Goal: Task Accomplishment & Management: Complete application form

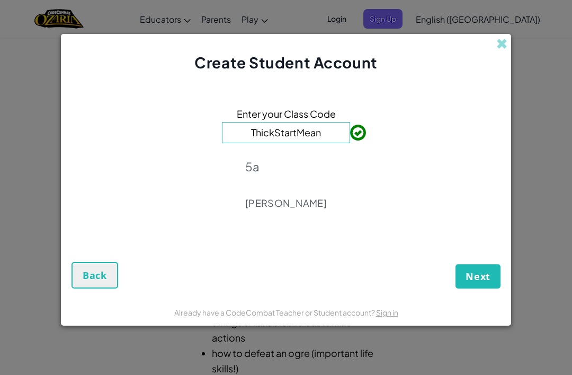
type input "`"
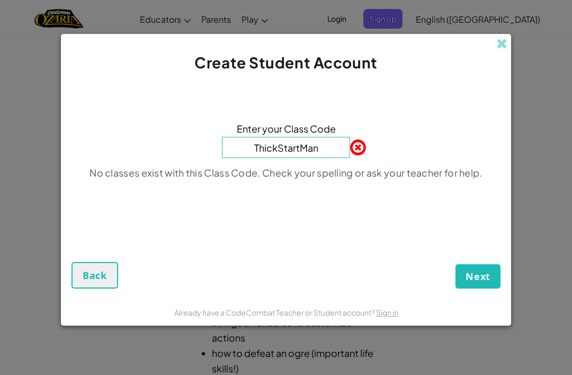
click at [436, 204] on div "Enter your Class Code ThickStartMan No classes exist with this Class Code. Chec…" at bounding box center [286, 154] width 429 height 140
click at [482, 179] on p "No classes exist with this Class Code. Check your spelling or ask your teacher …" at bounding box center [286, 172] width 393 height 13
click at [326, 153] on input "ThickStartMan" at bounding box center [286, 147] width 128 height 21
type input "ThickStartMean"
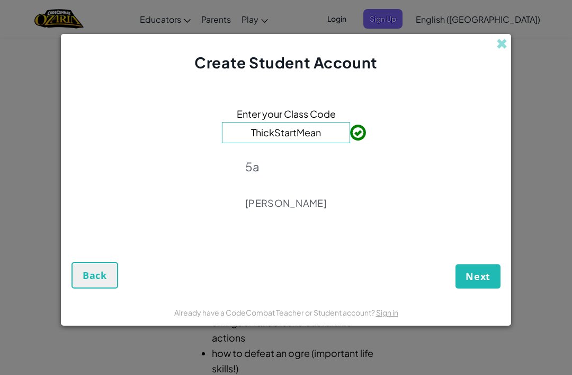
click at [484, 282] on span "Next" at bounding box center [478, 276] width 25 height 13
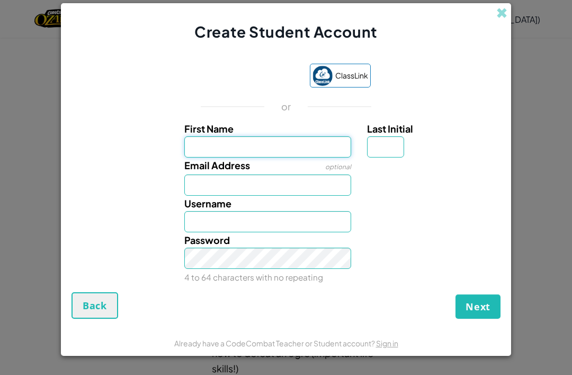
click at [329, 151] on input "First Name" at bounding box center [267, 146] width 167 height 21
type input "Ivy"
click at [208, 194] on input "Email Address" at bounding box center [267, 184] width 167 height 21
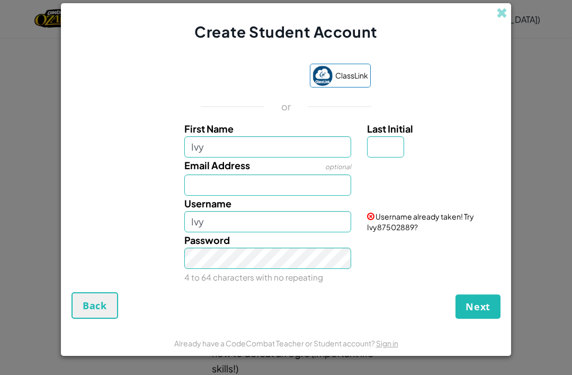
click at [405, 222] on div "Username already taken! Try Ivy87502889?" at bounding box center [432, 214] width 147 height 37
click at [404, 228] on span "Username already taken! Try Ivy87502889?" at bounding box center [420, 221] width 107 height 20
click at [406, 231] on span "Username already taken! Try Ivy87502889?" at bounding box center [420, 221] width 107 height 20
click at [309, 232] on input "Ivy" at bounding box center [267, 221] width 167 height 21
click at [201, 188] on input "Email Address" at bounding box center [267, 184] width 167 height 21
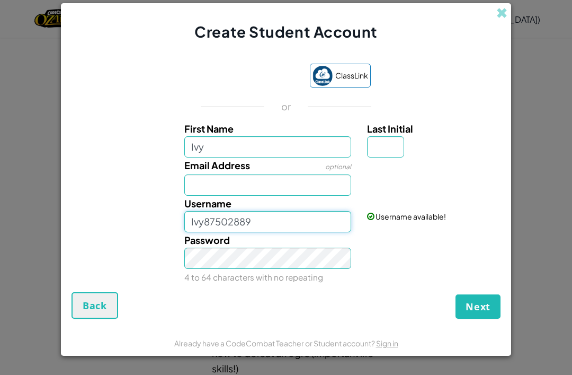
click at [208, 223] on input "Ivy87502889" at bounding box center [267, 221] width 167 height 21
click at [210, 224] on input "Ivy87502889" at bounding box center [267, 221] width 167 height 21
click at [238, 224] on input "Ivy87502889" at bounding box center [267, 221] width 167 height 21
click at [237, 224] on input "Ivy87502889" at bounding box center [267, 221] width 167 height 21
click at [297, 204] on div "Username Ivvy" at bounding box center [267, 214] width 183 height 37
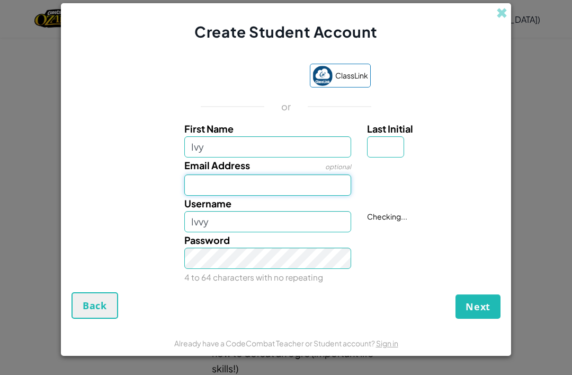
click at [317, 186] on input "Email Address" at bounding box center [267, 184] width 167 height 21
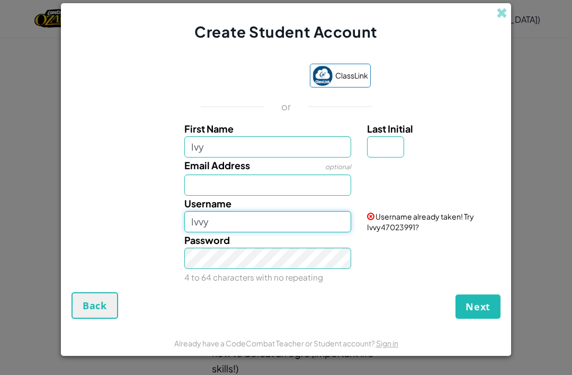
click at [313, 231] on input "Ivvy" at bounding box center [267, 221] width 167 height 21
click at [384, 260] on div "Password 4 to 64 characters with no repeating" at bounding box center [286, 258] width 440 height 52
click at [324, 231] on input "Ivyivyivy" at bounding box center [267, 221] width 167 height 21
type input "Ivyivyivyivyivy"
click at [402, 285] on div "Password 4 to 64 characters with no repeating" at bounding box center [286, 258] width 440 height 52
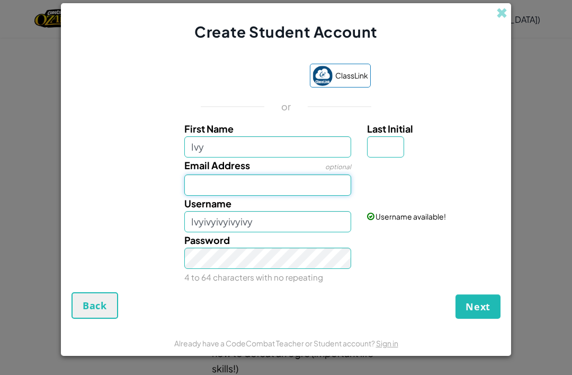
click at [328, 189] on input "Email Address" at bounding box center [267, 184] width 167 height 21
type input "8"
click at [450, 245] on div "Password 4 to 64 characters with no repeating" at bounding box center [286, 258] width 440 height 52
click at [481, 309] on span "Next" at bounding box center [478, 306] width 25 height 13
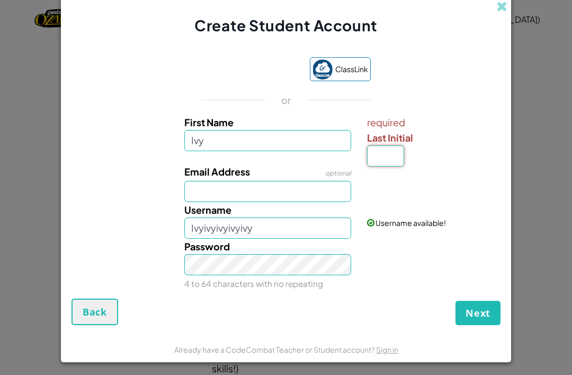
click at [396, 151] on input "Last Initial" at bounding box center [385, 155] width 37 height 21
type input "G"
click at [494, 335] on form "ClassLink or First Name Ivy required Last Initial G Email Address optional User…" at bounding box center [286, 185] width 450 height 299
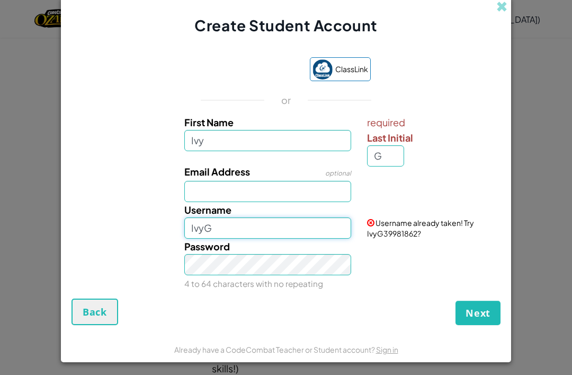
click at [326, 226] on input "IvyG" at bounding box center [267, 227] width 167 height 21
click at [433, 275] on div "Password 4 to 64 characters with no repeating" at bounding box center [286, 264] width 440 height 52
click at [303, 238] on input "IvyIvyIvyIvty" at bounding box center [267, 227] width 167 height 21
type input "IvyIvyIvyIvy"
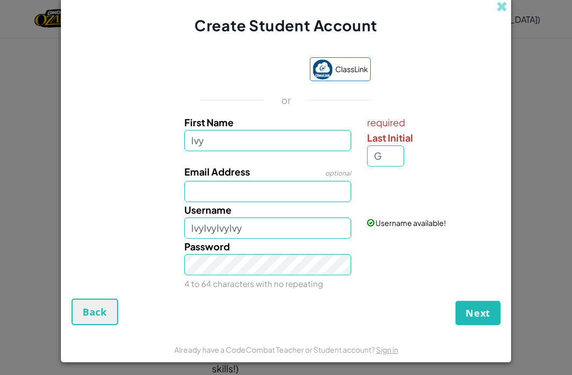
click at [388, 269] on div "Password 4 to 64 characters with no repeating" at bounding box center [286, 264] width 440 height 52
click at [485, 311] on span "Next" at bounding box center [478, 312] width 25 height 13
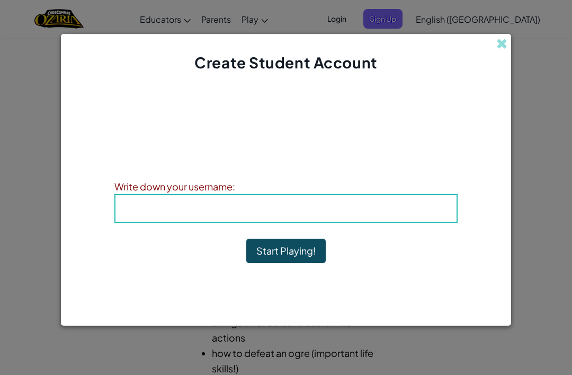
click at [417, 216] on h4 "Username : [PERSON_NAME]" at bounding box center [286, 208] width 320 height 16
click at [422, 205] on h4 "Username : [PERSON_NAME]" at bounding box center [286, 208] width 320 height 16
click at [407, 208] on h4 "Username : [PERSON_NAME]" at bounding box center [286, 208] width 320 height 16
click at [338, 207] on b "Username : [PERSON_NAME]" at bounding box center [286, 208] width 127 height 12
click at [316, 214] on b "Username : [PERSON_NAME]" at bounding box center [286, 208] width 127 height 12
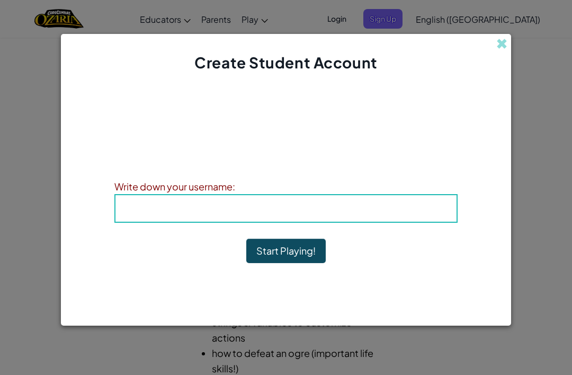
click at [230, 210] on span "Username" at bounding box center [250, 208] width 55 height 12
click at [293, 263] on button "Start Playing!" at bounding box center [285, 250] width 79 height 24
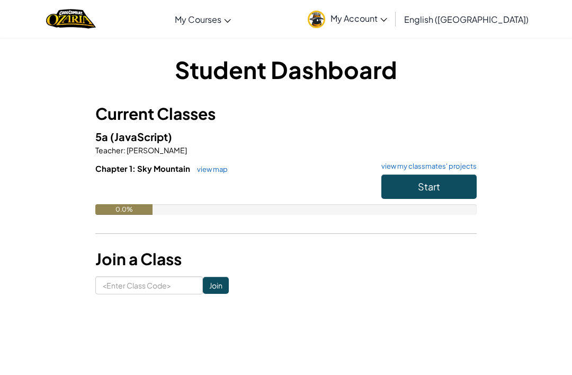
click at [387, 17] on span "My Account" at bounding box center [359, 18] width 57 height 11
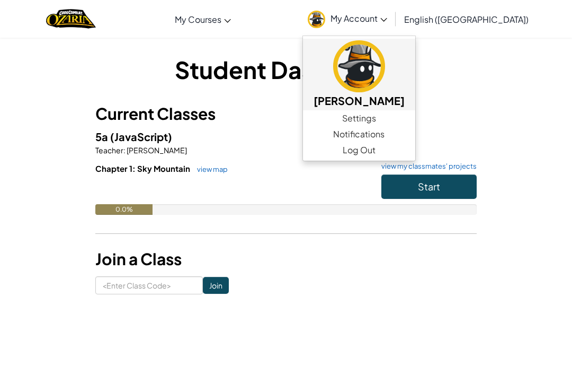
click at [385, 80] on img at bounding box center [359, 66] width 52 height 52
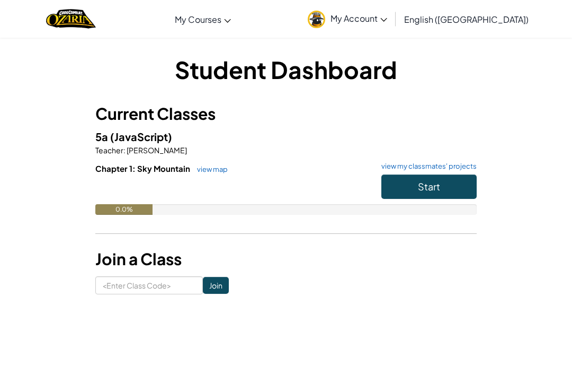
click at [432, 188] on span "Start" at bounding box center [429, 186] width 22 height 12
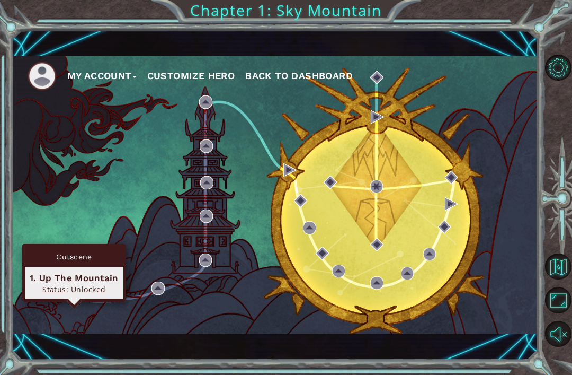
scroll to position [34, 0]
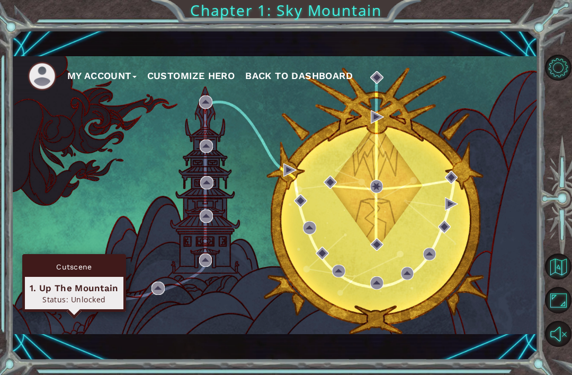
click at [77, 291] on img at bounding box center [73, 290] width 13 height 13
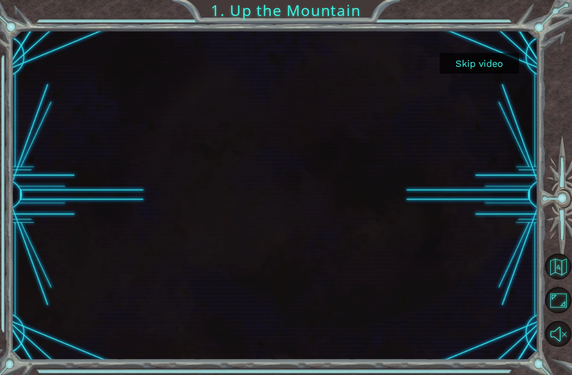
click at [563, 374] on html "Skip video 1. Up the Mountain" at bounding box center [286, 187] width 572 height 375
click at [555, 374] on html "Skip video 1. Up the Mountain" at bounding box center [286, 187] width 572 height 375
click at [558, 374] on html "Skip video 1. Up the Mountain" at bounding box center [286, 187] width 572 height 375
click at [556, 374] on html "Skip video 1. Up the Mountain" at bounding box center [286, 187] width 572 height 375
click at [554, 374] on html "Skip video 1. Up the Mountain" at bounding box center [286, 187] width 572 height 375
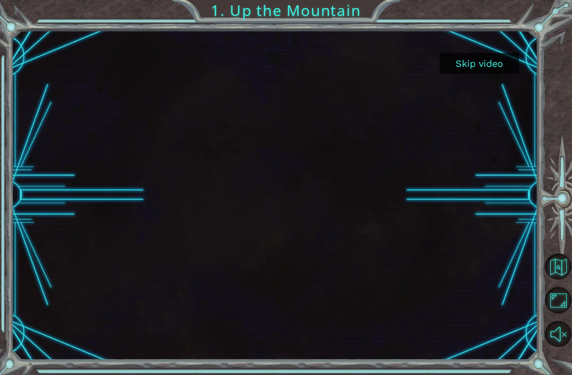
click at [558, 374] on html "Skip video 1. Up the Mountain" at bounding box center [286, 187] width 572 height 375
click at [483, 72] on button "Skip video" at bounding box center [479, 63] width 79 height 21
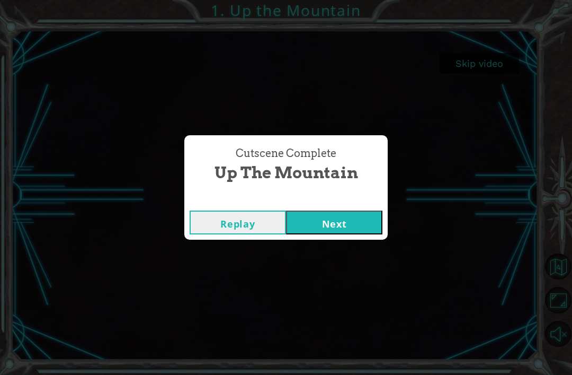
click at [338, 226] on button "Next" at bounding box center [334, 222] width 96 height 24
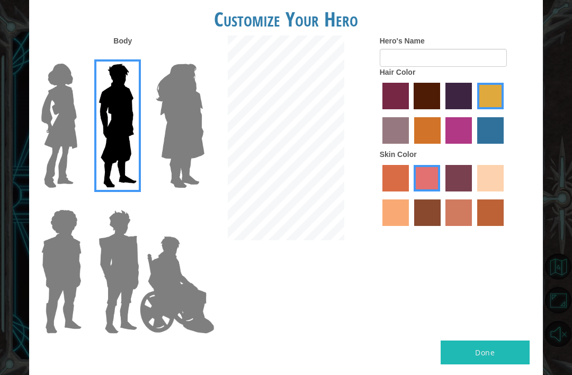
click at [61, 123] on img at bounding box center [59, 125] width 45 height 132
click at [78, 57] on input "Hero Connie" at bounding box center [78, 57] width 0 height 0
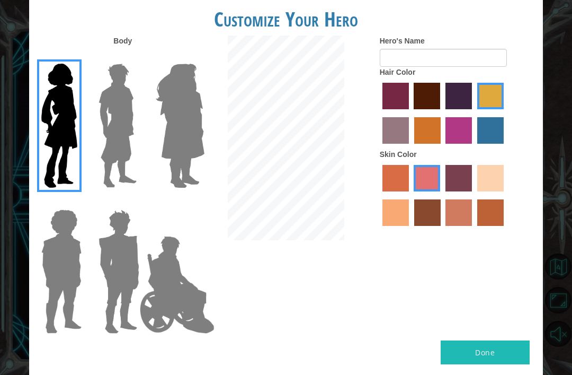
click at [56, 280] on img at bounding box center [61, 271] width 49 height 132
click at [78, 202] on input "Hero Steven" at bounding box center [78, 202] width 0 height 0
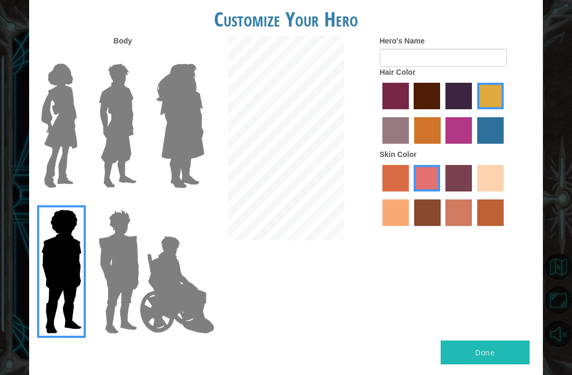
click at [181, 118] on img at bounding box center [181, 125] width 58 height 132
click at [192, 57] on input "Hero Amethyst" at bounding box center [192, 57] width 0 height 0
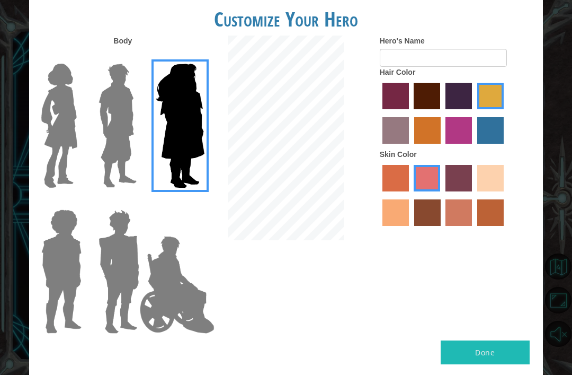
click at [71, 225] on img at bounding box center [61, 271] width 49 height 132
click at [78, 202] on input "Hero Steven" at bounding box center [78, 202] width 0 height 0
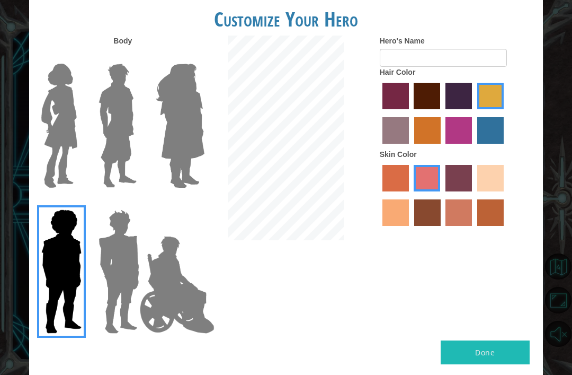
click at [68, 111] on img at bounding box center [59, 125] width 45 height 132
click at [78, 57] on input "Hero Connie" at bounding box center [78, 57] width 0 height 0
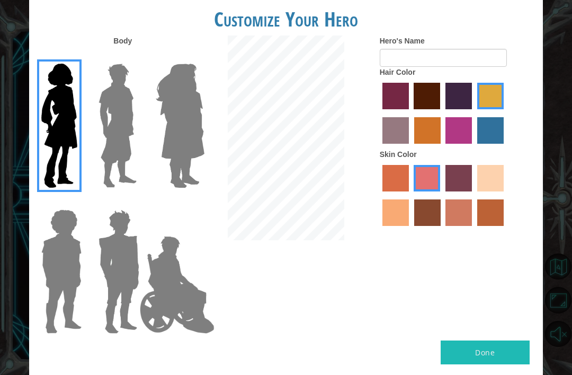
click at [477, 191] on label "sandy beach skin color" at bounding box center [490, 178] width 26 height 26
click at [474, 195] on input "sandy beach skin color" at bounding box center [474, 195] width 0 height 0
radio input "true"
click at [409, 226] on label "tacao skin color" at bounding box center [396, 212] width 26 height 26
click at [506, 195] on input "tacao skin color" at bounding box center [506, 195] width 0 height 0
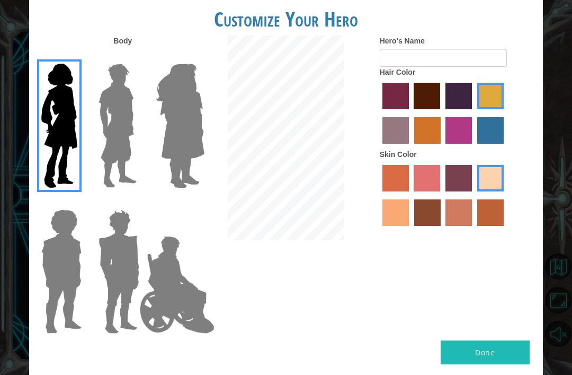
radio input "true"
click at [477, 191] on label "sandy beach skin color" at bounding box center [490, 178] width 26 height 26
click at [474, 195] on input "sandy beach skin color" at bounding box center [474, 195] width 0 height 0
radio input "true"
click at [440, 106] on label "maroon hair color" at bounding box center [427, 96] width 26 height 26
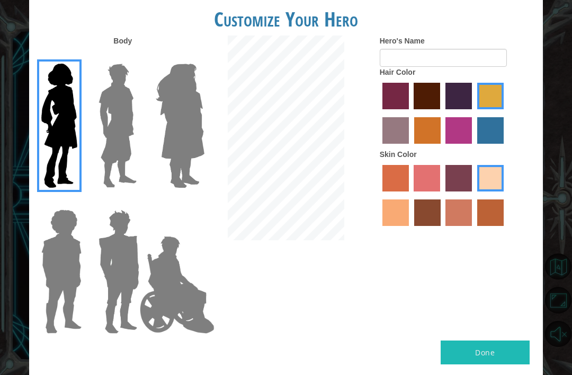
click at [411, 113] on input "maroon hair color" at bounding box center [411, 113] width 0 height 0
radio input "true"
click at [472, 108] on label "hot purple hair color" at bounding box center [459, 96] width 26 height 26
click at [442, 113] on input "hot purple hair color" at bounding box center [442, 113] width 0 height 0
radio input "true"
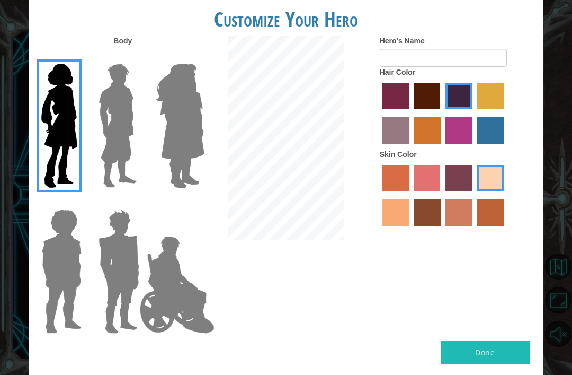
click at [440, 107] on label "maroon hair color" at bounding box center [427, 96] width 26 height 26
click at [411, 113] on input "maroon hair color" at bounding box center [411, 113] width 0 height 0
radio input "true"
click at [472, 109] on label "hot purple hair color" at bounding box center [459, 96] width 26 height 26
click at [442, 113] on input "hot purple hair color" at bounding box center [442, 113] width 0 height 0
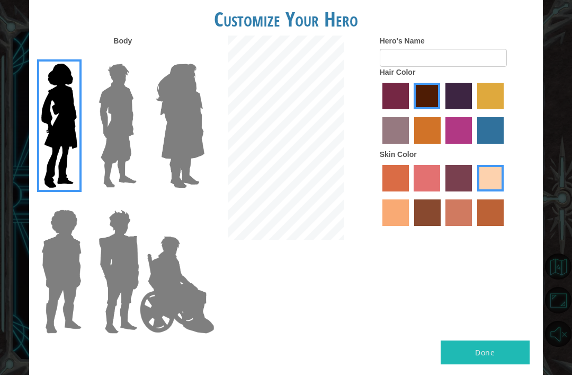
radio input "true"
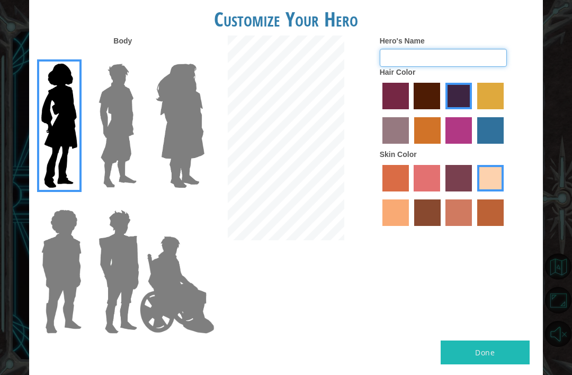
click at [434, 66] on input "Hero's Name" at bounding box center [443, 58] width 127 height 18
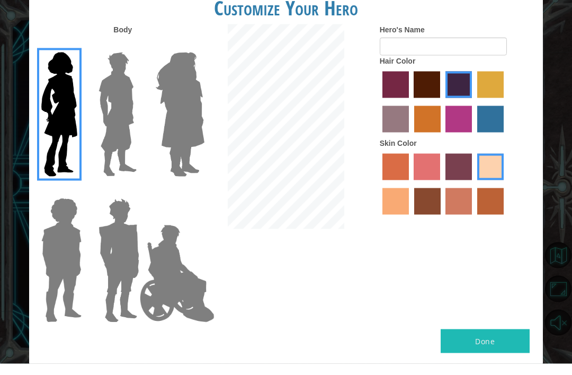
click at [472, 130] on label "medium red violet hair color" at bounding box center [459, 130] width 26 height 26
click at [443, 147] on input "medium red violet hair color" at bounding box center [443, 147] width 0 height 0
radio input "true"
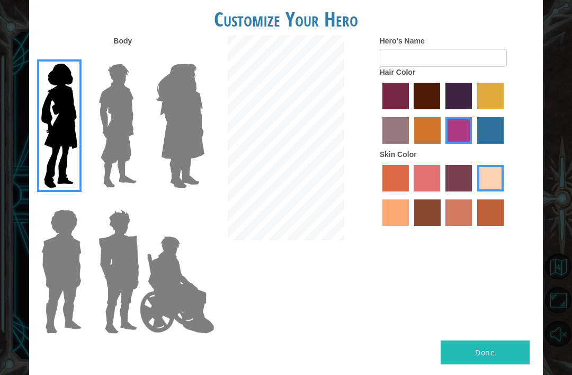
click at [118, 280] on img at bounding box center [118, 271] width 49 height 132
click at [136, 202] on input "Hero Garnet" at bounding box center [136, 202] width 0 height 0
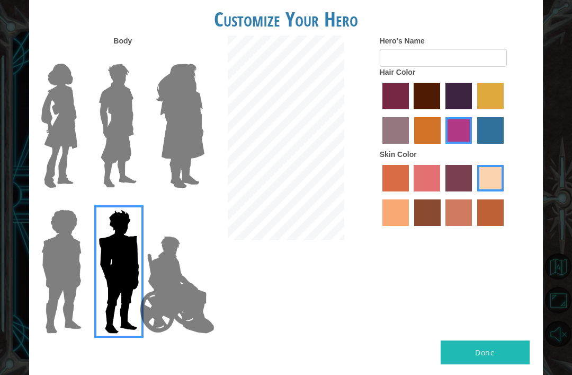
click at [63, 284] on img at bounding box center [61, 271] width 49 height 132
click at [78, 202] on input "Hero Steven" at bounding box center [78, 202] width 0 height 0
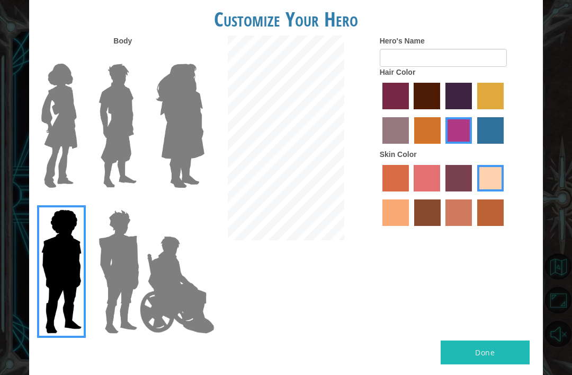
click at [95, 112] on img at bounding box center [117, 125] width 47 height 132
click at [136, 57] on input "Hero Lars" at bounding box center [136, 57] width 0 height 0
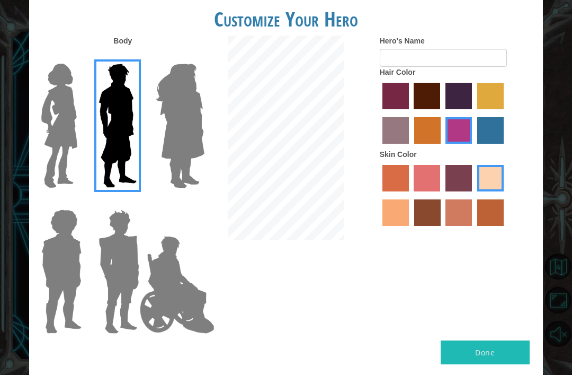
click at [127, 132] on img at bounding box center [117, 125] width 47 height 132
click at [136, 57] on input "Hero Lars" at bounding box center [136, 57] width 0 height 0
click at [199, 166] on img at bounding box center [181, 125] width 58 height 132
click at [192, 57] on input "Hero Amethyst" at bounding box center [192, 57] width 0 height 0
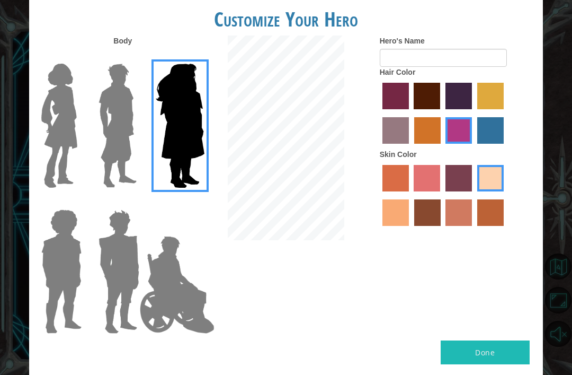
click at [65, 116] on img at bounding box center [59, 125] width 45 height 132
click at [78, 57] on input "Hero Connie" at bounding box center [78, 57] width 0 height 0
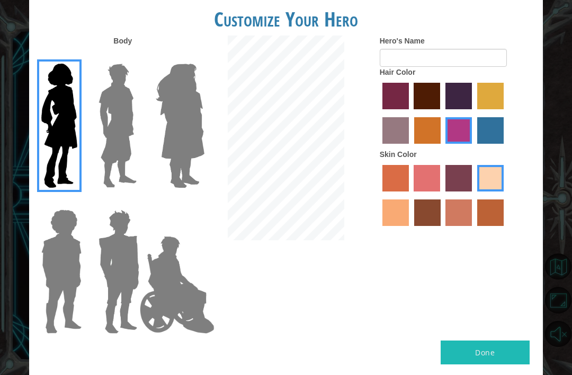
click at [436, 191] on label "froly skin color" at bounding box center [427, 178] width 26 height 26
click at [411, 195] on input "froly skin color" at bounding box center [411, 195] width 0 height 0
radio input "true"
click at [477, 191] on label "sandy beach skin color" at bounding box center [490, 178] width 26 height 26
click at [474, 195] on input "sandy beach skin color" at bounding box center [474, 195] width 0 height 0
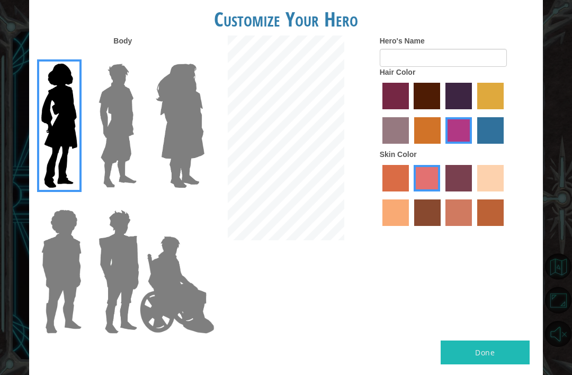
radio input "true"
click at [472, 109] on label "hot purple hair color" at bounding box center [459, 96] width 26 height 26
click at [442, 113] on input "hot purple hair color" at bounding box center [442, 113] width 0 height 0
radio input "true"
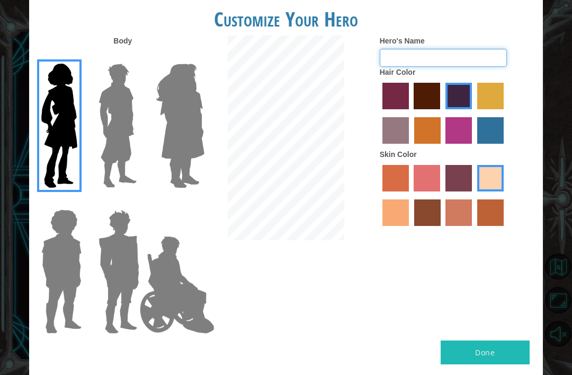
click at [391, 67] on input "Hero's Name" at bounding box center [443, 58] width 127 height 18
type input "K"
type input "Femboy butthole eater"
click at [401, 67] on input "Femboy butthole eater" at bounding box center [443, 58] width 127 height 18
click at [403, 67] on input "Femboy butthole eater" at bounding box center [443, 58] width 127 height 18
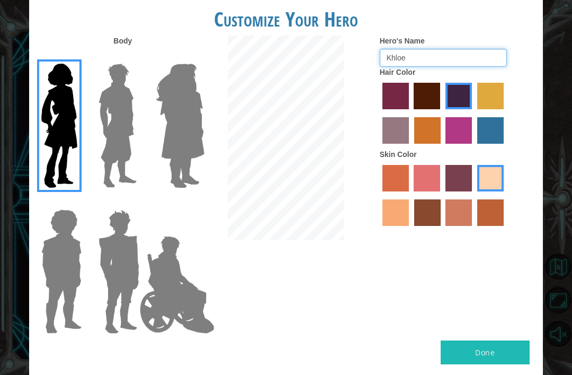
type input "Khloe"
click at [500, 342] on button "Done" at bounding box center [485, 352] width 89 height 24
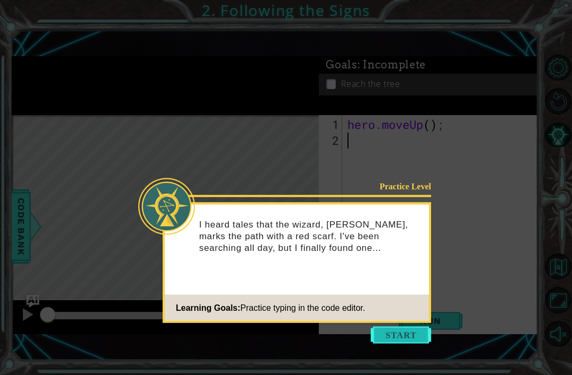
click at [424, 326] on button "Start" at bounding box center [401, 334] width 60 height 17
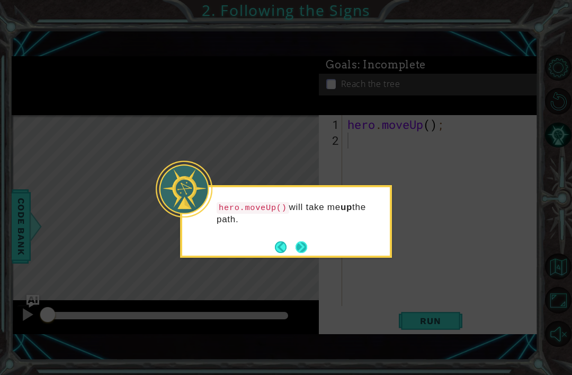
click at [299, 241] on button "Next" at bounding box center [302, 247] width 12 height 12
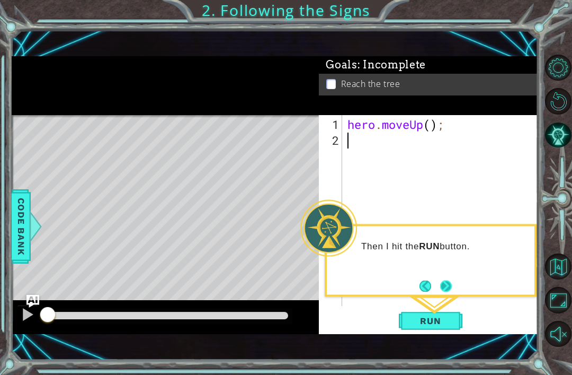
click at [442, 280] on button "Next" at bounding box center [446, 286] width 12 height 12
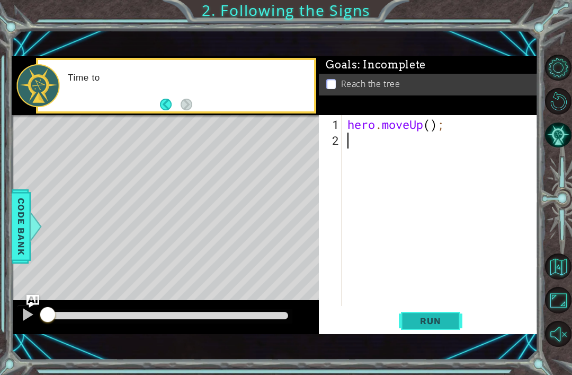
click at [449, 318] on span "Run" at bounding box center [431, 320] width 42 height 11
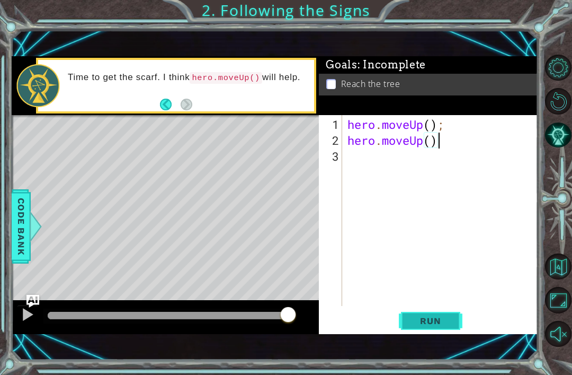
scroll to position [0, 4]
type textarea "hero.moveUp();"
click at [452, 322] on button "Run" at bounding box center [431, 321] width 64 height 22
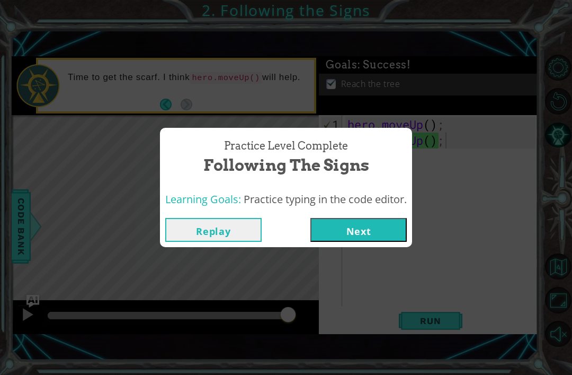
click at [375, 232] on button "Next" at bounding box center [359, 230] width 96 height 24
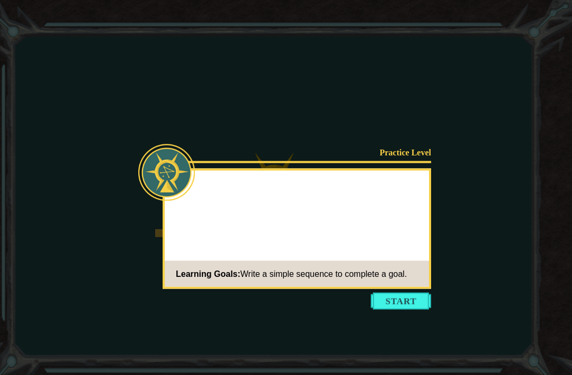
scroll to position [34, 0]
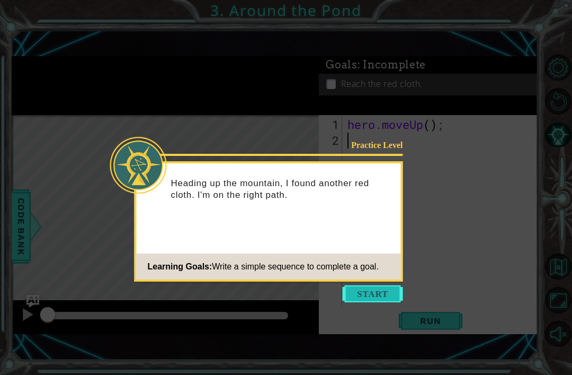
click at [374, 285] on button "Start" at bounding box center [373, 293] width 60 height 17
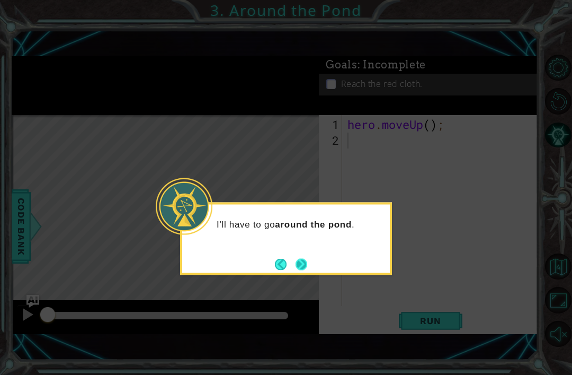
click at [306, 258] on button "Next" at bounding box center [302, 264] width 12 height 12
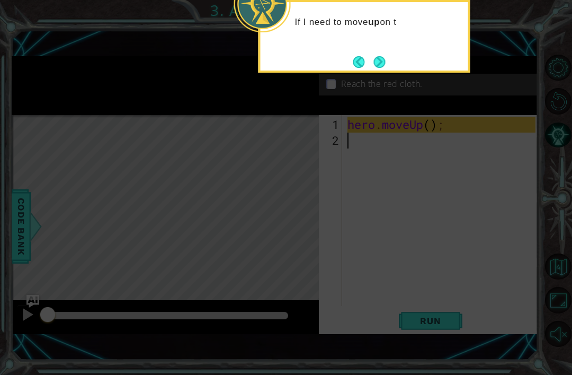
scroll to position [0, 0]
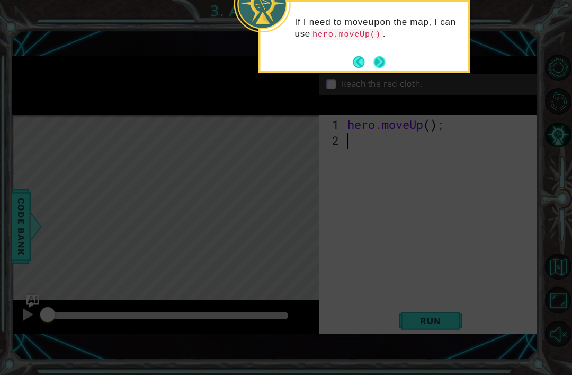
click at [374, 66] on button "Next" at bounding box center [380, 62] width 13 height 13
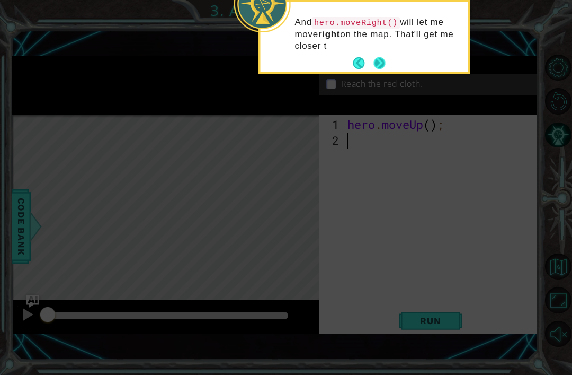
click at [384, 68] on button "Next" at bounding box center [380, 63] width 12 height 12
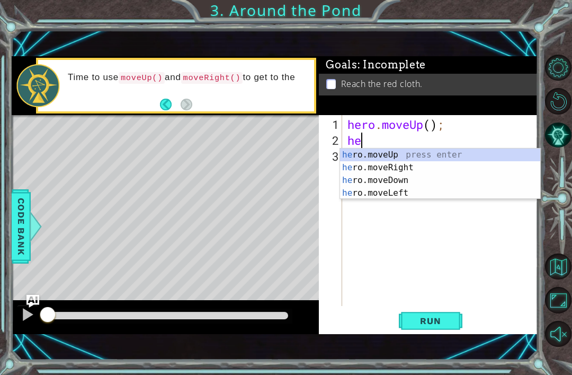
scroll to position [0, 1]
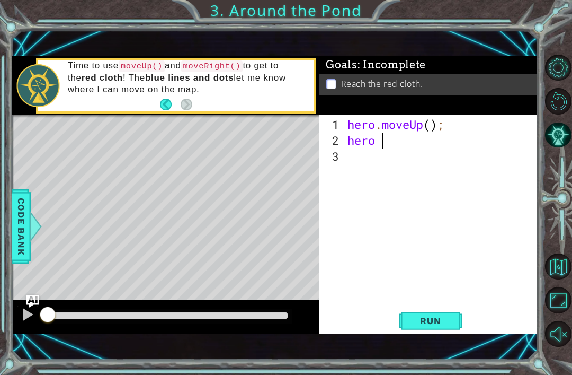
type textarea "hero"
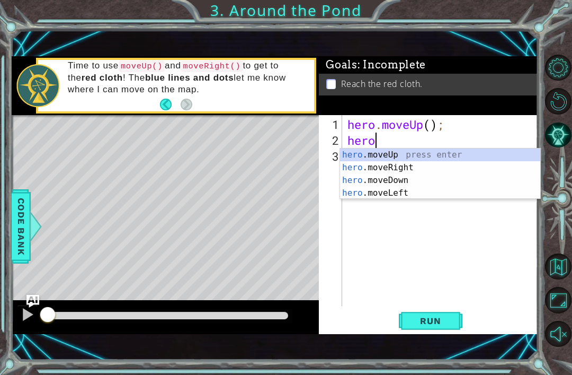
scroll to position [0, 0]
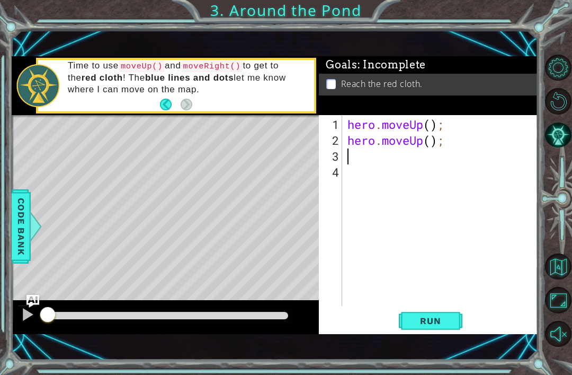
type textarea "h"
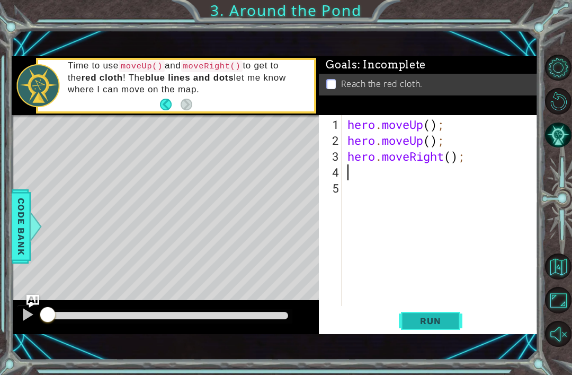
click at [444, 323] on span "Run" at bounding box center [431, 320] width 42 height 11
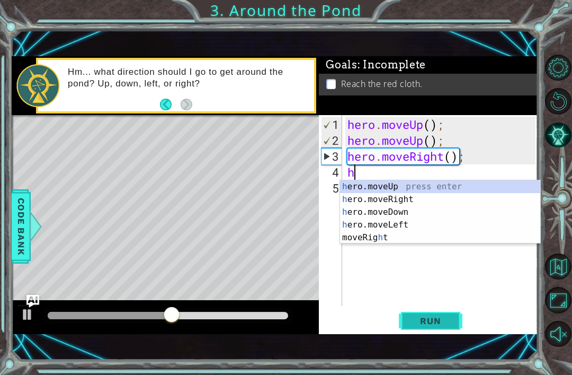
type textarea "he"
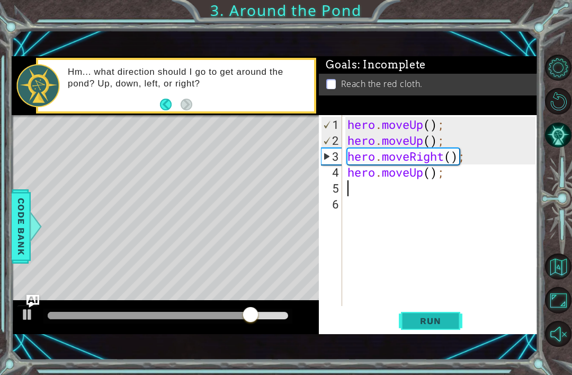
click at [450, 322] on span "Run" at bounding box center [431, 320] width 42 height 11
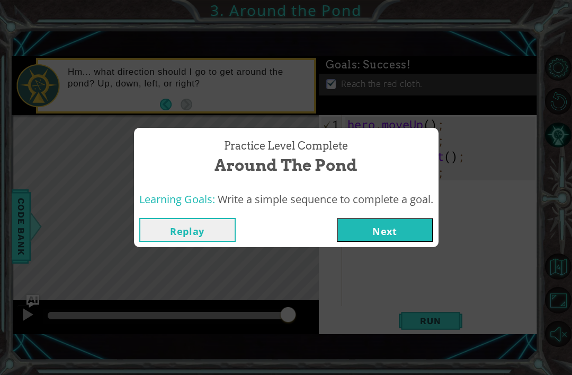
click at [402, 231] on button "Next" at bounding box center [385, 230] width 96 height 24
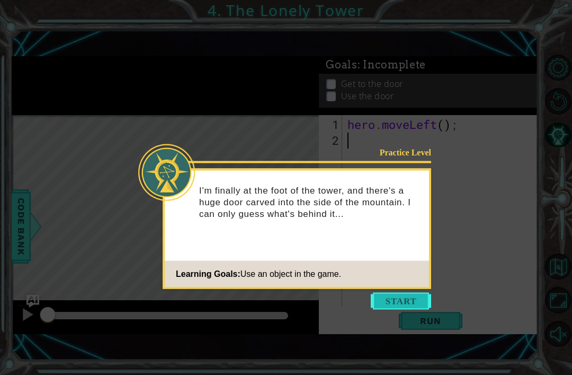
click at [417, 305] on button "Start" at bounding box center [401, 301] width 60 height 17
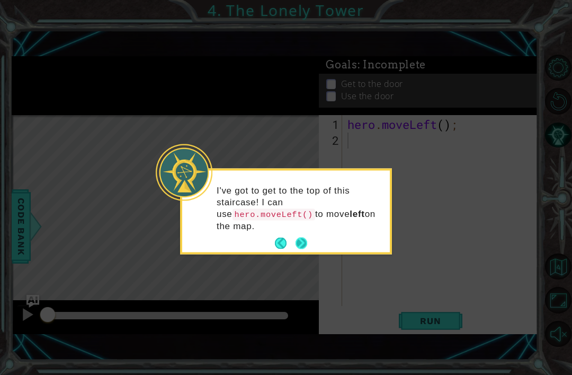
click at [307, 246] on button "Next" at bounding box center [302, 243] width 12 height 12
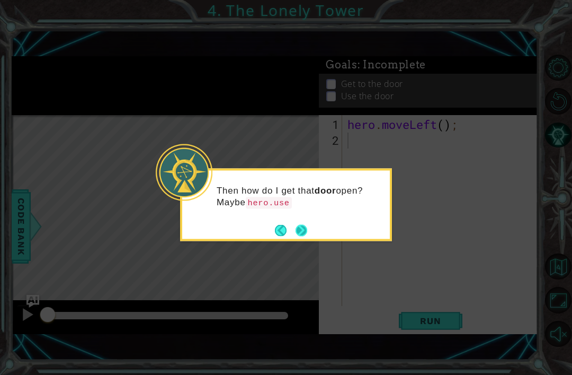
click at [306, 233] on button "Next" at bounding box center [302, 230] width 12 height 12
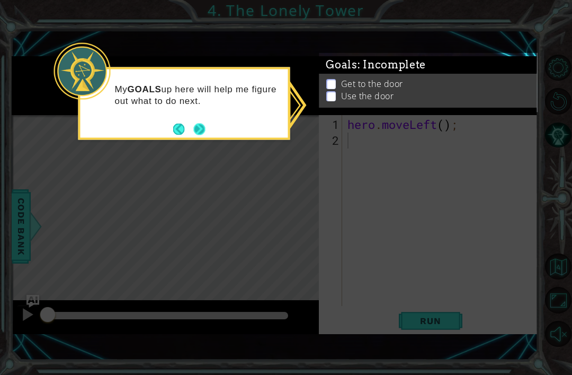
click at [205, 128] on button "Next" at bounding box center [199, 129] width 12 height 12
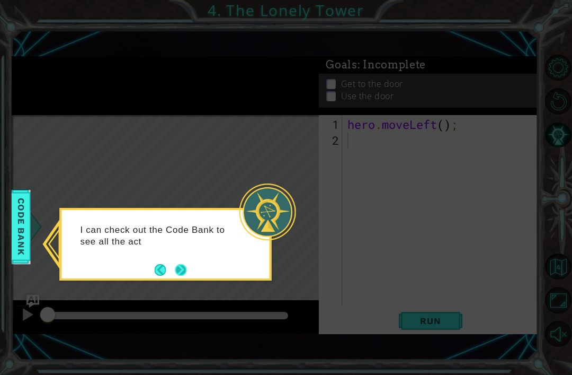
click at [187, 268] on button "Next" at bounding box center [181, 270] width 12 height 12
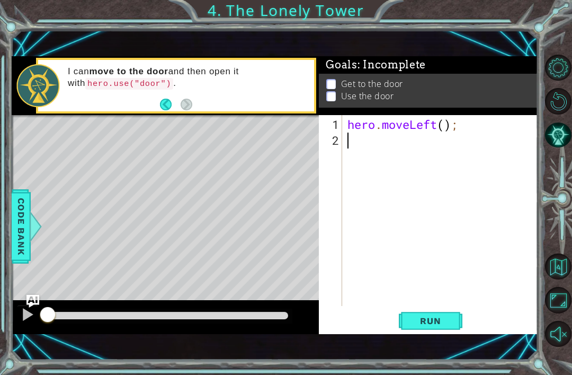
type textarea "h"
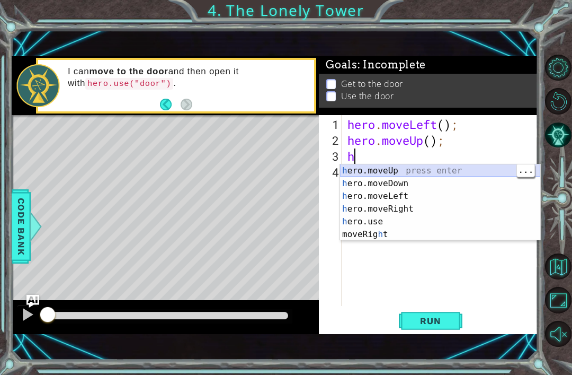
click at [389, 167] on div "h ero.moveUp press enter h ero.moveDown press enter h ero.moveLeft press enter …" at bounding box center [440, 215] width 200 height 102
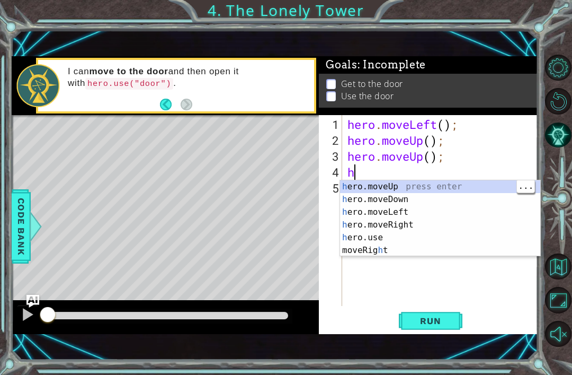
type textarea "h"
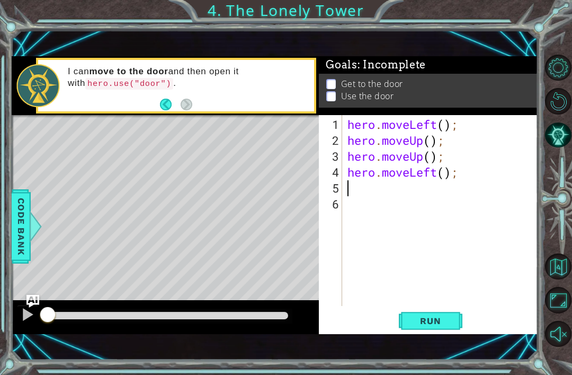
type textarea "h"
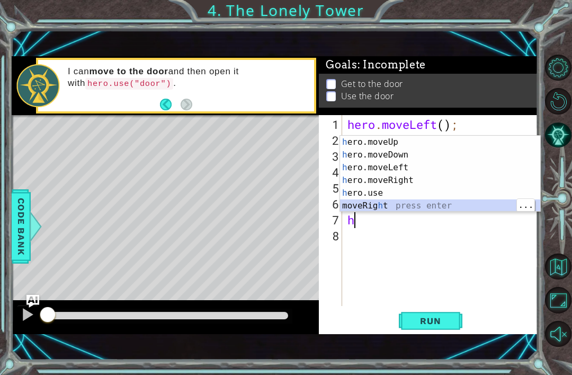
click at [409, 176] on div "h ero.moveUp press enter h ero.moveDown press enter h ero.moveLeft press enter …" at bounding box center [440, 187] width 200 height 102
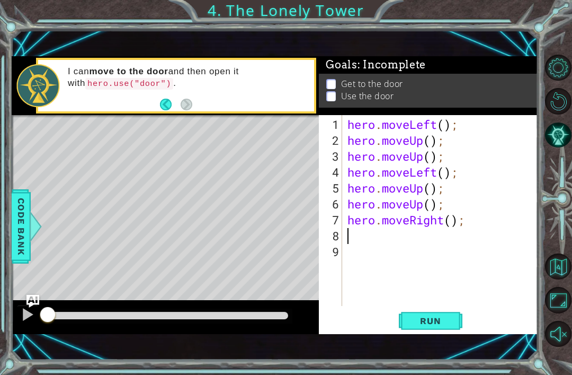
type textarea "h"
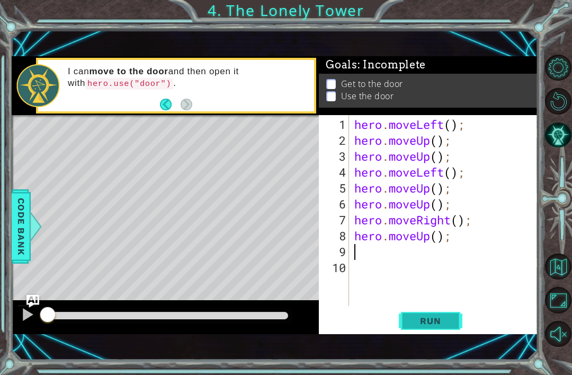
click at [454, 321] on button "Run" at bounding box center [431, 321] width 64 height 22
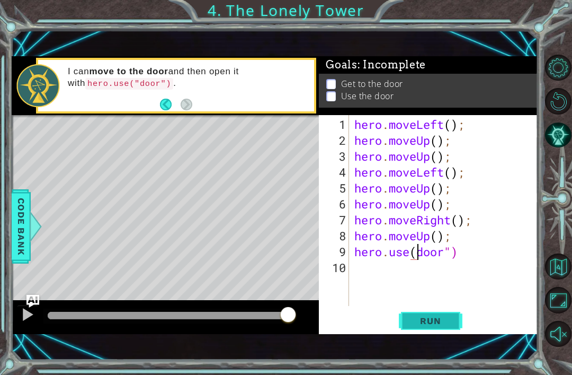
scroll to position [0, 4]
click at [449, 322] on span "Run" at bounding box center [431, 320] width 42 height 11
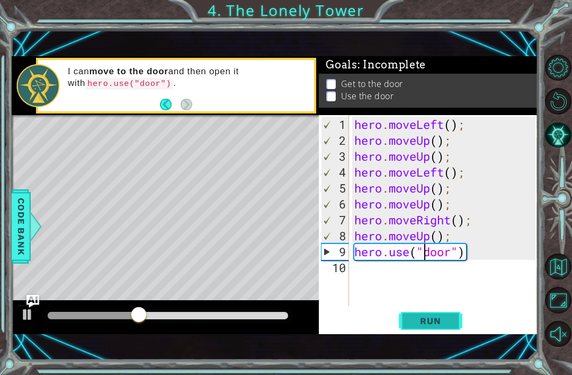
type textarea "hero.moveUp();"
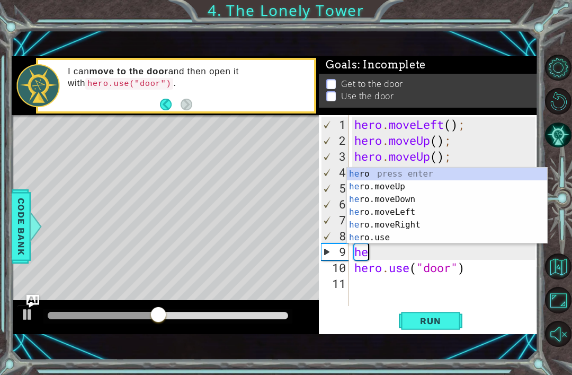
type textarea "hee"
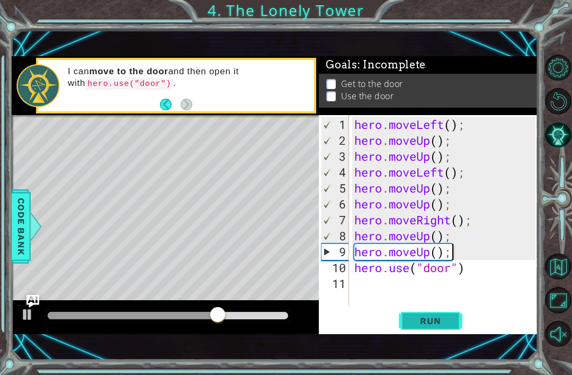
click at [449, 320] on span "Run" at bounding box center [431, 320] width 42 height 11
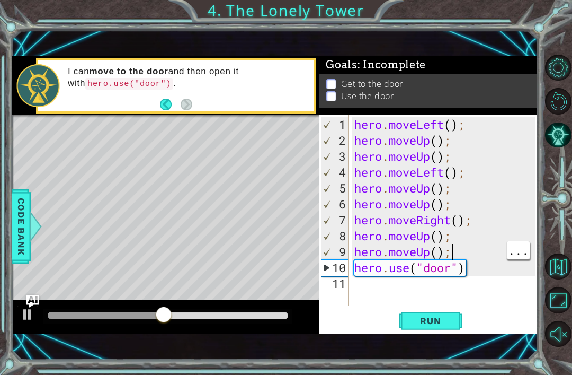
click at [200, 200] on div "Level Map" at bounding box center [257, 271] width 490 height 312
click at [450, 269] on div "hero . moveLeft ( ) ; hero . moveUp ( ) ; hero . moveUp ( ) ; hero . moveLeft (…" at bounding box center [446, 228] width 189 height 223
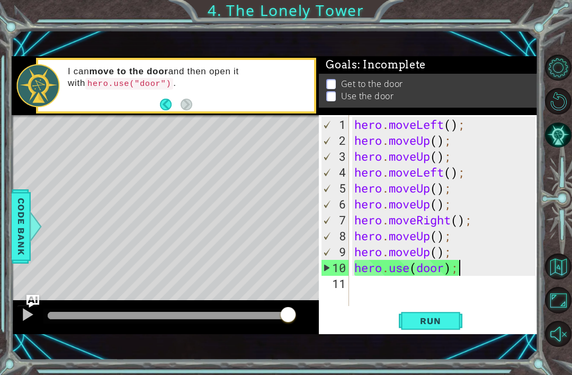
scroll to position [0, 4]
click at [453, 319] on button "Run" at bounding box center [431, 321] width 64 height 22
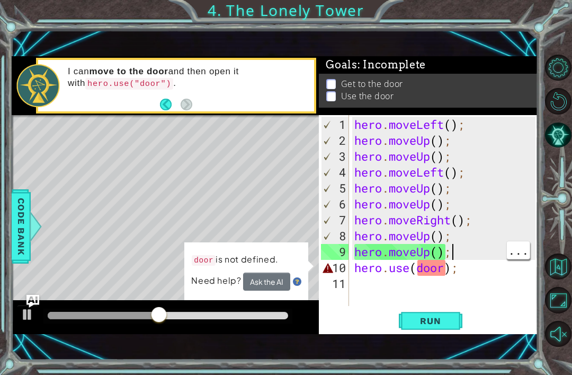
click at [267, 281] on button "Ask the AI" at bounding box center [266, 281] width 47 height 18
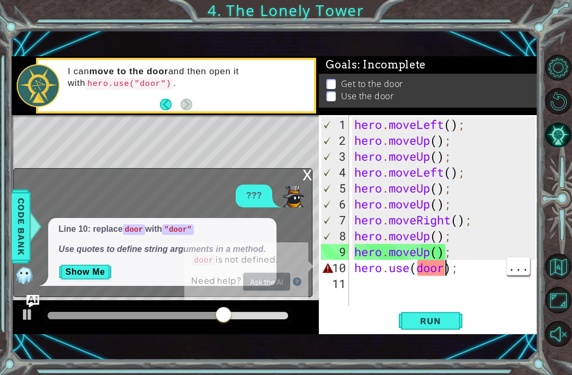
click at [444, 269] on div "hero . moveLeft ( ) ; hero . moveUp ( ) ; hero . moveUp ( ) ; hero . moveLeft (…" at bounding box center [446, 228] width 189 height 223
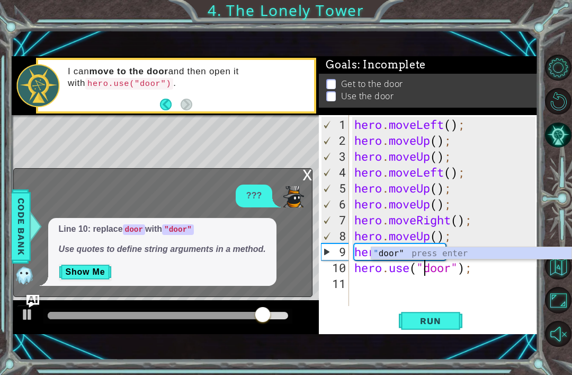
scroll to position [0, 3]
click at [422, 322] on span "Run" at bounding box center [431, 320] width 42 height 11
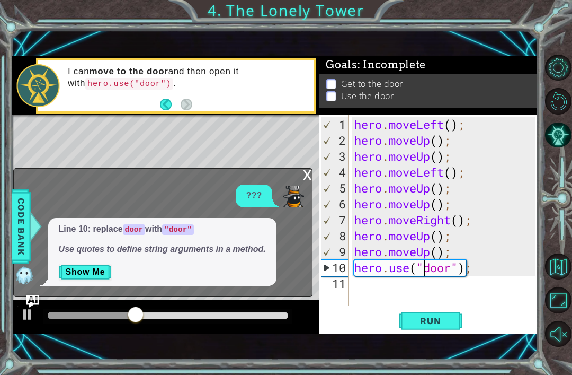
click at [307, 179] on div "x" at bounding box center [308, 174] width 10 height 11
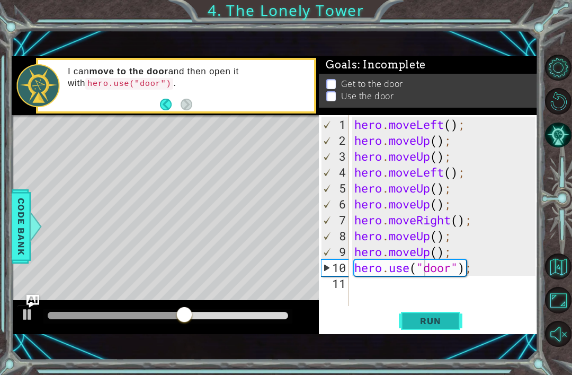
click at [452, 324] on button "Run" at bounding box center [431, 321] width 64 height 22
type textarea "hero.moveUp();"
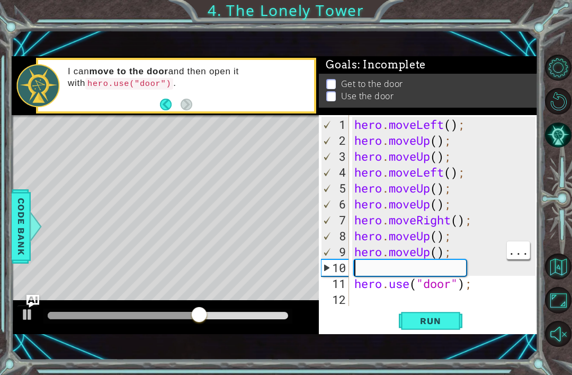
scroll to position [0, 0]
type textarea "h"
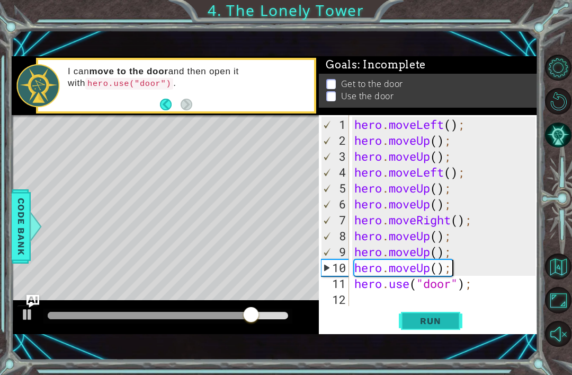
click at [444, 319] on span "Run" at bounding box center [431, 320] width 42 height 11
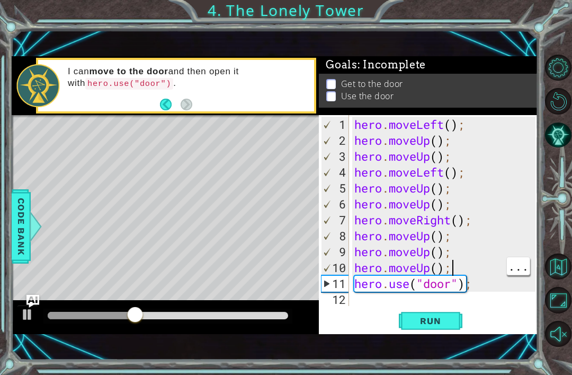
click at [466, 272] on div "hero . moveLeft ( ) ; hero . moveUp ( ) ; hero . moveUp ( ) ; hero . moveLeft (…" at bounding box center [446, 228] width 189 height 223
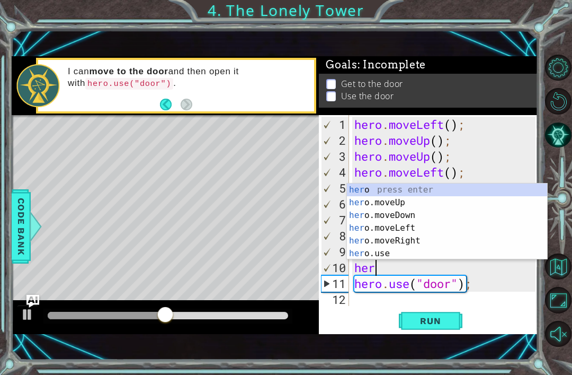
type textarea "h"
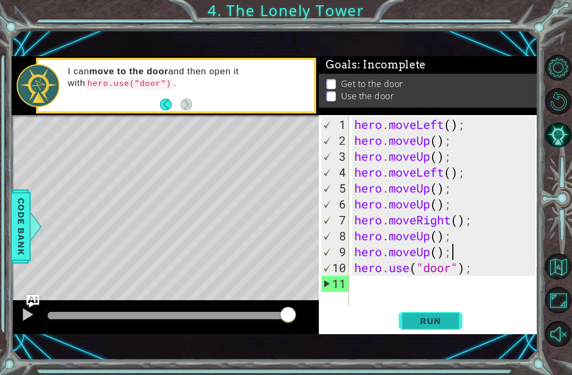
click at [452, 330] on button "Run" at bounding box center [431, 321] width 64 height 22
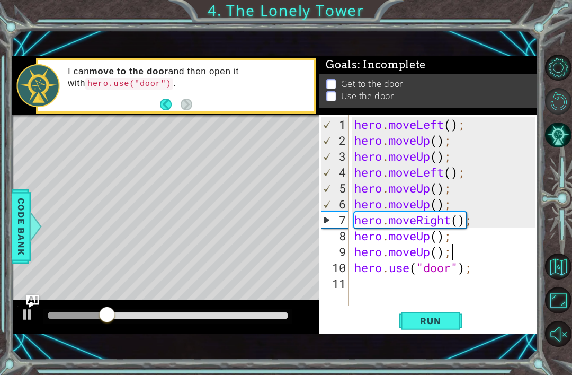
click at [569, 110] on button "Restart Level" at bounding box center [558, 101] width 26 height 26
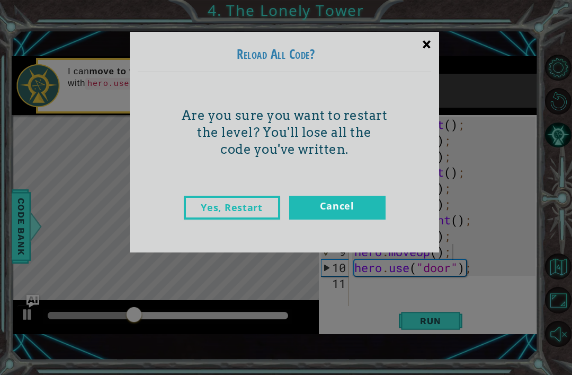
click at [417, 43] on div "×" at bounding box center [426, 44] width 25 height 31
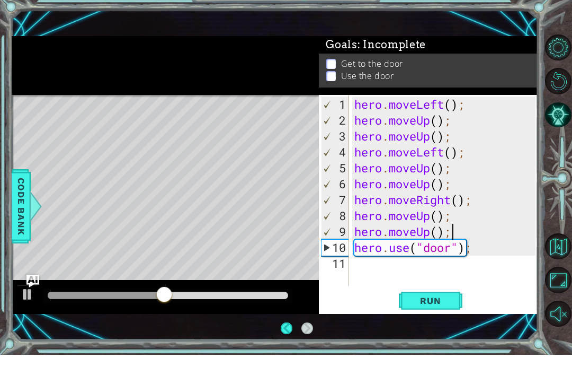
click at [204, 199] on div "Level Map" at bounding box center [257, 271] width 490 height 312
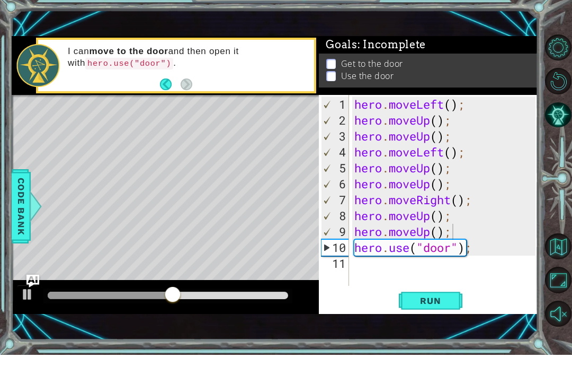
scroll to position [20, 0]
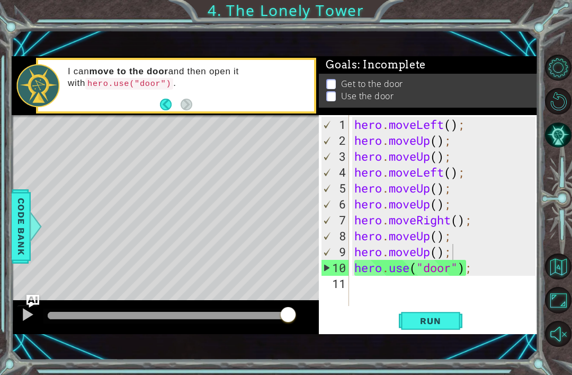
click at [334, 274] on div "10" at bounding box center [336, 268] width 28 height 16
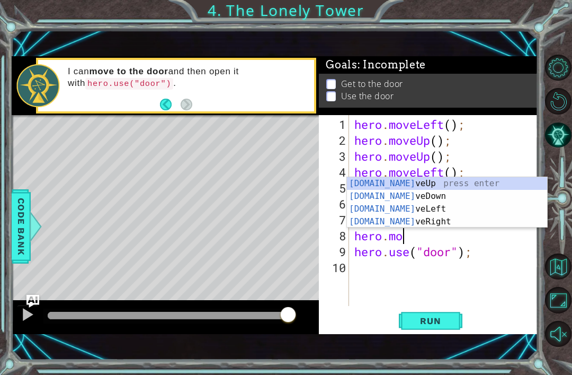
type textarea "hero.mov"
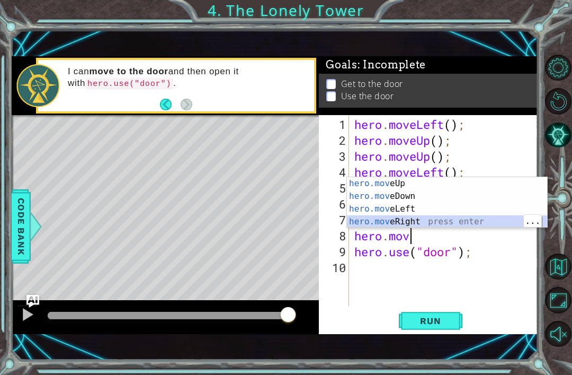
scroll to position [0, 0]
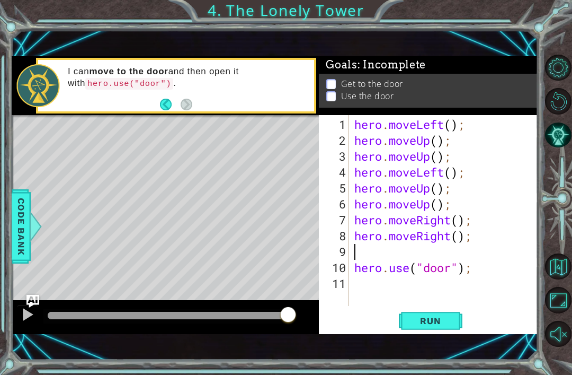
type textarea "h"
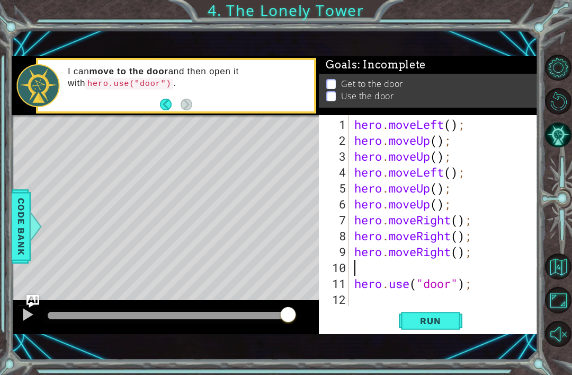
type textarea "hero.moveRight();"
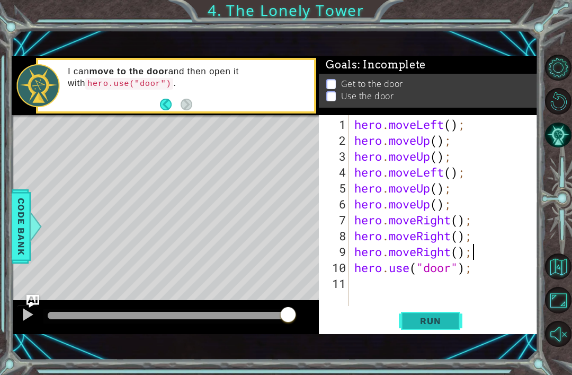
click at [449, 327] on button "Run" at bounding box center [431, 321] width 64 height 22
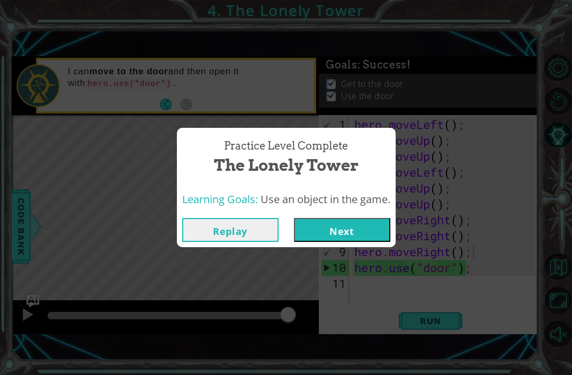
click at [353, 233] on button "Next" at bounding box center [342, 230] width 96 height 24
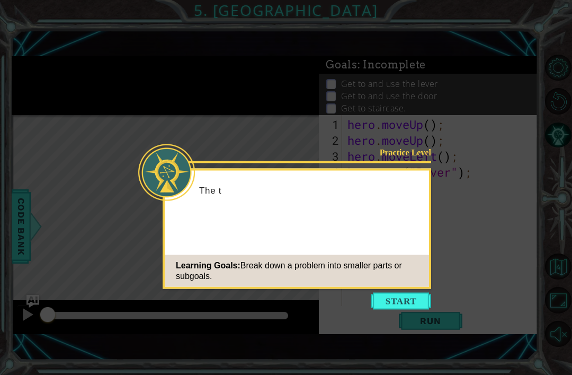
scroll to position [20, 0]
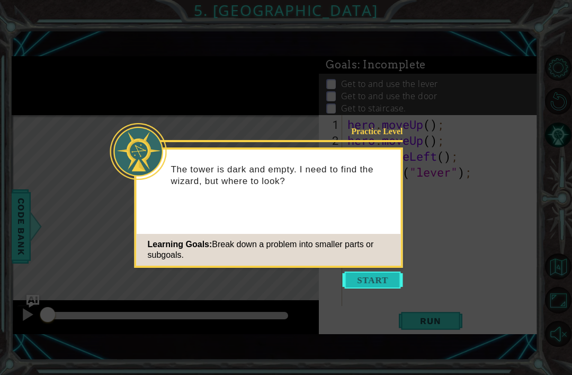
click at [388, 271] on button "Start" at bounding box center [373, 279] width 60 height 17
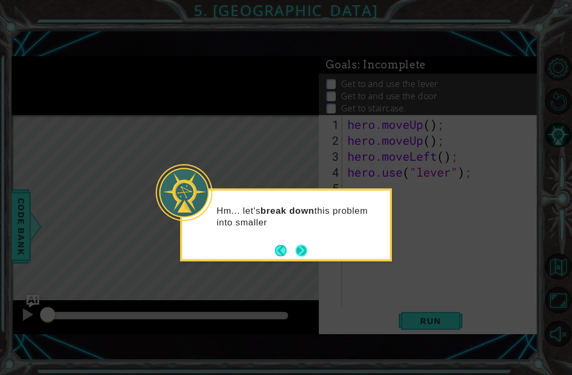
click at [304, 244] on button "Next" at bounding box center [302, 250] width 12 height 12
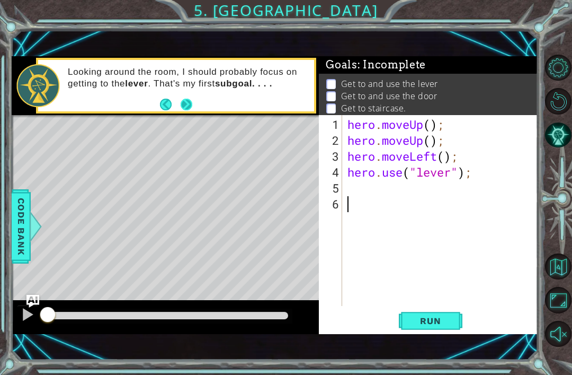
click at [184, 110] on button "Next" at bounding box center [187, 105] width 12 height 12
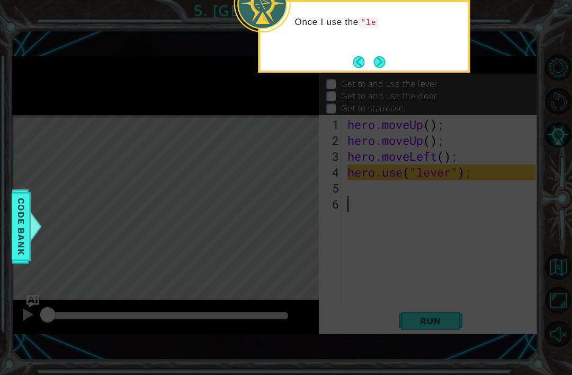
scroll to position [0, 0]
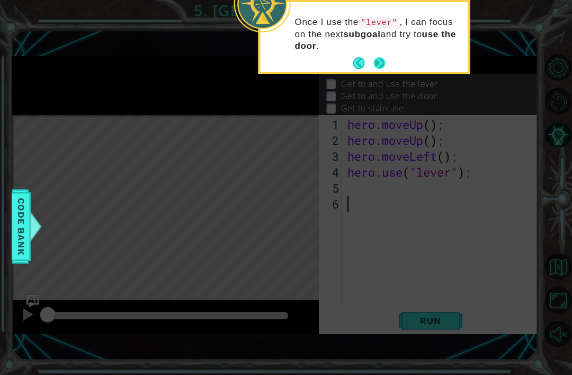
click at [384, 67] on button "Next" at bounding box center [380, 63] width 12 height 12
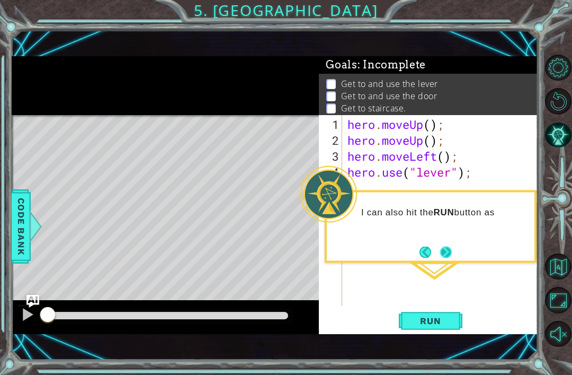
click at [452, 247] on button "Next" at bounding box center [446, 252] width 12 height 12
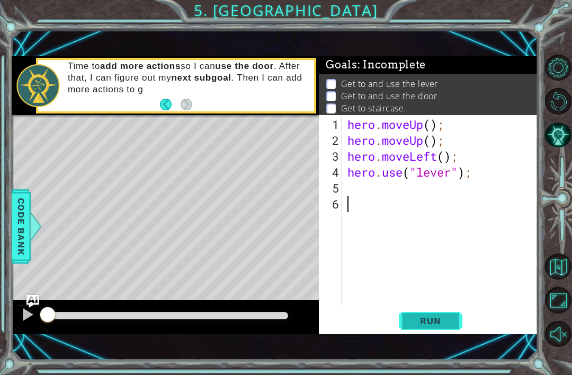
click at [449, 320] on span "Run" at bounding box center [431, 320] width 42 height 11
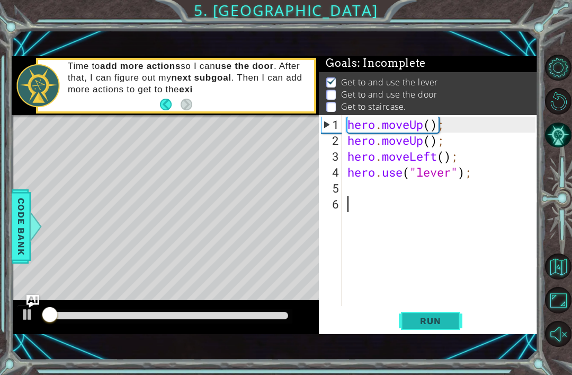
scroll to position [2, 0]
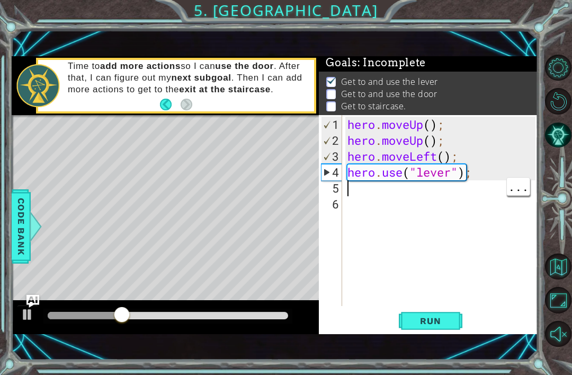
click at [379, 211] on div "hero . moveUp ( ) ; hero . moveUp ( ) ; hero . moveLeft ( ) ; hero . use ( "lev…" at bounding box center [444, 228] width 196 height 223
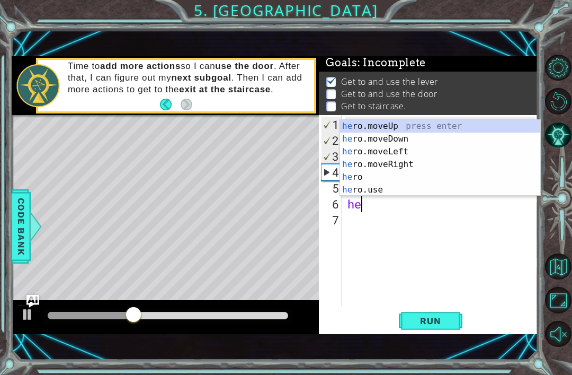
scroll to position [0, 1]
type textarea "hero"
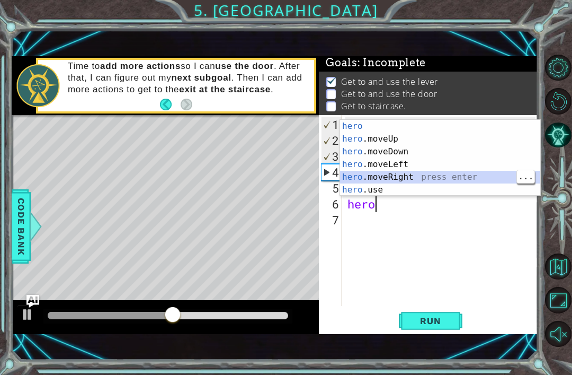
scroll to position [0, 0]
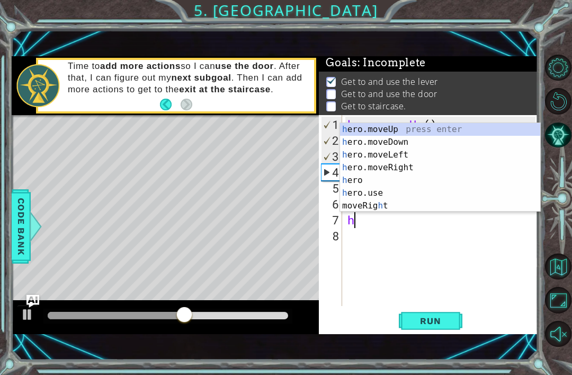
type textarea "her"
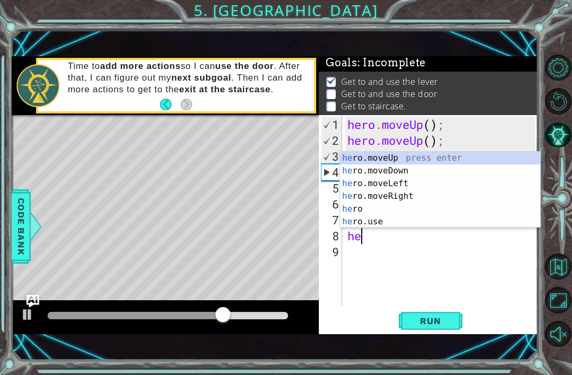
type textarea "her"
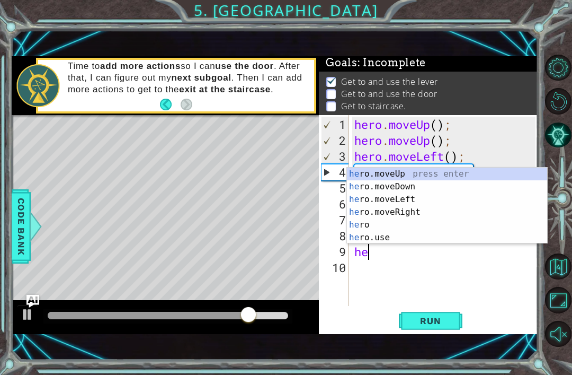
type textarea "here"
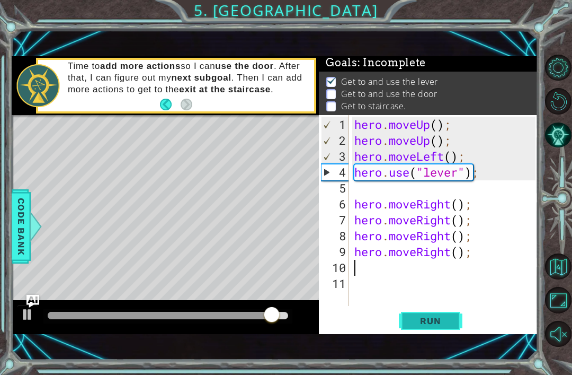
click at [420, 325] on span "Run" at bounding box center [431, 320] width 42 height 11
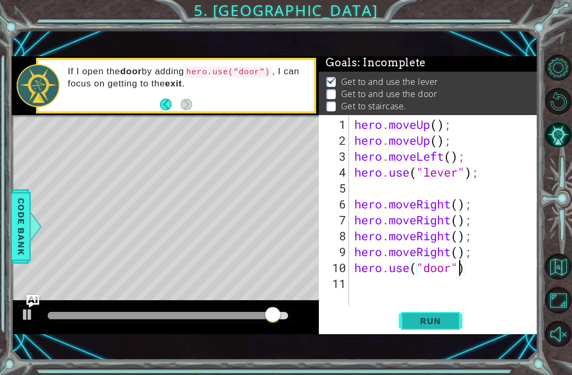
scroll to position [0, 5]
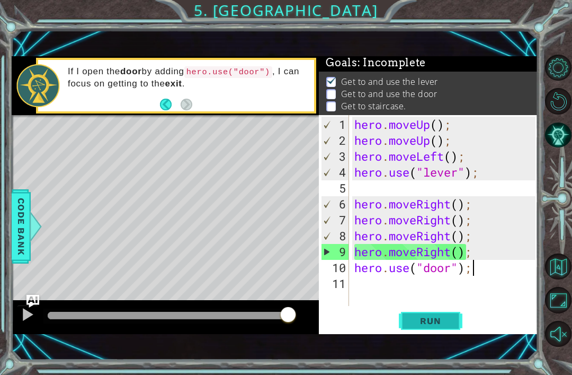
type textarea "hero.use("door");"
click at [440, 324] on span "Run" at bounding box center [431, 320] width 42 height 11
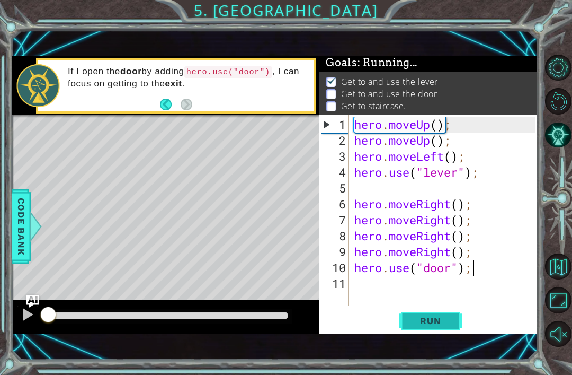
scroll to position [2, 0]
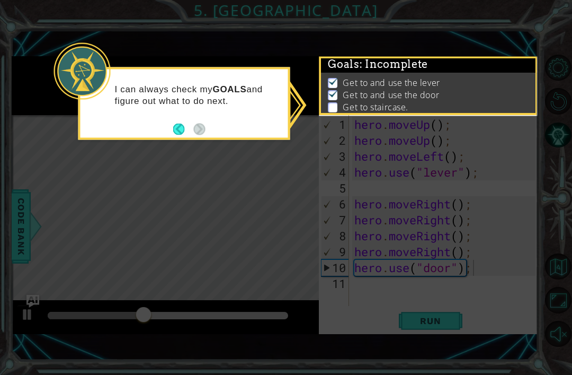
click at [213, 103] on p "I can always check my GOALS and figure out what to do next." at bounding box center [198, 94] width 166 height 23
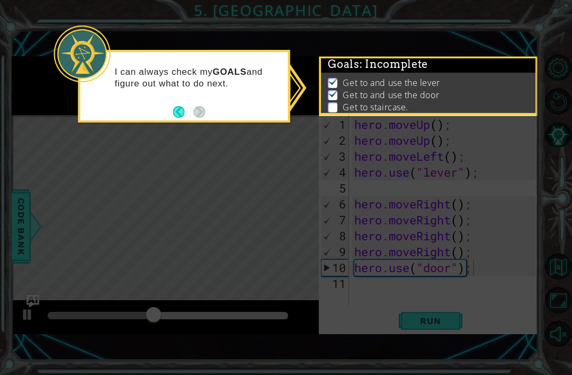
click at [468, 105] on li "Get to staircase." at bounding box center [430, 107] width 204 height 12
click at [304, 84] on icon at bounding box center [286, 187] width 572 height 375
click at [352, 108] on p "Get to staircase." at bounding box center [375, 107] width 65 height 12
click at [328, 101] on ul "Get to and use the lever Get to and use the door Get to staircase." at bounding box center [428, 95] width 206 height 37
click at [179, 117] on button "Back" at bounding box center [183, 112] width 21 height 12
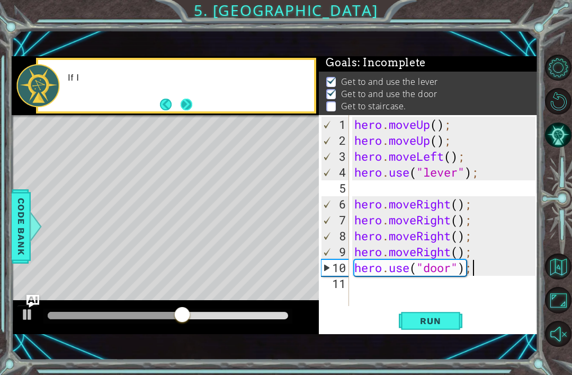
click at [193, 103] on button "Next" at bounding box center [187, 104] width 12 height 12
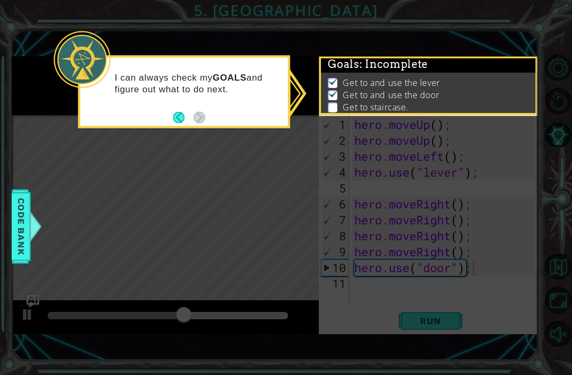
scroll to position [0, 0]
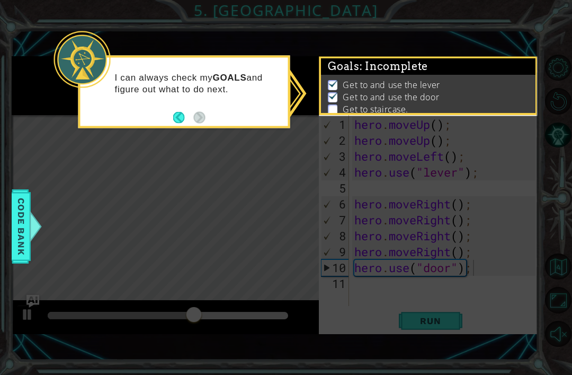
click at [445, 165] on icon at bounding box center [286, 187] width 572 height 375
click at [406, 114] on div "Goals : Incomplete Get to and use the lever Get to and use the door Get to stai…" at bounding box center [428, 85] width 219 height 59
click at [179, 121] on button "Back" at bounding box center [183, 117] width 21 height 12
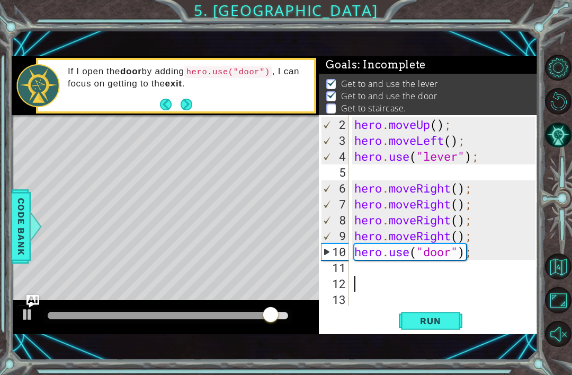
scroll to position [16, 0]
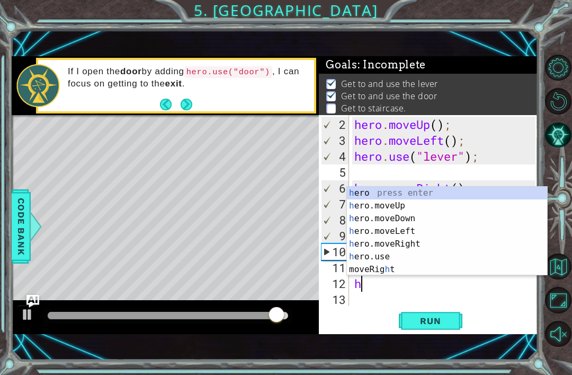
type textarea "her"
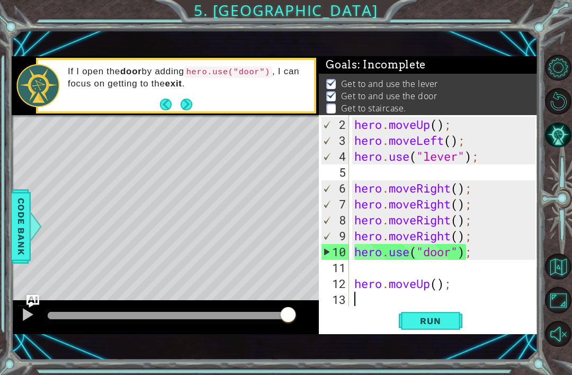
scroll to position [32, 0]
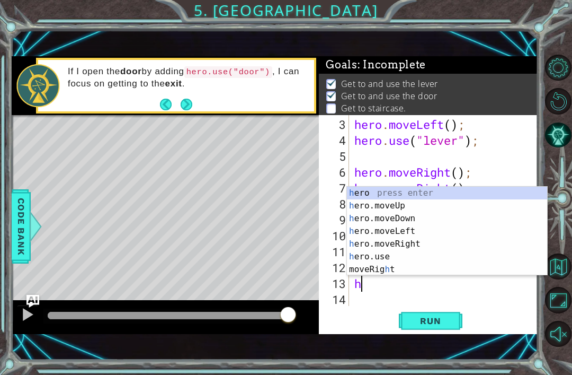
type textarea "her"
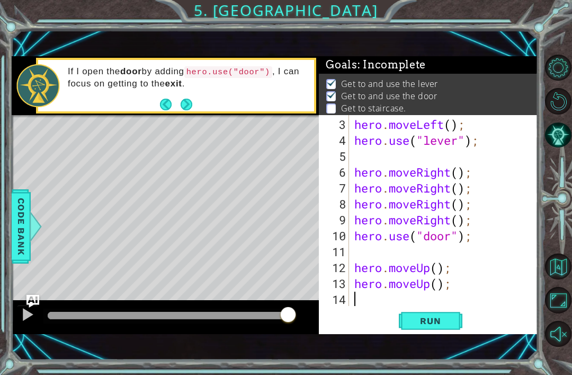
scroll to position [48, 0]
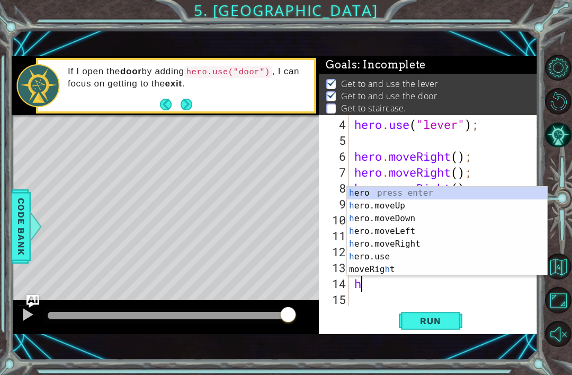
type textarea "her"
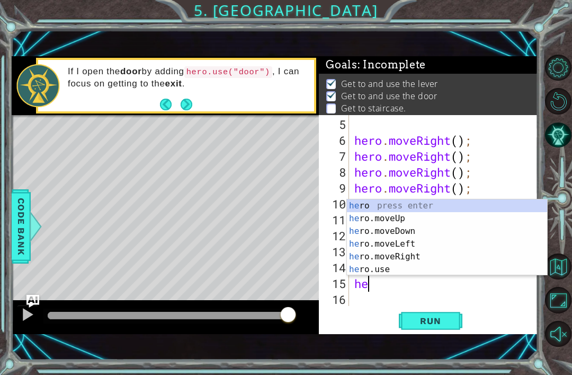
scroll to position [0, 1]
type textarea "hero"
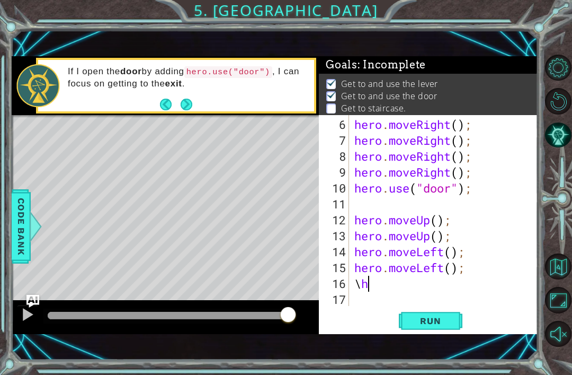
scroll to position [0, 0]
type textarea "\"
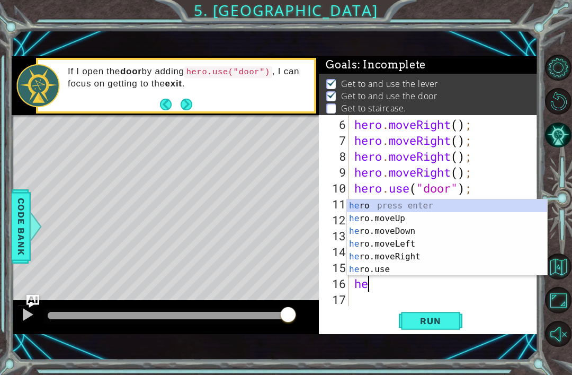
type textarea "her"
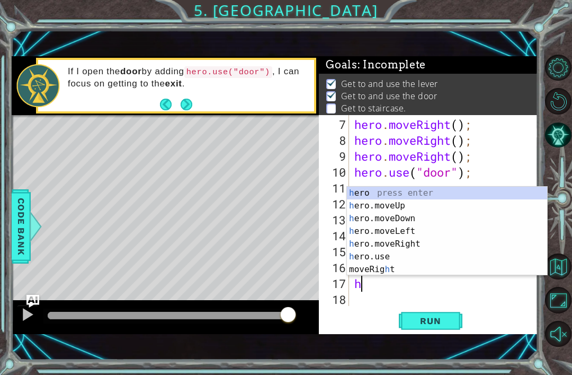
scroll to position [0, 1]
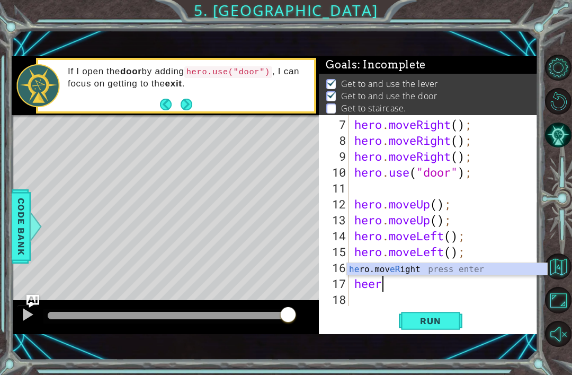
type textarea "he"
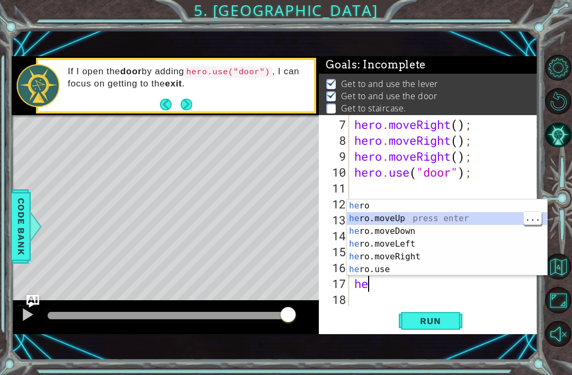
scroll to position [111, 0]
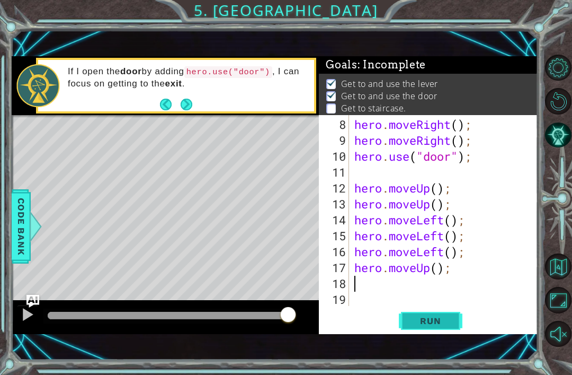
click at [448, 330] on button "Run" at bounding box center [431, 321] width 64 height 22
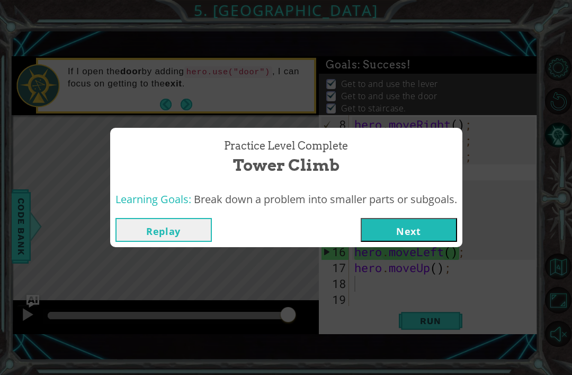
click at [436, 232] on button "Next" at bounding box center [409, 230] width 96 height 24
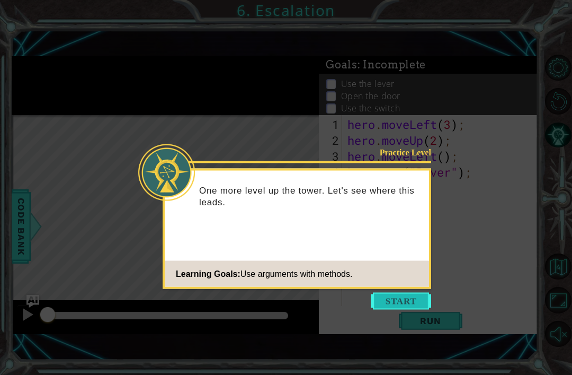
click at [413, 303] on button "Start" at bounding box center [401, 301] width 60 height 17
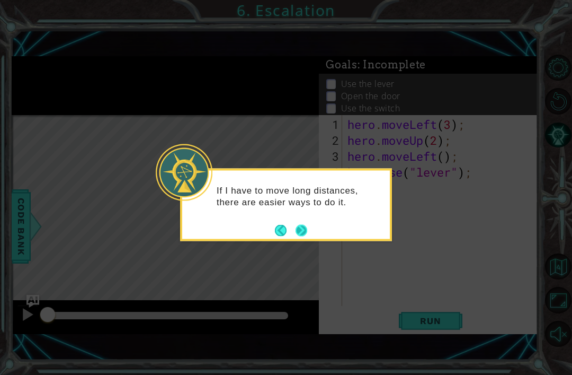
click at [302, 227] on button "Next" at bounding box center [302, 230] width 12 height 12
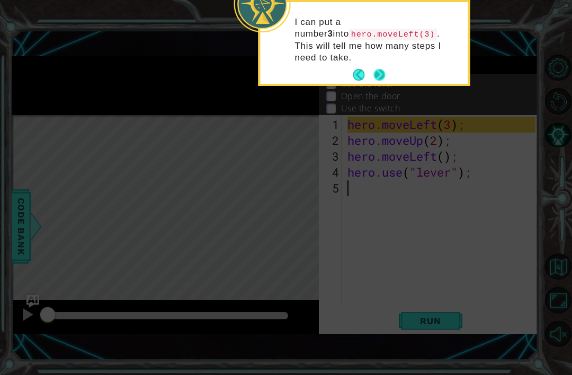
click at [377, 69] on button "Next" at bounding box center [380, 75] width 12 height 12
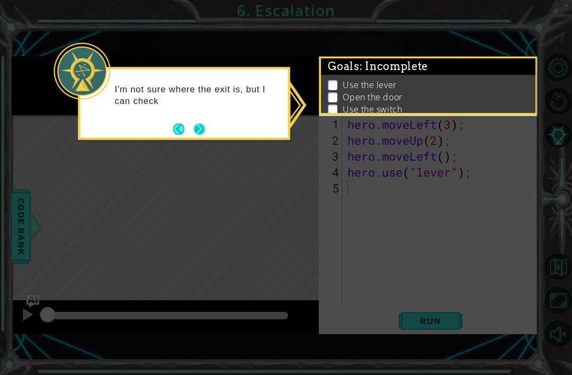
click at [205, 132] on button "Next" at bounding box center [199, 129] width 12 height 12
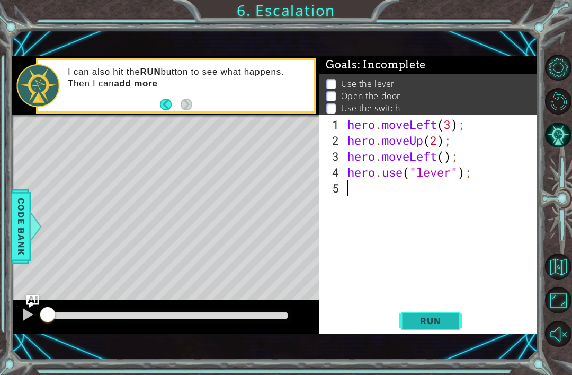
click at [452, 318] on button "Run" at bounding box center [431, 321] width 64 height 22
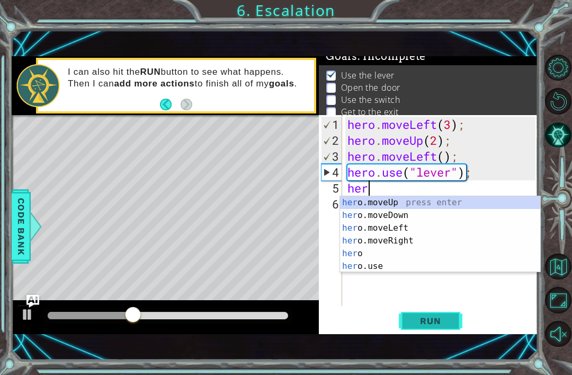
scroll to position [0, 1]
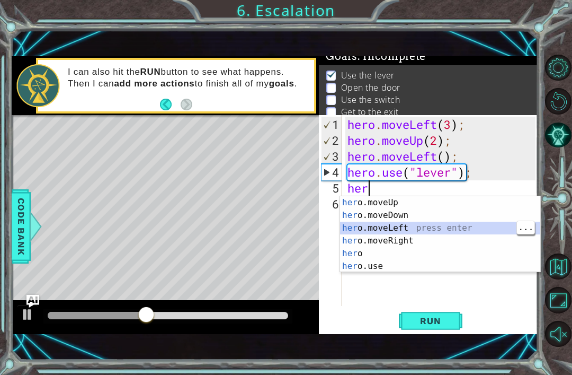
type textarea "hero.moveLeft(1);"
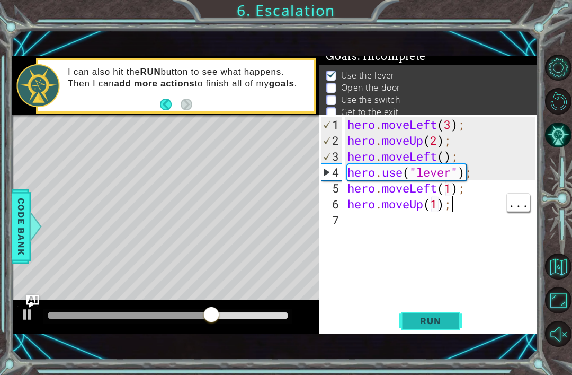
click at [444, 321] on span "Run" at bounding box center [431, 320] width 42 height 11
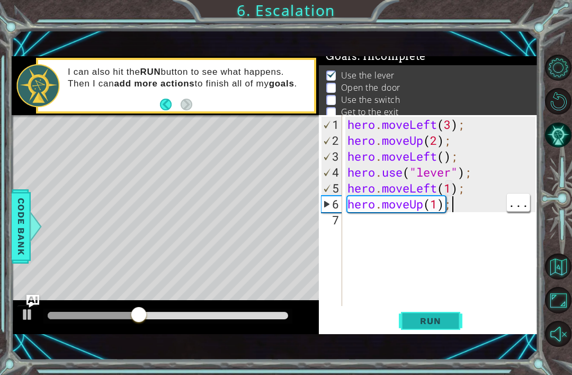
type textarea "hero.moveLeft(1);"
click at [483, 183] on div "hero . moveLeft ( 3 ) ; hero . moveUp ( 2 ) ; hero . moveLeft ( ) ; hero . use …" at bounding box center [444, 228] width 196 height 223
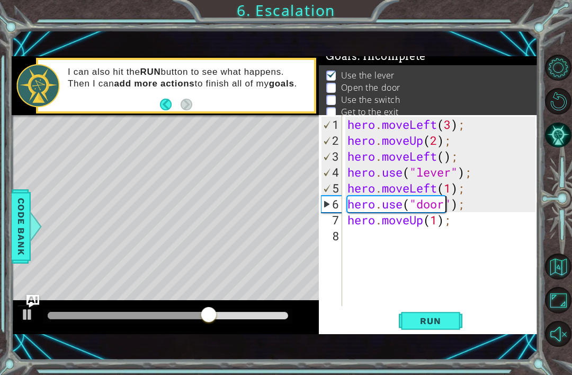
scroll to position [0, 5]
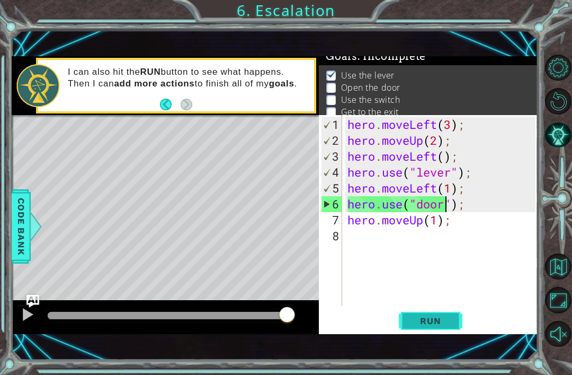
click at [449, 326] on span "Run" at bounding box center [431, 320] width 42 height 11
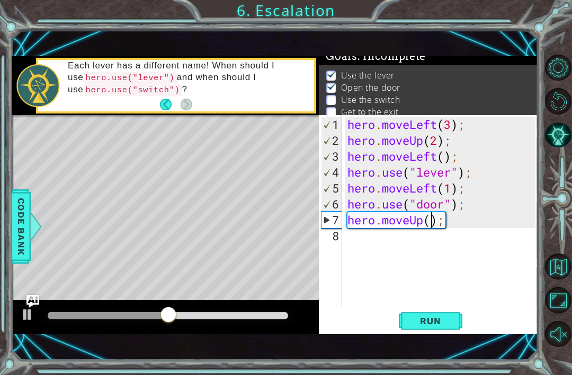
type textarea "hero.moveUp(2);"
click at [473, 216] on div "hero . moveLeft ( 3 ) ; hero . moveUp ( 2 ) ; hero . moveLeft ( ) ; hero . use …" at bounding box center [444, 228] width 196 height 223
click at [414, 238] on div "hero . moveLeft ( 3 ) ; hero . moveUp ( 2 ) ; hero . moveLeft ( ) ; hero . use …" at bounding box center [444, 228] width 196 height 223
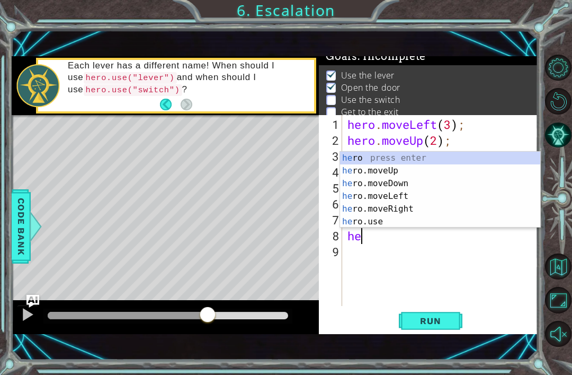
scroll to position [0, 1]
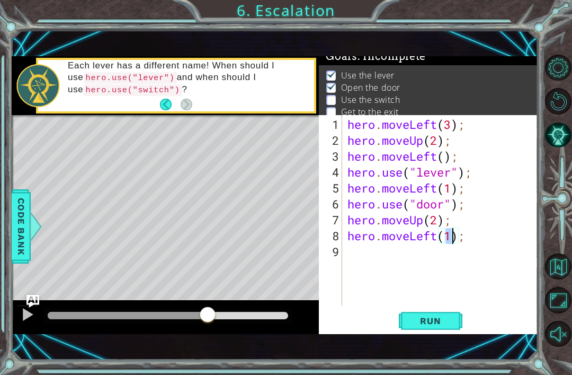
type textarea "hero.moveLeft(3);"
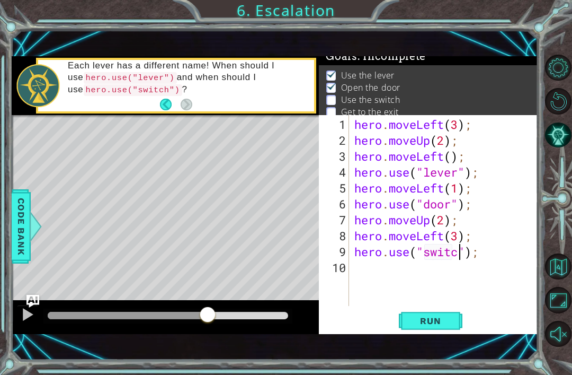
scroll to position [0, 5]
click at [438, 331] on button "Run" at bounding box center [431, 321] width 64 height 22
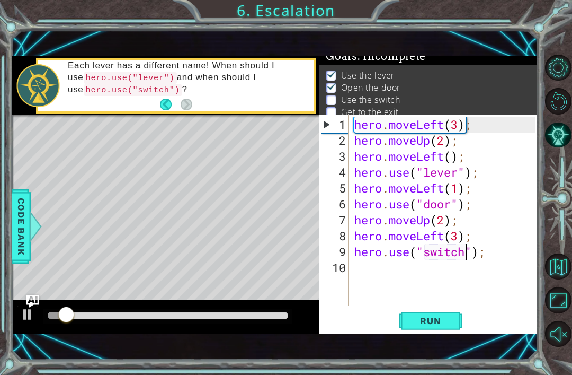
click at [178, 316] on div at bounding box center [168, 315] width 241 height 7
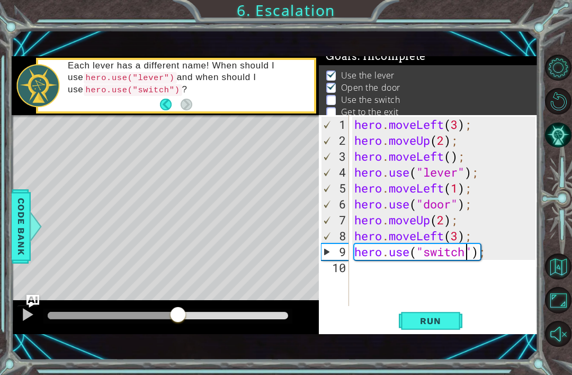
click at [138, 314] on div at bounding box center [113, 315] width 130 height 7
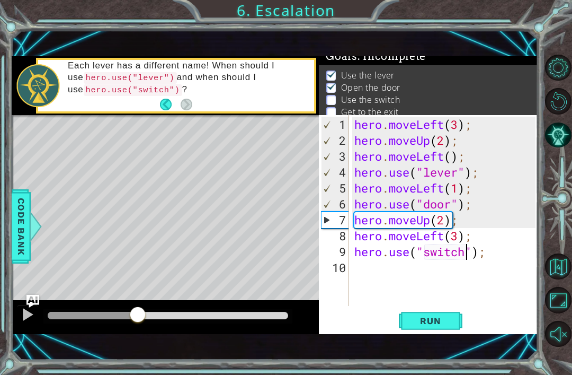
click at [105, 317] on div at bounding box center [93, 315] width 90 height 7
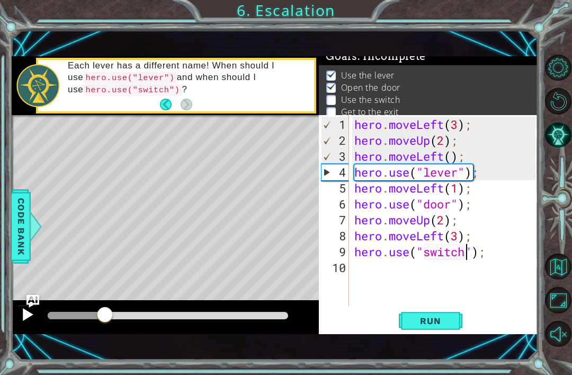
click at [30, 318] on div at bounding box center [28, 314] width 14 height 14
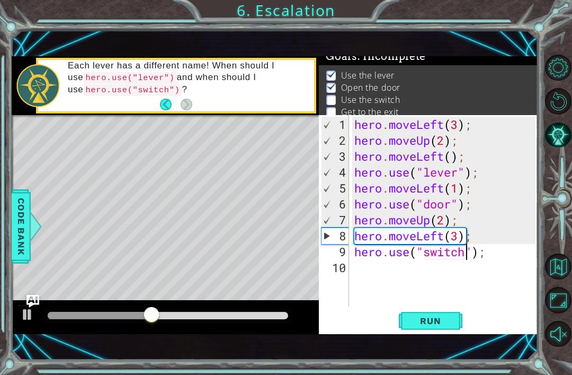
scroll to position [0, 5]
click at [432, 238] on div "hero . moveLeft ( 3 ) ; hero . moveUp ( 2 ) ; hero . moveLeft ( ) ; hero . use …" at bounding box center [446, 228] width 189 height 223
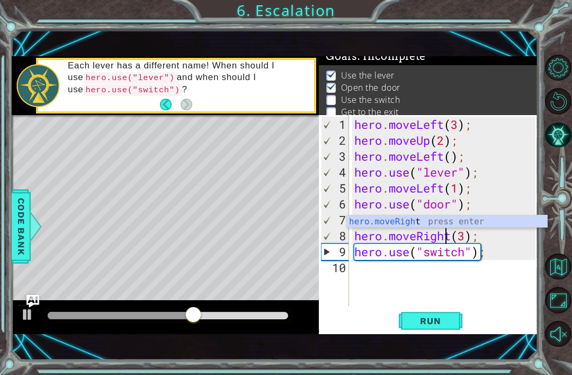
scroll to position [0, 4]
click at [444, 321] on span "Run" at bounding box center [431, 320] width 42 height 11
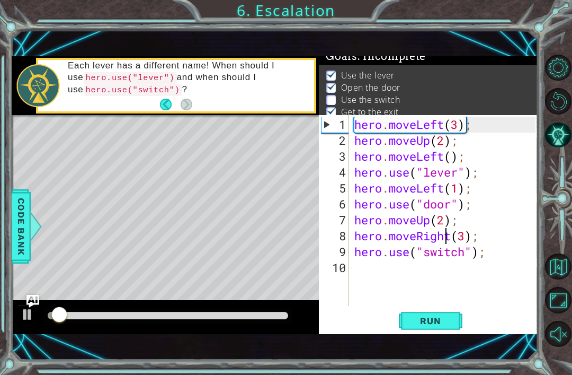
click at [174, 313] on div at bounding box center [168, 315] width 241 height 7
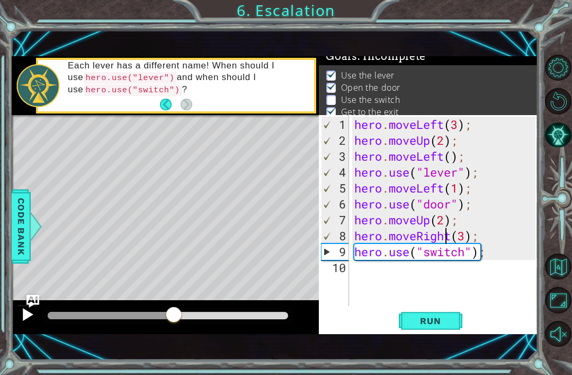
click at [33, 321] on div at bounding box center [28, 314] width 14 height 14
click at [156, 310] on div at bounding box center [168, 315] width 250 height 15
click at [149, 309] on div at bounding box center [168, 315] width 250 height 15
click at [432, 332] on button "Run" at bounding box center [431, 321] width 64 height 22
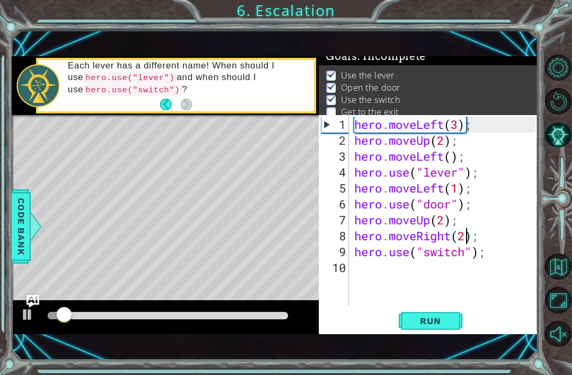
click at [183, 317] on div at bounding box center [168, 315] width 241 height 7
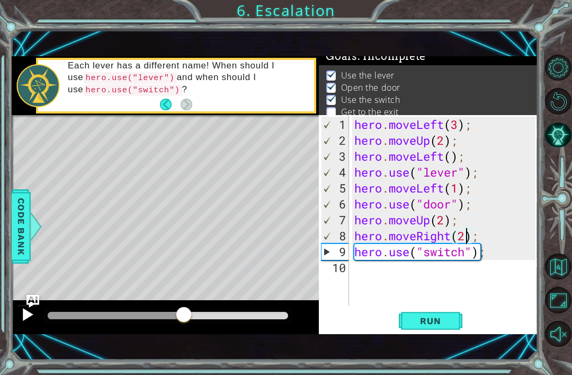
click at [29, 310] on div at bounding box center [28, 314] width 14 height 14
click at [29, 321] on div at bounding box center [28, 314] width 14 height 14
click at [36, 319] on button at bounding box center [27, 316] width 21 height 22
click at [190, 317] on div at bounding box center [125, 315] width 154 height 7
click at [167, 315] on div at bounding box center [119, 315] width 142 height 7
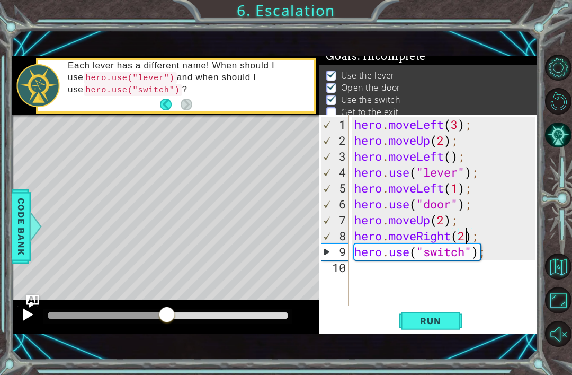
click at [31, 318] on div at bounding box center [28, 314] width 14 height 14
click at [163, 315] on div at bounding box center [117, 315] width 138 height 7
type textarea "hero.use("switch");"
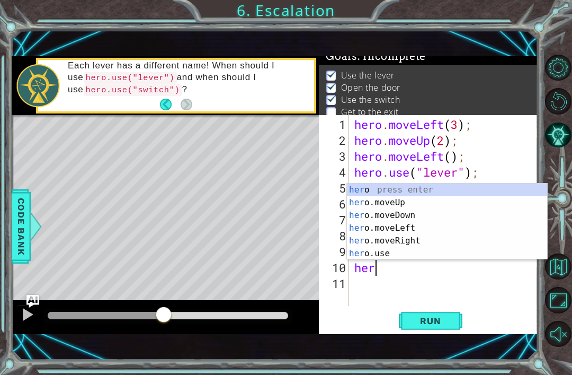
scroll to position [0, 1]
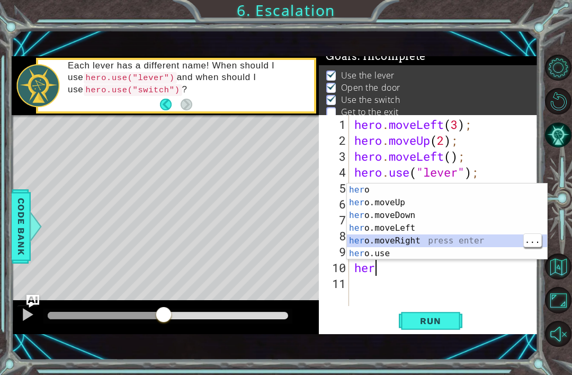
type textarea "hero.moveRight(1);"
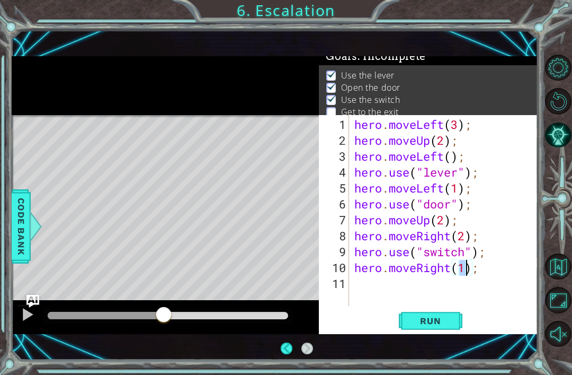
click at [510, 267] on div "hero . moveLeft ( 3 ) ; hero . moveUp ( 2 ) ; hero . moveLeft ( ) ; hero . use …" at bounding box center [446, 228] width 189 height 223
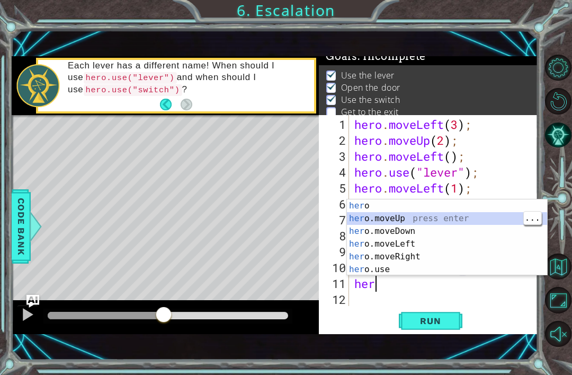
type textarea "hero.moveUp(1);"
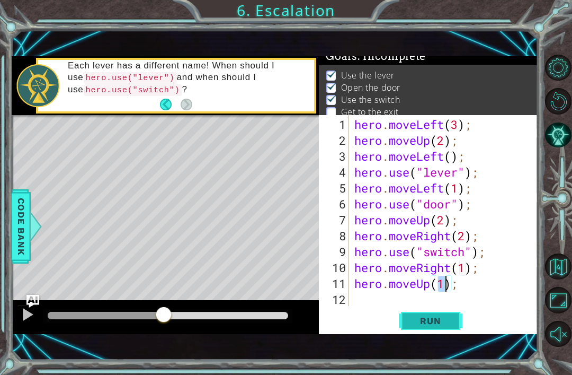
click at [452, 327] on button "Run" at bounding box center [431, 321] width 64 height 22
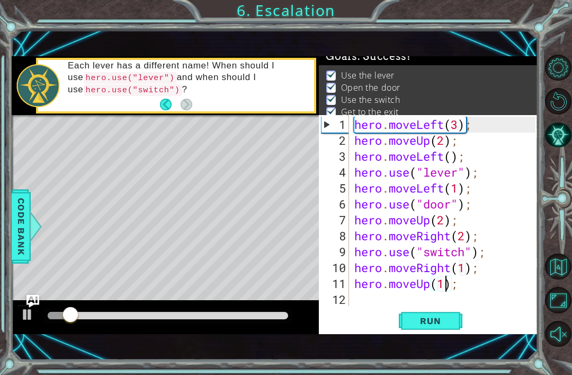
click at [249, 316] on div at bounding box center [168, 315] width 241 height 7
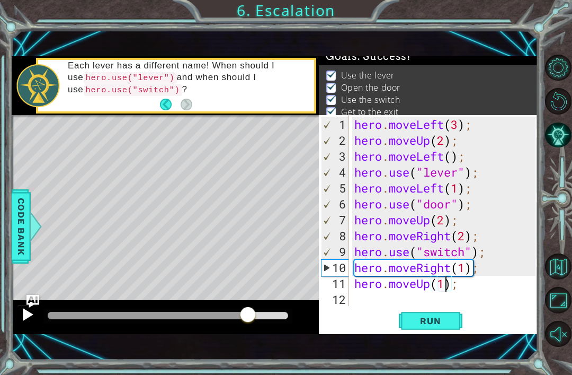
click at [31, 320] on div at bounding box center [28, 314] width 14 height 14
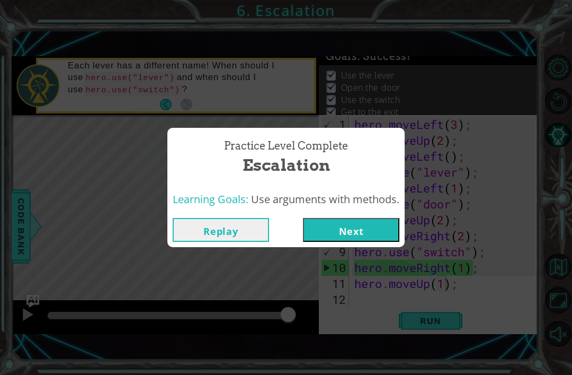
click at [366, 230] on button "Next" at bounding box center [351, 230] width 96 height 24
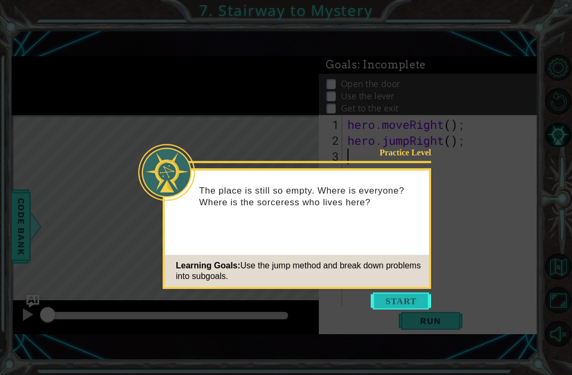
click at [426, 301] on button "Start" at bounding box center [401, 301] width 60 height 17
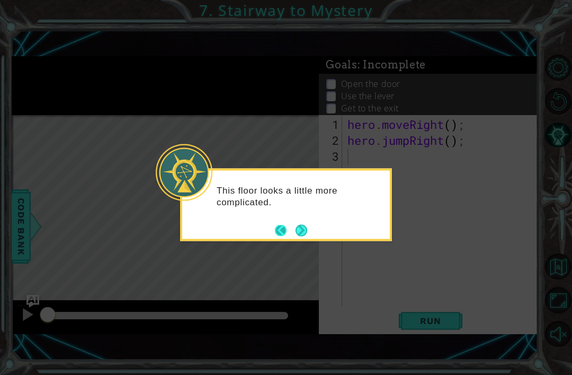
click at [292, 225] on button "Back" at bounding box center [285, 230] width 21 height 12
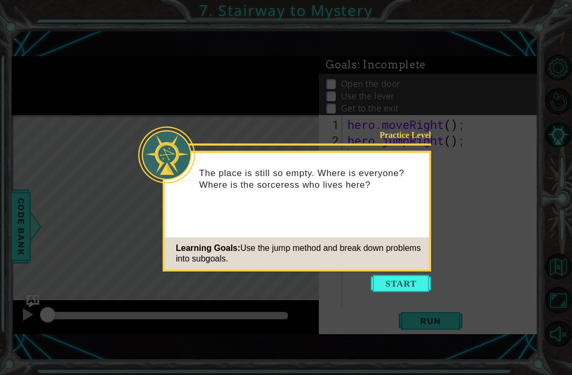
click at [378, 269] on div "Learning Goals: Use the jump method and break down problems into subgoals." at bounding box center [297, 253] width 264 height 32
click at [392, 283] on button "Start" at bounding box center [401, 283] width 60 height 17
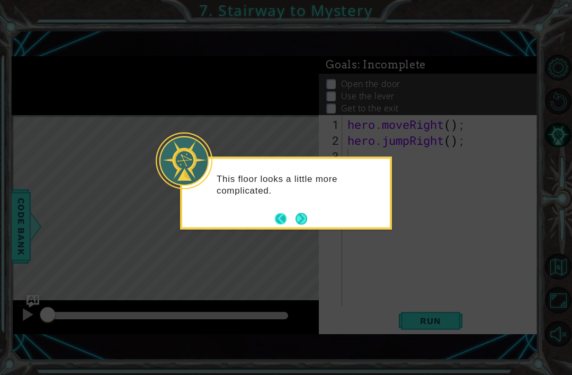
click at [291, 219] on button "Back" at bounding box center [285, 219] width 21 height 12
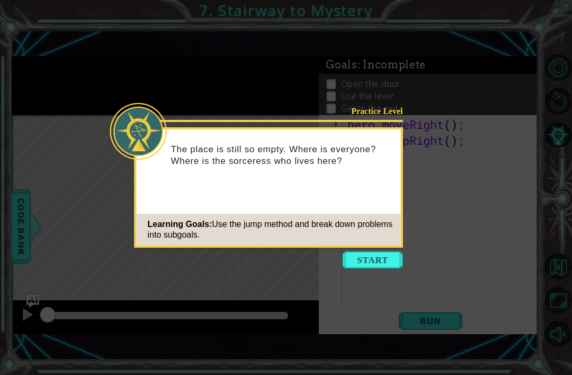
click at [383, 289] on icon at bounding box center [286, 187] width 572 height 375
click at [360, 262] on button "Start" at bounding box center [373, 259] width 60 height 17
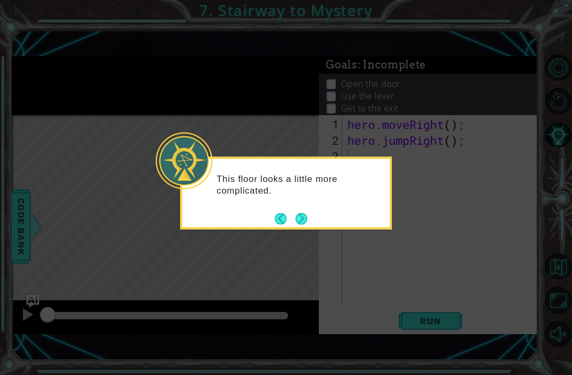
click at [299, 251] on icon at bounding box center [286, 187] width 572 height 375
click at [289, 217] on button "Back" at bounding box center [285, 219] width 21 height 12
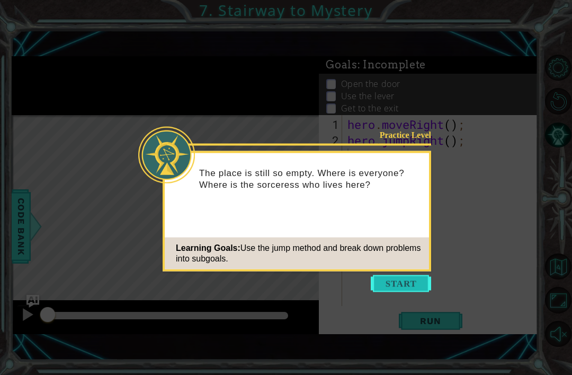
click at [396, 277] on button "Start" at bounding box center [401, 283] width 60 height 17
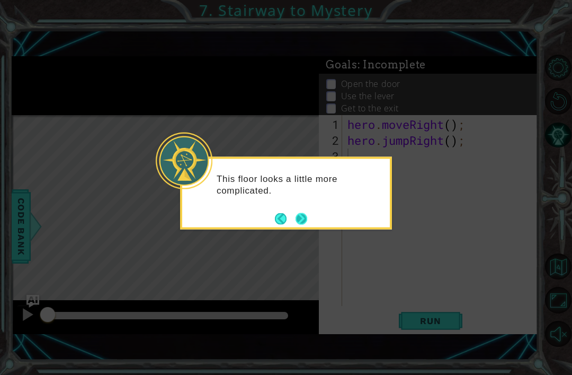
click at [305, 215] on button "Next" at bounding box center [302, 219] width 12 height 12
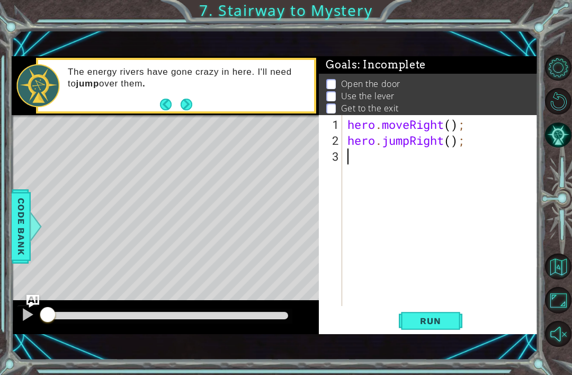
click at [478, 306] on div "hero . moveRight ( ) ; hero . jumpRight ( ) ;" at bounding box center [444, 228] width 196 height 223
click at [436, 317] on span "Run" at bounding box center [431, 320] width 42 height 11
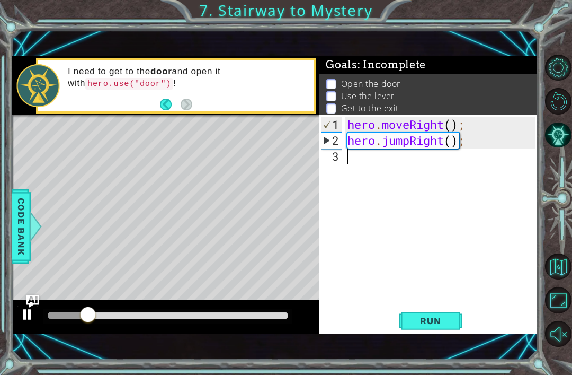
click at [29, 311] on div at bounding box center [28, 314] width 14 height 14
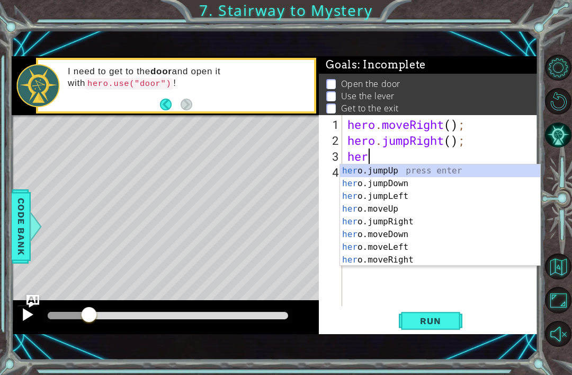
scroll to position [0, 1]
type textarea "hero"
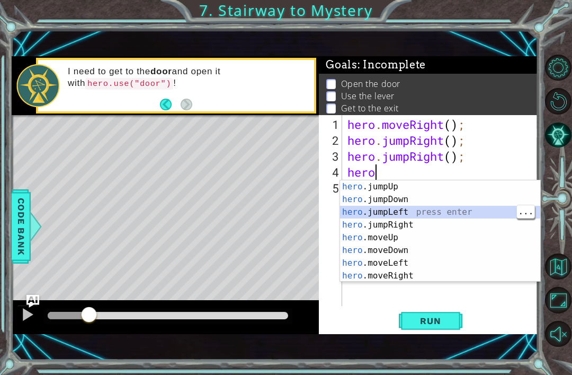
click at [466, 236] on div "hero .jumpUp press enter hero .jumpDown press enter hero .jumpLeft press enter …" at bounding box center [440, 243] width 200 height 127
type textarea "hero.moveUp(1);"
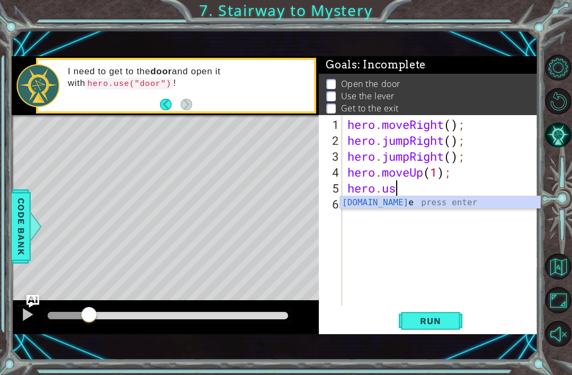
scroll to position [0, 2]
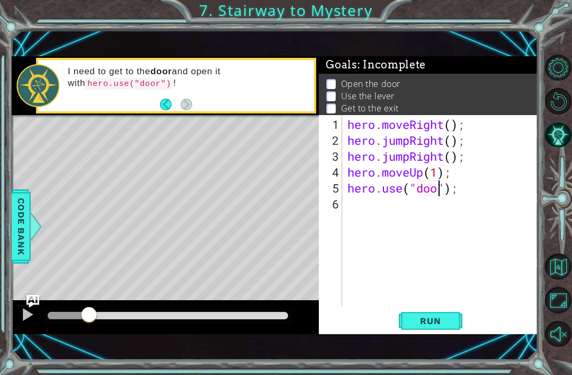
type textarea "hero.use("door");"
type textarea "d"
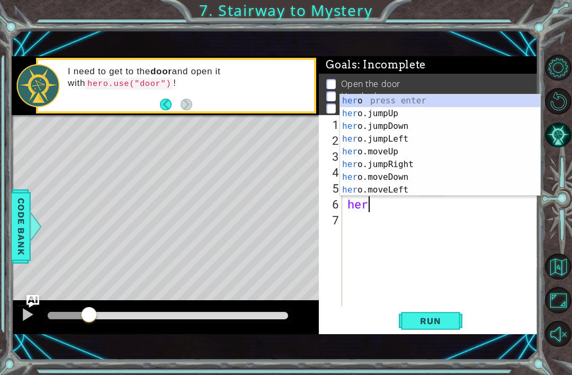
scroll to position [0, 1]
type textarea "hero"
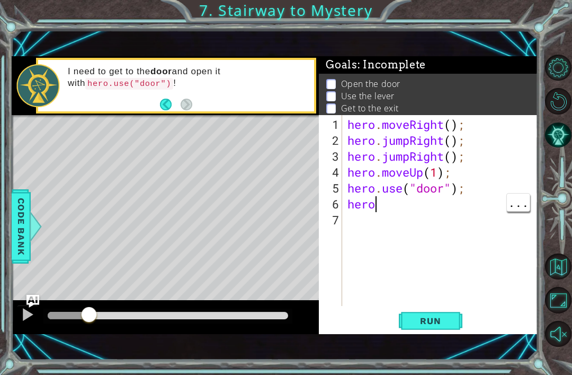
click at [429, 209] on div "hero . moveRight ( ) ; hero . jumpRight ( ) ; hero . jumpRight ( ) ; hero . mov…" at bounding box center [444, 228] width 196 height 223
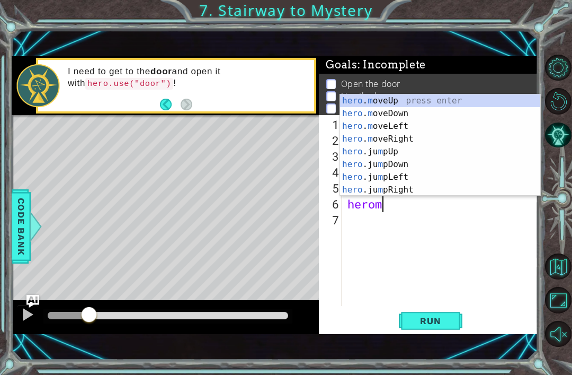
scroll to position [0, 2]
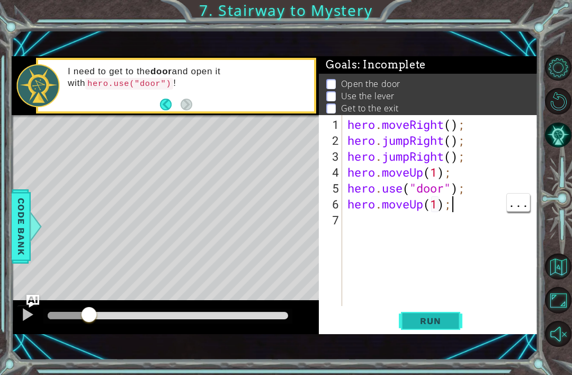
click at [423, 332] on button "Run" at bounding box center [431, 321] width 64 height 22
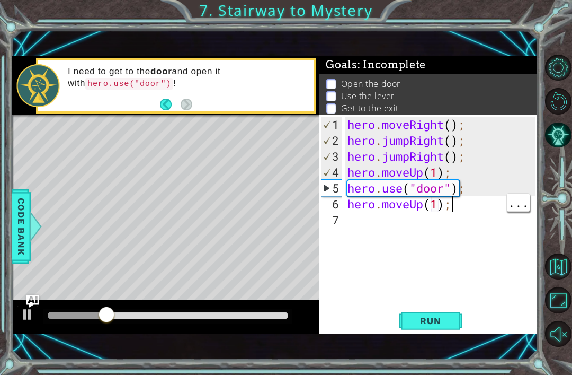
click at [493, 153] on div "hero . moveRight ( ) ; hero . jumpRight ( ) ; hero . jumpRight ( ) ; hero . mov…" at bounding box center [444, 228] width 196 height 223
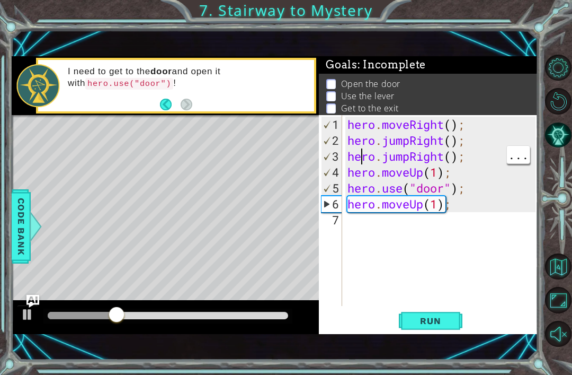
click at [362, 153] on div "hero . moveRight ( ) ; hero . jumpRight ( ) ; hero . jumpRight ( ) ; hero . mov…" at bounding box center [444, 228] width 196 height 223
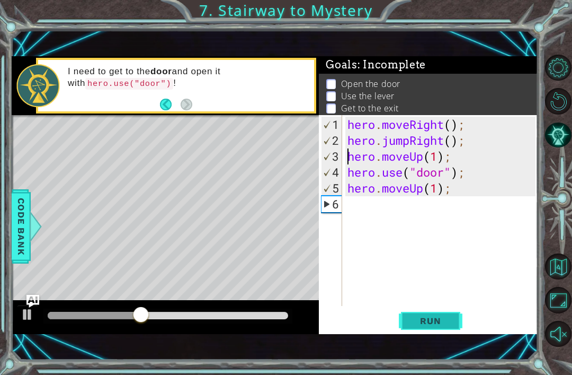
click at [436, 316] on span "Run" at bounding box center [431, 320] width 42 height 11
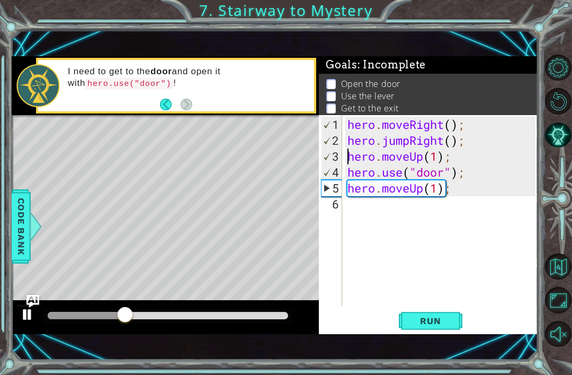
click at [20, 307] on button at bounding box center [27, 316] width 21 height 22
click at [424, 314] on button "Run" at bounding box center [431, 321] width 64 height 22
click at [342, 156] on div "3" at bounding box center [332, 156] width 21 height 16
type textarea "hero.jumpRight();"
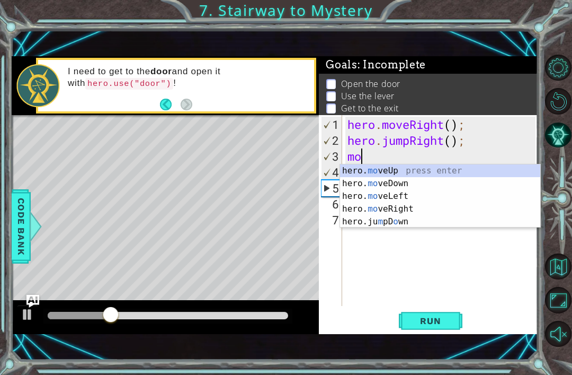
scroll to position [0, 1]
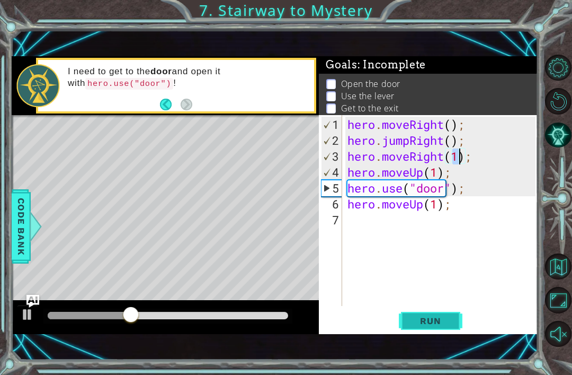
click at [435, 331] on button "Run" at bounding box center [431, 321] width 64 height 22
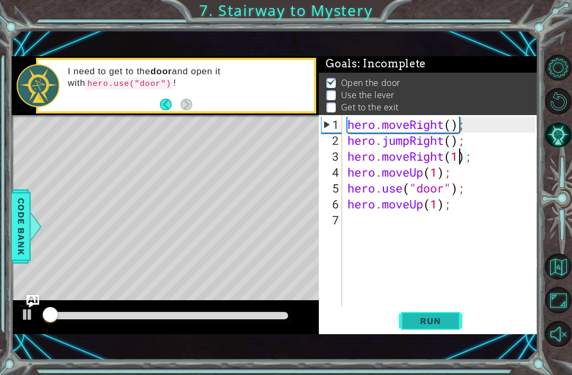
scroll to position [2, 0]
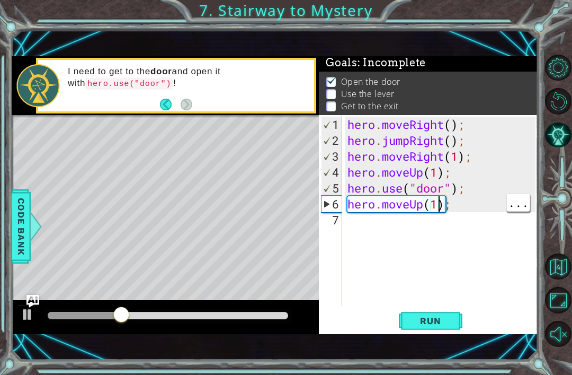
click at [440, 205] on div "hero . moveRight ( ) ; hero . jumpRight ( ) ; hero . moveRight ( 1 ) ; hero . m…" at bounding box center [444, 228] width 196 height 223
type textarea "hero.moveUp(2);"
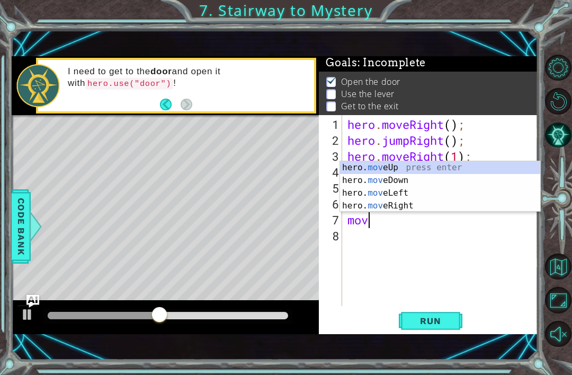
scroll to position [0, 1]
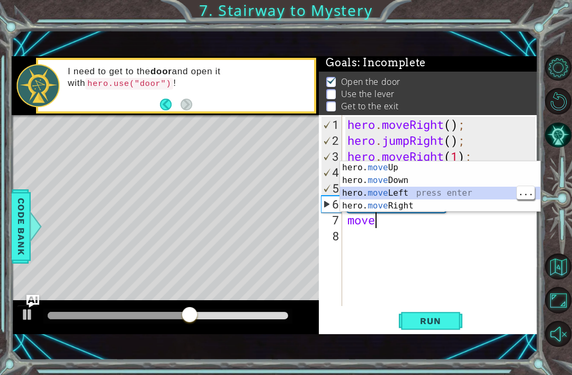
type textarea "hero.moveLeft(1);"
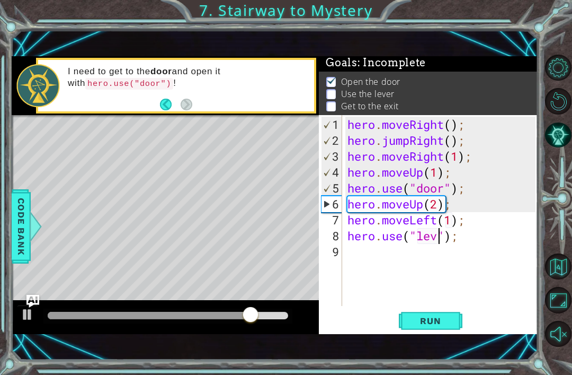
scroll to position [0, 5]
type textarea "hero.use("lever");"
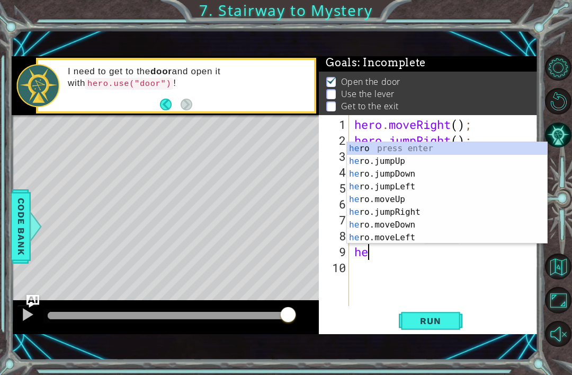
scroll to position [0, 1]
type textarea "hero"
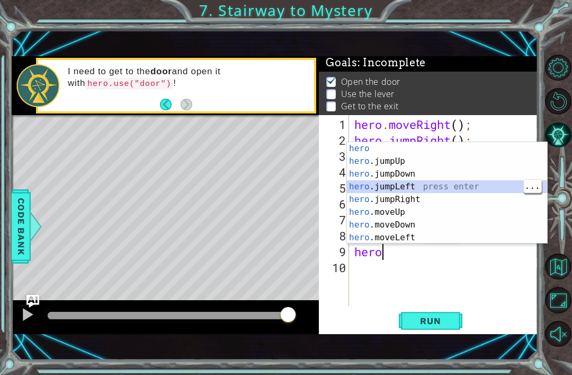
scroll to position [0, 0]
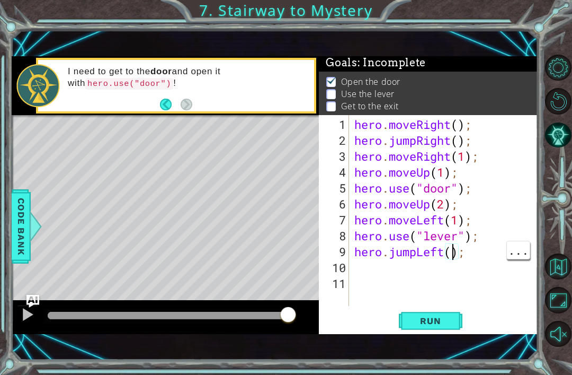
click at [451, 252] on div "hero . moveRight ( ) ; hero . jumpRight ( ) ; hero . moveRight ( 1 ) ; hero . m…" at bounding box center [446, 228] width 189 height 223
type textarea "hero.jumpLeft(2);"
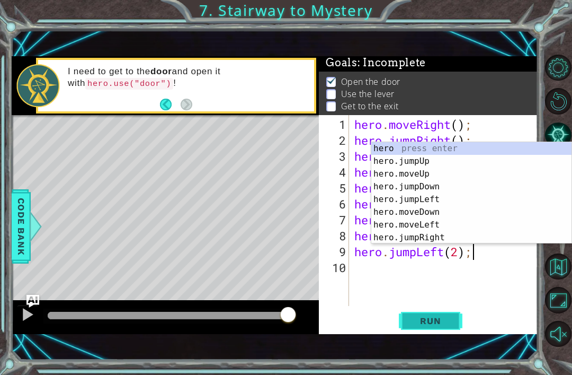
click at [437, 322] on span "Run" at bounding box center [431, 320] width 42 height 11
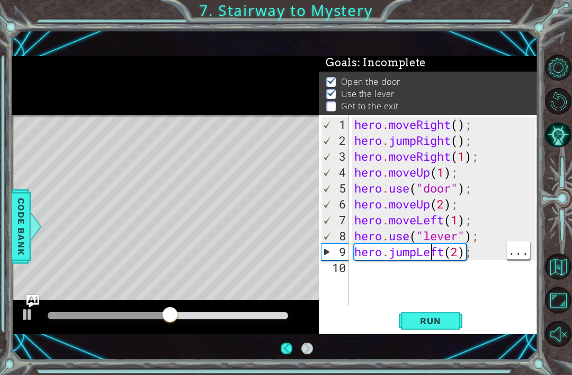
click at [405, 249] on div "hero . moveRight ( ) ; hero . jumpRight ( ) ; hero . moveRight ( 1 ) ; hero . m…" at bounding box center [446, 228] width 189 height 223
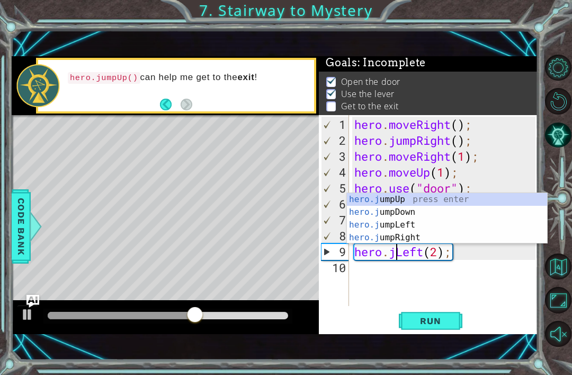
scroll to position [0, 2]
type textarea "hero.moveLeft(2);"
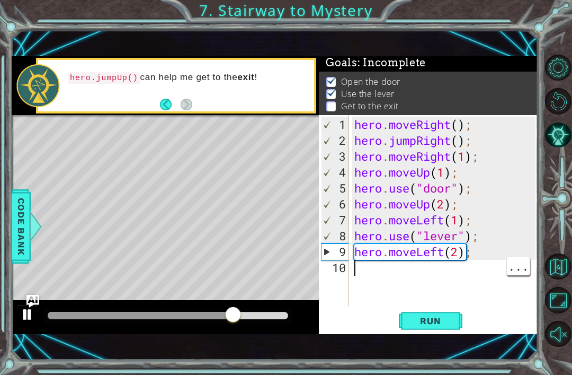
click at [26, 319] on div at bounding box center [28, 314] width 14 height 14
type textarea "hero.moveLeft(2);"
click at [486, 259] on div "hero . moveRight ( ) ; hero . jumpRight ( ) ; hero . moveRight ( 1 ) ; hero . m…" at bounding box center [446, 228] width 189 height 223
click at [415, 270] on div "hero . moveRight ( ) ; hero . jumpRight ( ) ; hero . moveRight ( 1 ) ; hero . m…" at bounding box center [446, 228] width 189 height 223
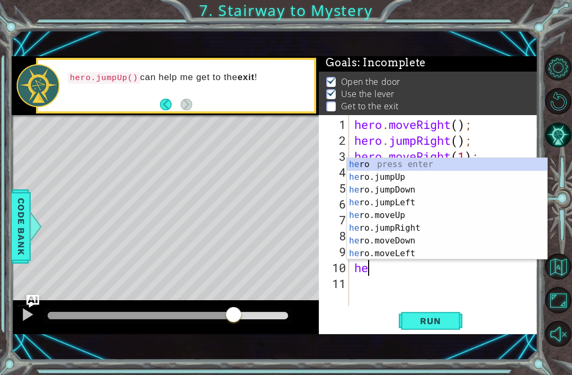
scroll to position [0, 1]
type textarea "hero"
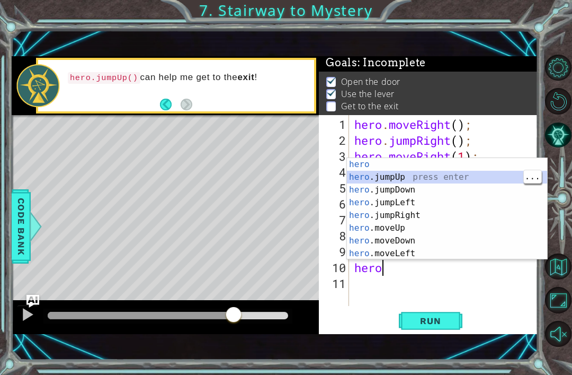
scroll to position [0, 0]
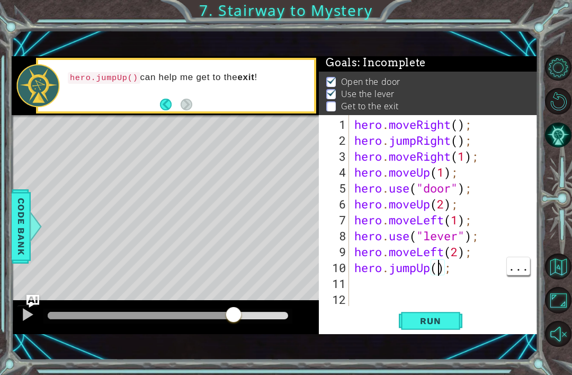
click at [437, 274] on div "hero . moveRight ( ) ; hero . jumpRight ( ) ; hero . moveRight ( 1 ) ; hero . m…" at bounding box center [446, 228] width 189 height 223
type textarea "hero.jumpUp(2);"
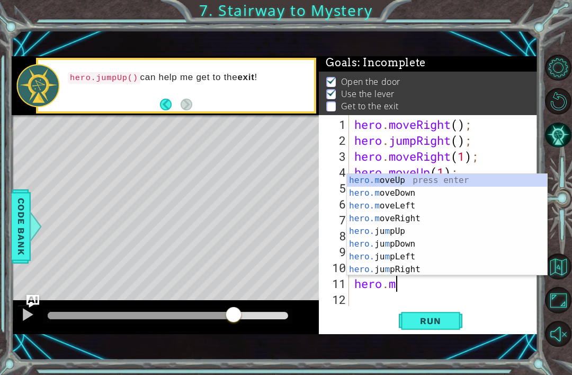
scroll to position [0, 2]
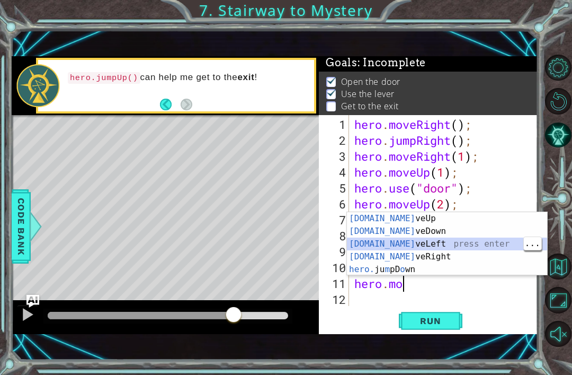
click at [426, 260] on div "hero.mo veUp press enter hero.mo veDown press enter hero.mo veLeft press enter …" at bounding box center [447, 256] width 200 height 89
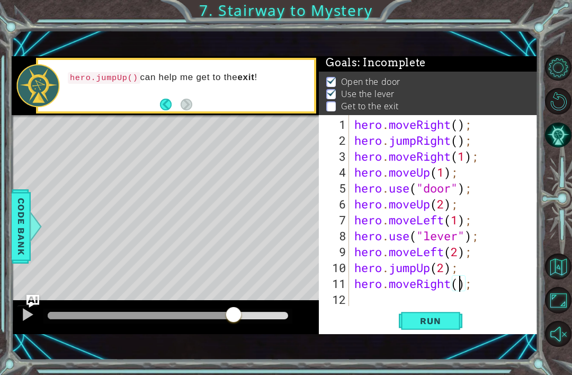
type textarea "hero.moveRight(3);"
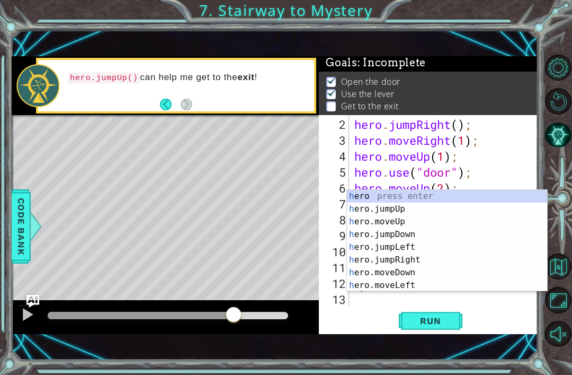
scroll to position [16, 0]
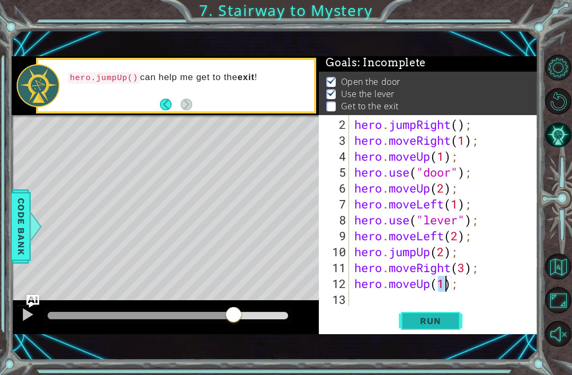
click at [448, 321] on span "Run" at bounding box center [431, 320] width 42 height 11
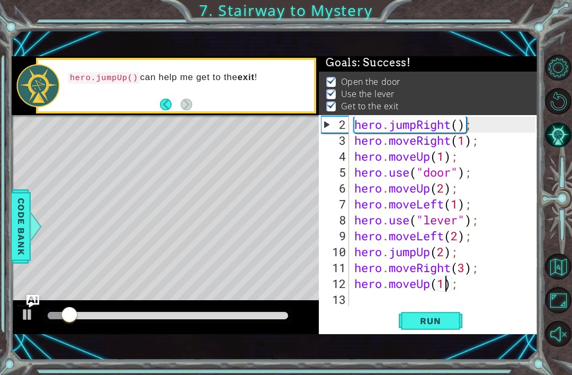
click at [215, 317] on div at bounding box center [168, 315] width 241 height 7
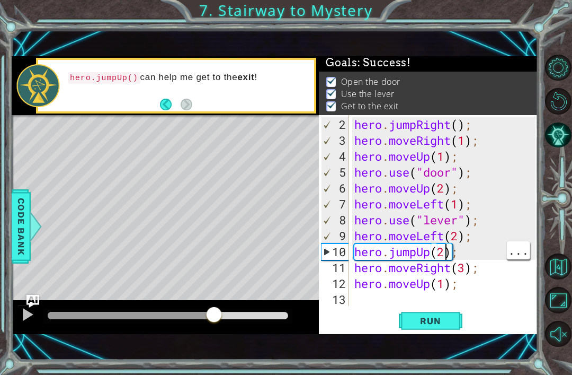
click at [445, 258] on div "hero . jumpRight ( ) ; hero . moveRight ( 1 ) ; hero . moveUp ( 1 ) ; hero . us…" at bounding box center [446, 228] width 189 height 223
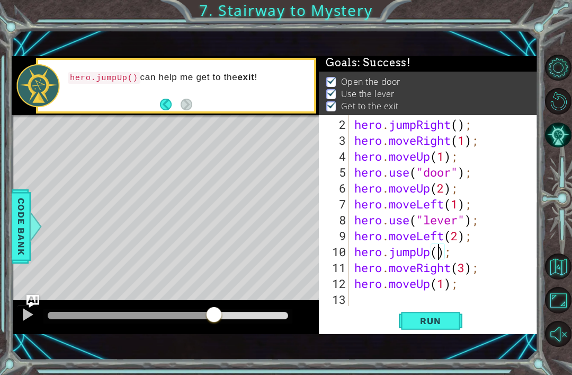
type textarea "hero.jumpUp(1);"
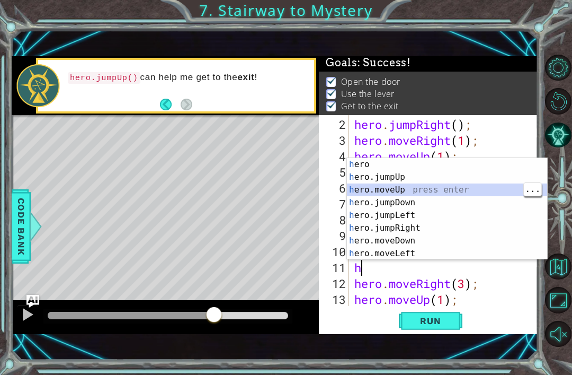
type textarea "hero.moveUp(1);"
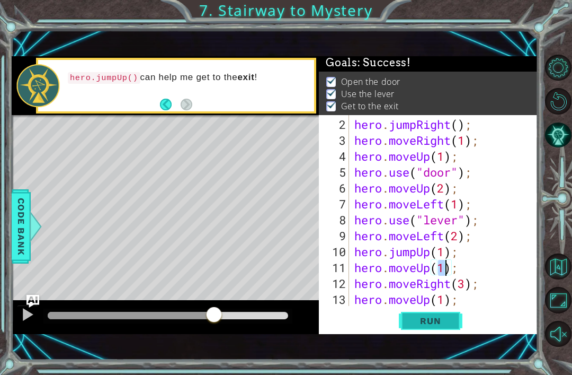
click at [432, 317] on span "Run" at bounding box center [431, 320] width 42 height 11
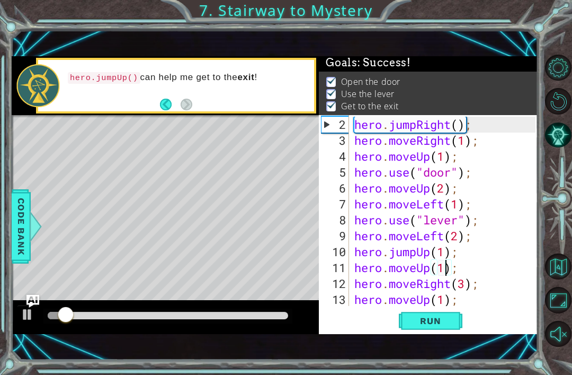
click at [201, 312] on div at bounding box center [168, 315] width 241 height 7
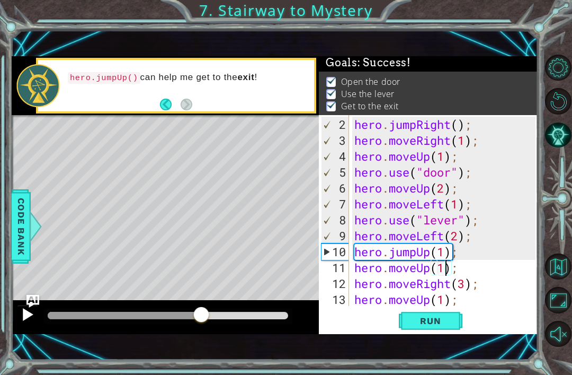
click at [25, 318] on div at bounding box center [28, 314] width 14 height 14
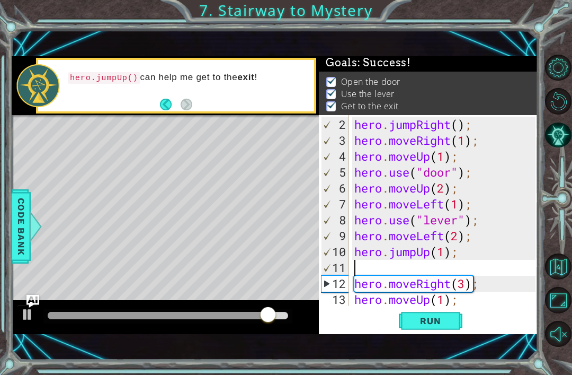
type textarea "hero.jumpUp(1);"
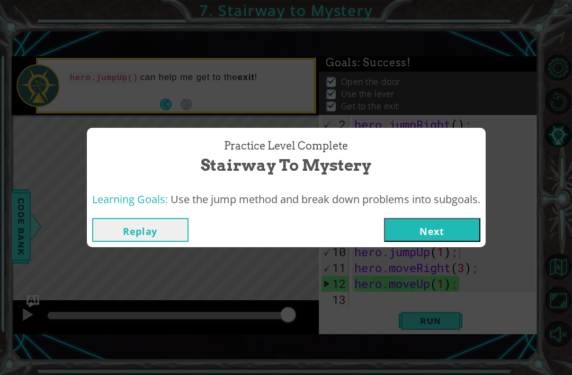
click at [448, 233] on button "Next" at bounding box center [432, 230] width 96 height 24
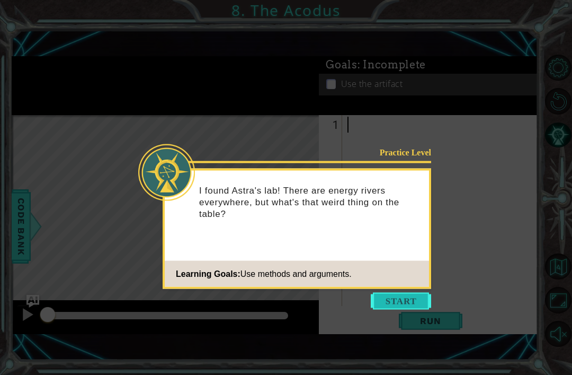
click at [405, 307] on button "Start" at bounding box center [401, 301] width 60 height 17
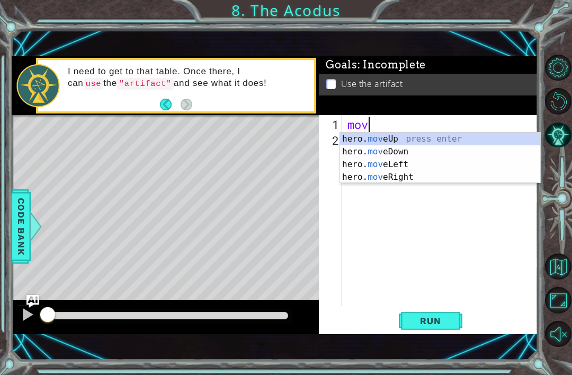
scroll to position [0, 1]
click at [419, 136] on div "hero. mov eUp press enter hero. mov eDown press enter hero. mov eLeft press ent…" at bounding box center [440, 170] width 200 height 76
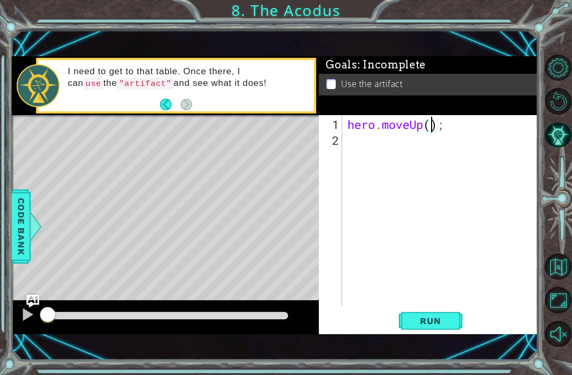
type textarea "hero.moveUp(2);"
type textarea "m"
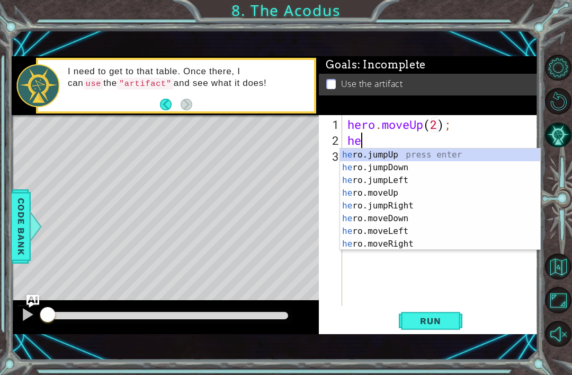
scroll to position [0, 1]
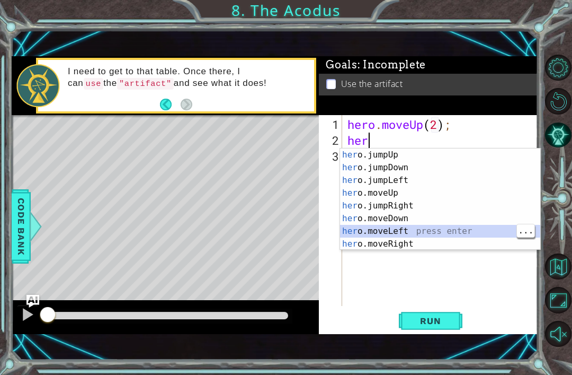
type textarea "hero.moveLeft(1);"
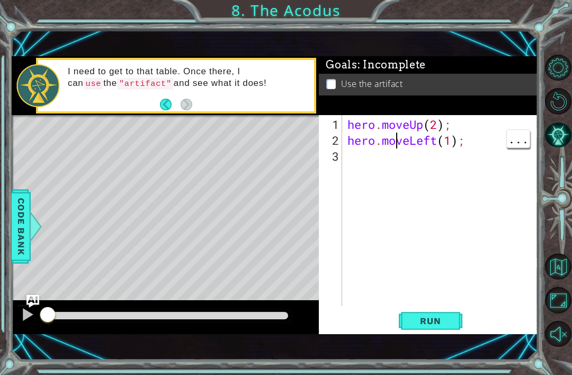
click at [399, 145] on div "hero . moveUp ( 2 ) ; hero . moveLeft ( 1 ) ;" at bounding box center [444, 228] width 196 height 223
click at [369, 154] on div "hero . moveUp ( 2 ) ; hero . moveLeft ( 1 ) ;" at bounding box center [444, 228] width 196 height 223
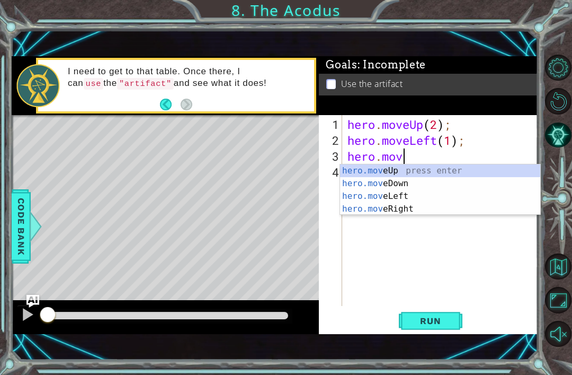
scroll to position [0, 2]
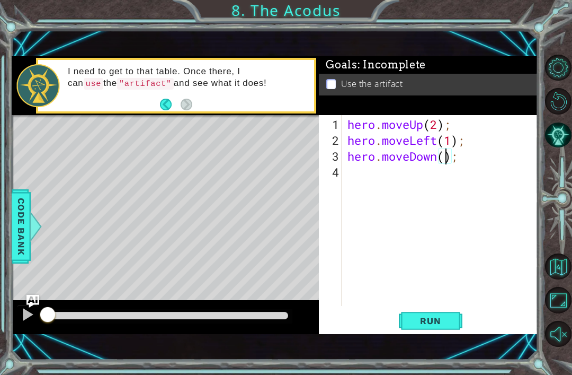
type textarea "hero.moveDown(2);"
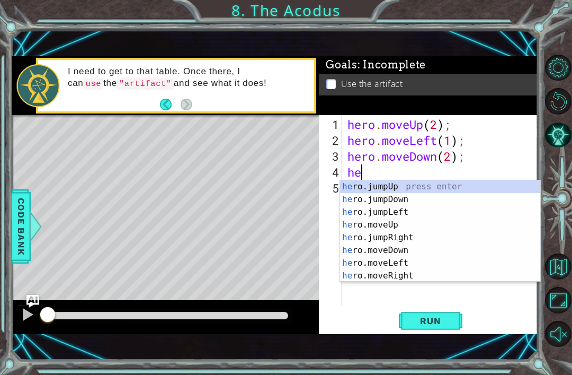
type textarea "her"
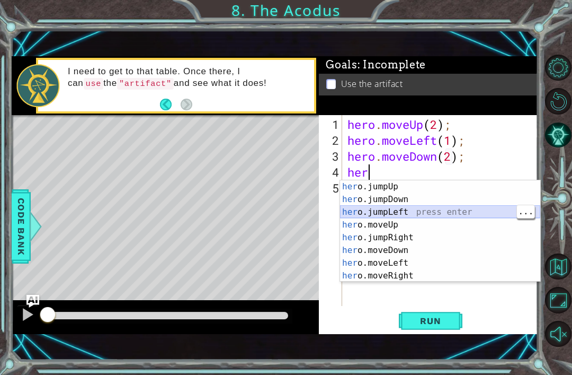
click at [435, 212] on div "her o.jumpUp press enter her o.jumpDown press enter her o.jumpLeft press enter …" at bounding box center [440, 243] width 200 height 127
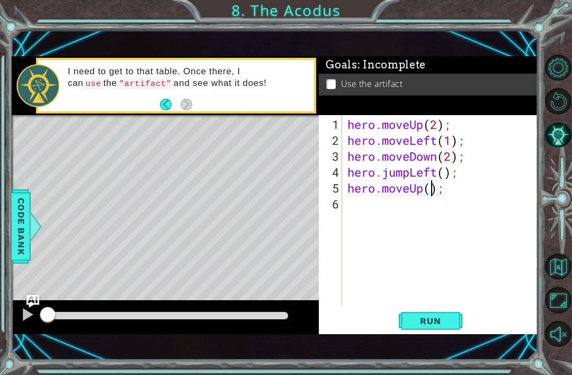
type textarea "hero.moveUp(2);"
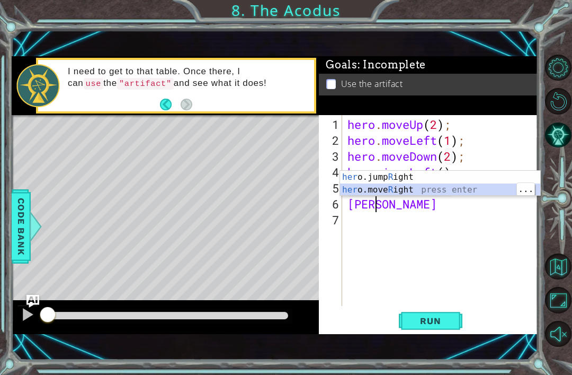
type textarea "hero.moveRight(1);"
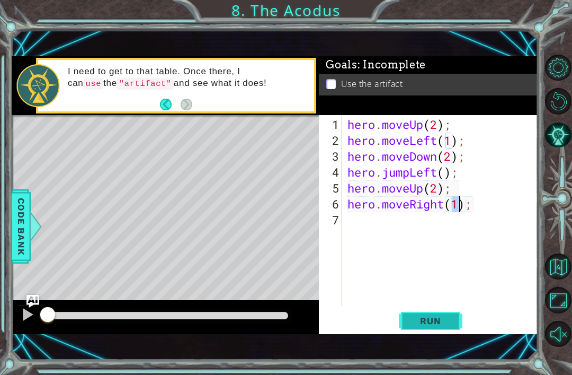
click at [454, 327] on button "Run" at bounding box center [431, 321] width 64 height 22
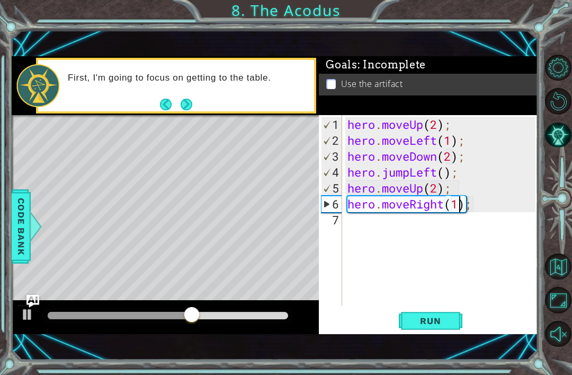
scroll to position [0, 0]
type textarea "hero.moveRight(1);"
click at [500, 202] on div "hero . moveUp ( 2 ) ; hero . moveLeft ( 1 ) ; hero . moveDown ( 2 ) ; hero . ju…" at bounding box center [444, 228] width 196 height 223
click at [450, 228] on div "hero . moveUp ( 2 ) ; hero . moveLeft ( 1 ) ; hero . moveDown ( 2 ) ; hero . ju…" at bounding box center [444, 228] width 196 height 223
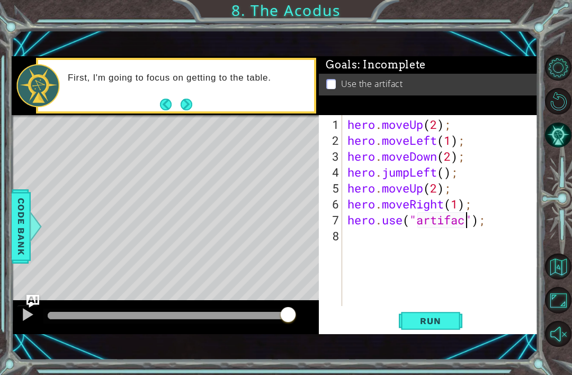
scroll to position [0, 6]
type textarea "hero.use("artifact");"
click at [449, 320] on span "Run" at bounding box center [431, 320] width 42 height 11
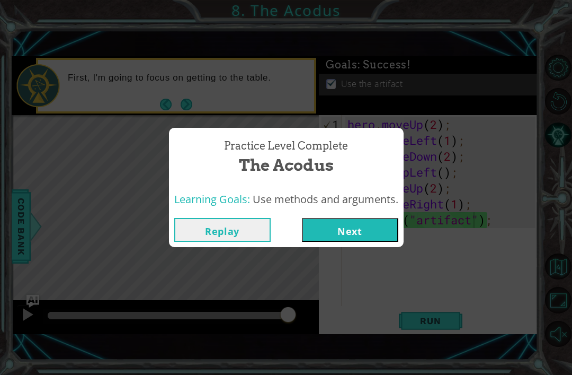
click at [365, 230] on button "Next" at bounding box center [350, 230] width 96 height 24
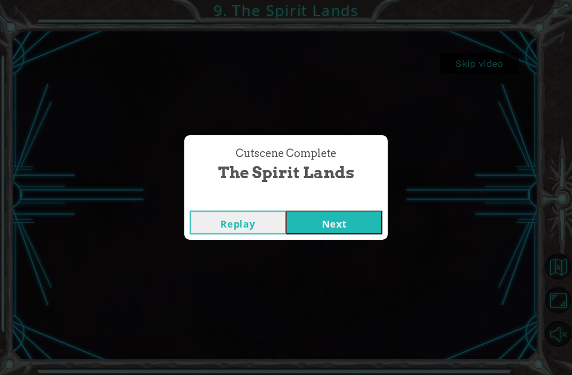
click at [352, 218] on button "Next" at bounding box center [334, 222] width 96 height 24
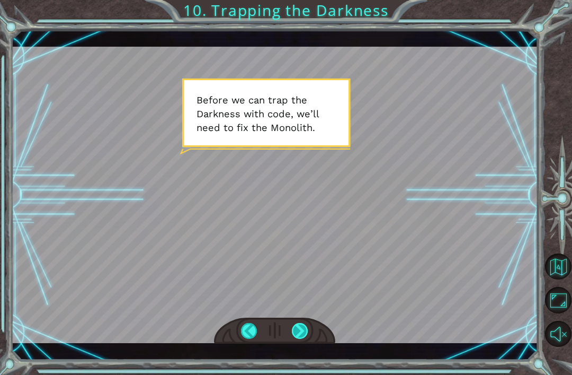
click at [306, 333] on div at bounding box center [300, 331] width 16 height 16
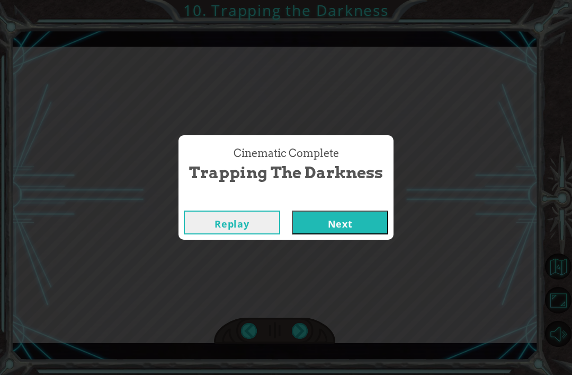
click at [350, 227] on button "Next" at bounding box center [340, 222] width 96 height 24
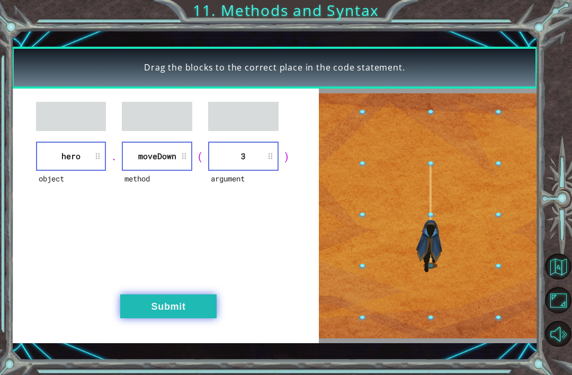
click at [199, 311] on button "Submit" at bounding box center [168, 306] width 96 height 24
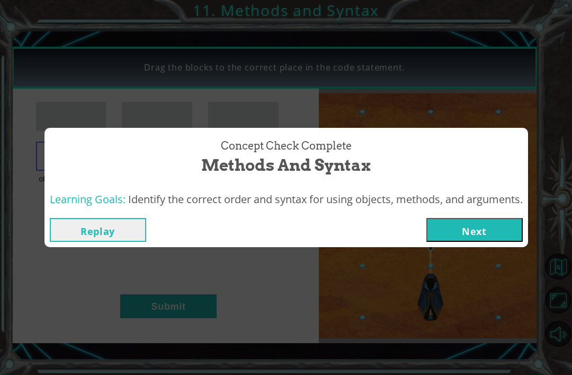
click at [497, 238] on button "Next" at bounding box center [475, 230] width 96 height 24
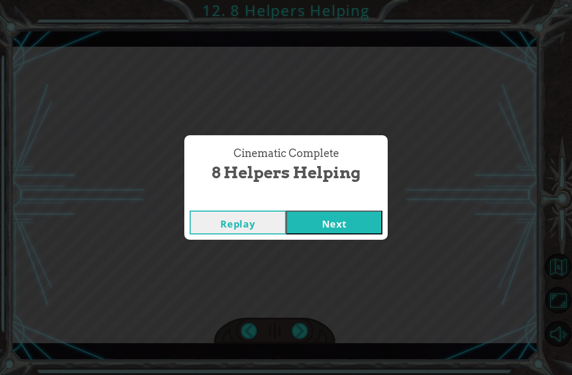
click at [347, 218] on button "Next" at bounding box center [334, 222] width 96 height 24
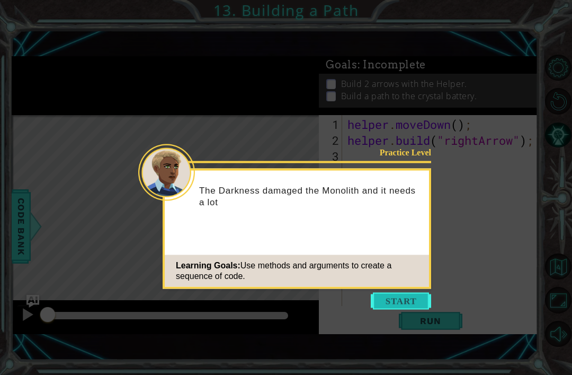
click at [411, 300] on button "Start" at bounding box center [401, 301] width 60 height 17
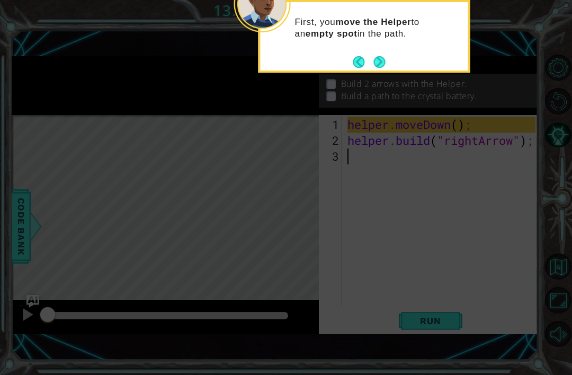
type textarea "helper.build("rightArrow");"
click at [383, 64] on button "Next" at bounding box center [380, 62] width 12 height 12
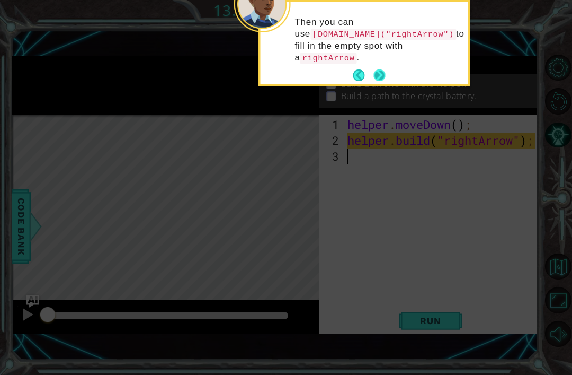
click at [379, 75] on button "Next" at bounding box center [380, 75] width 12 height 12
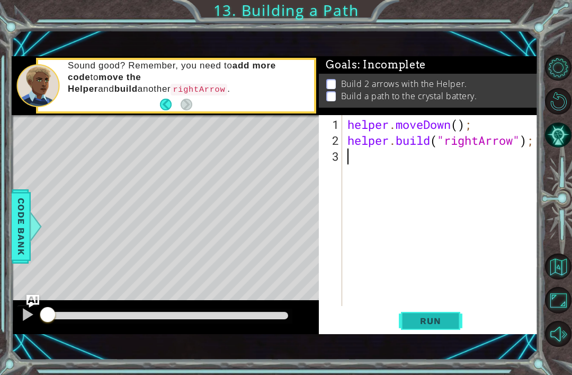
click at [424, 317] on span "Run" at bounding box center [431, 320] width 42 height 11
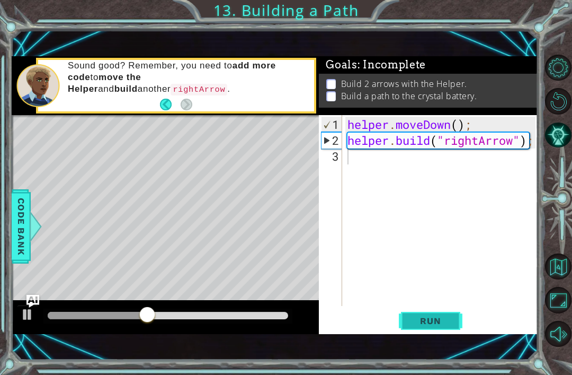
click at [422, 316] on span "Run" at bounding box center [431, 320] width 42 height 11
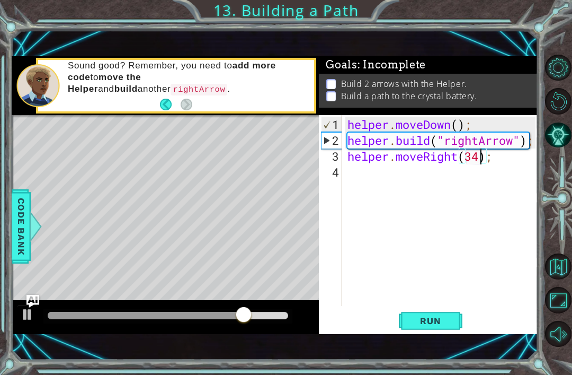
scroll to position [0, 6]
click at [448, 328] on button "Run" at bounding box center [431, 321] width 64 height 22
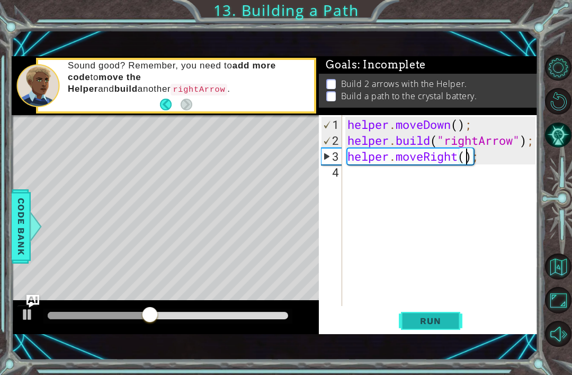
scroll to position [0, 5]
type textarea "helper.moveRight(2);"
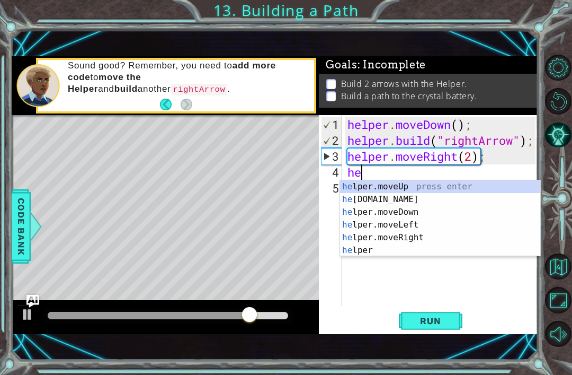
type textarea "helper.moveUp(1);"
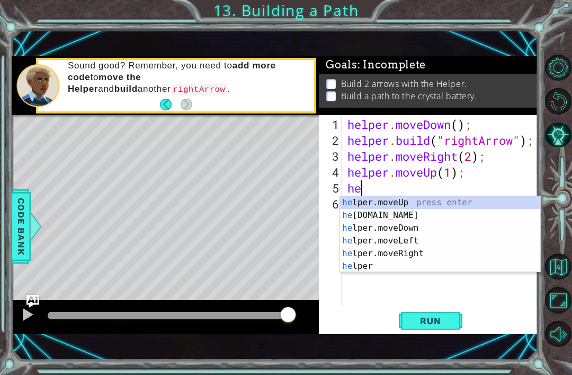
scroll to position [0, 1]
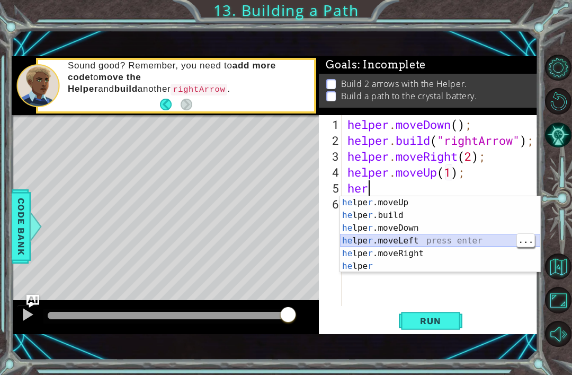
click at [435, 235] on div "he lpe r .moveUp press enter he lpe r .build press enter he lpe r .moveDown pre…" at bounding box center [440, 247] width 200 height 102
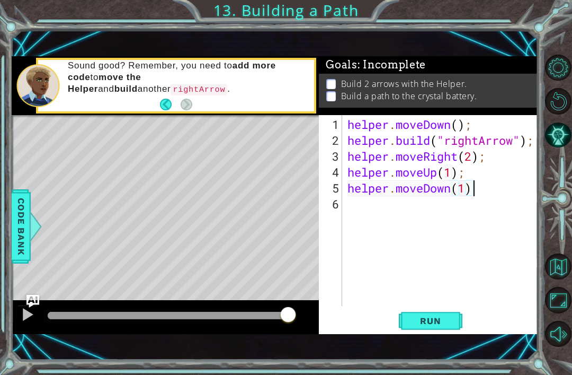
type textarea "helper.moveDown(1);"
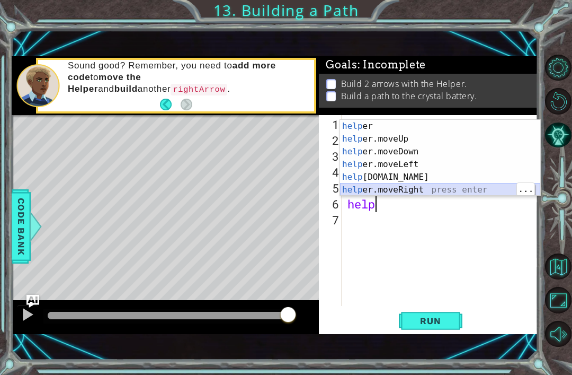
click at [441, 195] on div "help er press enter help er.moveUp press enter help er.moveDown press enter hel…" at bounding box center [440, 171] width 200 height 102
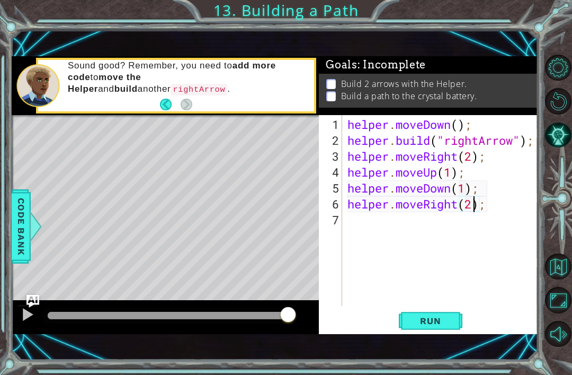
scroll to position [0, 6]
click at [451, 319] on span "Run" at bounding box center [431, 320] width 42 height 11
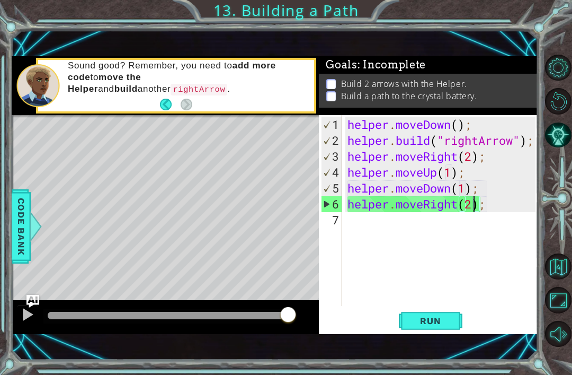
scroll to position [0, 5]
click at [488, 127] on div "helper . moveDown ( ) ; helper . build ( "rightArrow" ) ; helper . moveRight ( …" at bounding box center [444, 228] width 196 height 223
type textarea "helper.moveUp(1);"
click at [480, 173] on div "helper . moveDown ( ) ; helper . build ( "rightArrow" ) ; helper . moveRight ( …" at bounding box center [444, 228] width 196 height 223
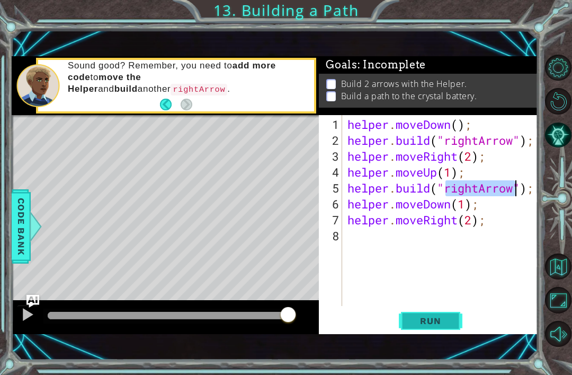
click at [445, 322] on span "Run" at bounding box center [431, 320] width 42 height 11
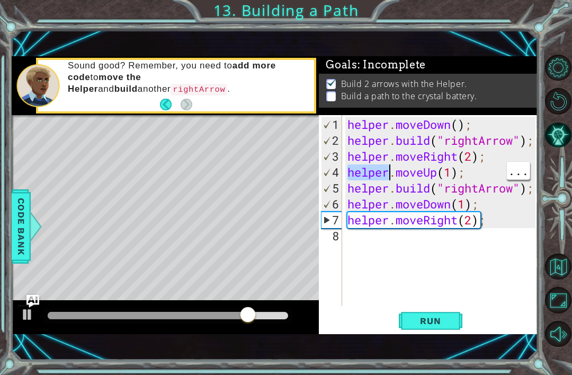
type textarea "helper.moveDown(1);"
click at [500, 206] on div "helper . moveDown ( ) ; helper . build ( "rightArrow" ) ; helper . moveRight ( …" at bounding box center [444, 228] width 196 height 223
click at [502, 228] on div "helper . moveDown ( ) ; helper . build ( "rightArrow" ) ; helper . moveRight ( …" at bounding box center [444, 228] width 196 height 223
click at [497, 204] on div "helper . moveDown ( ) ; helper . build ( "rightArrow" ) ; helper . moveRight ( …" at bounding box center [444, 228] width 196 height 223
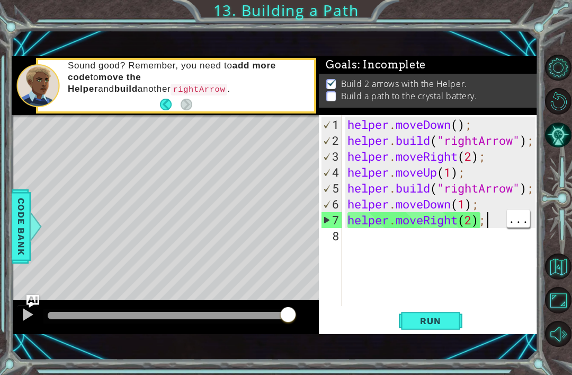
click at [488, 223] on div "helper . moveDown ( ) ; helper . build ( "rightArrow" ) ; helper . moveRight ( …" at bounding box center [444, 228] width 196 height 223
click at [474, 222] on div "helper . moveDown ( ) ; helper . build ( "rightArrow" ) ; helper . moveRight ( …" at bounding box center [444, 228] width 196 height 223
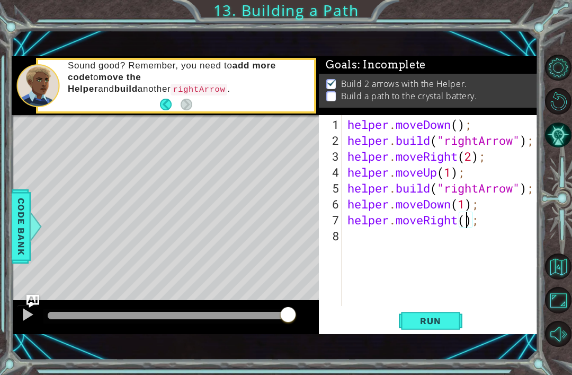
type textarea "helper.moveRight(1);"
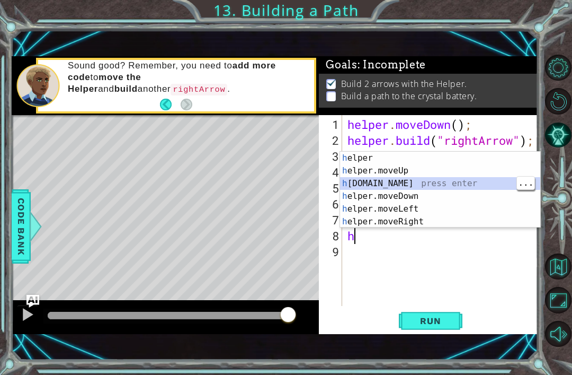
type textarea "helper.build("rightArrow");"
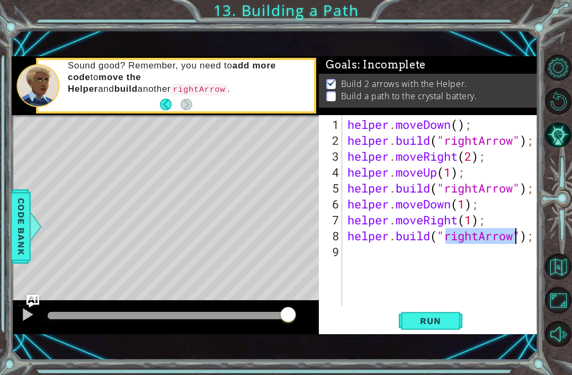
click at [534, 232] on div "helper . moveDown ( ) ; helper . build ( "rightArrow" ) ; helper . moveRight ( …" at bounding box center [444, 228] width 196 height 223
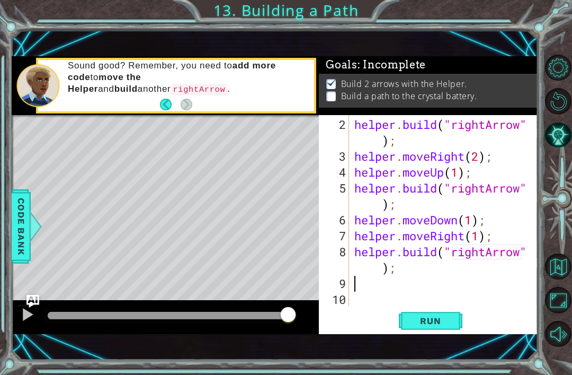
type textarea "helper.build("rightArrow");"
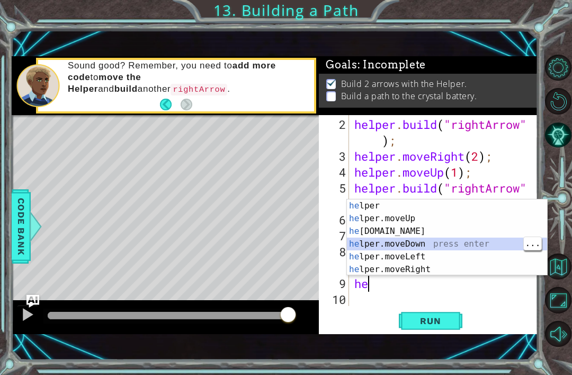
type textarea "helper.moveDown(1);"
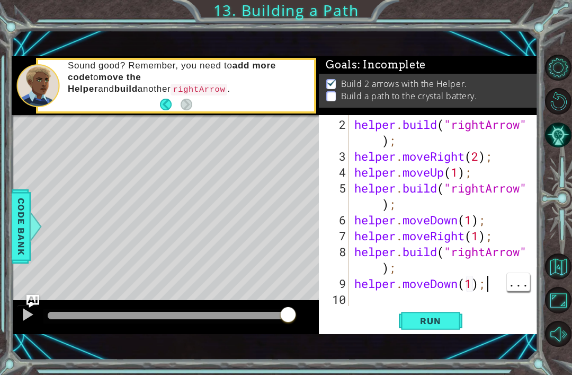
scroll to position [32, 0]
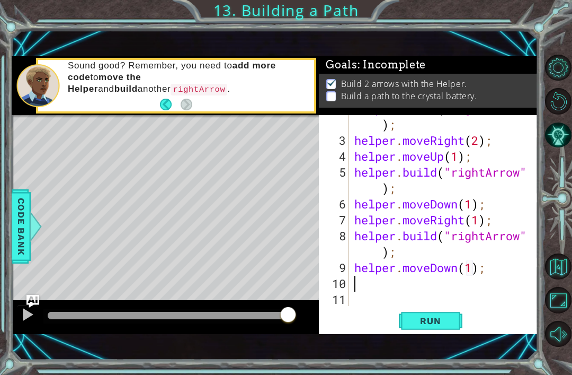
type textarea "j"
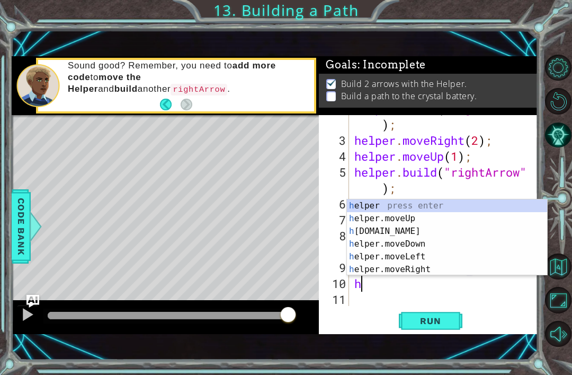
scroll to position [0, 1]
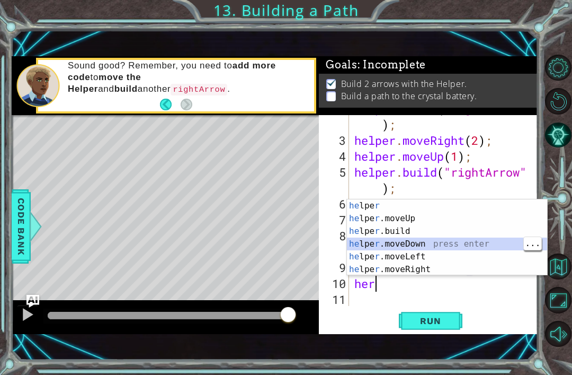
click at [419, 235] on div "he lpe r press enter he lpe r .moveUp press enter he lpe r .build press enter h…" at bounding box center [447, 250] width 200 height 102
type textarea "helper.build("rightArrow");"
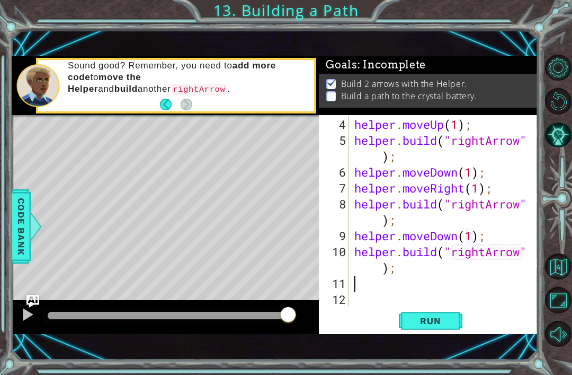
scroll to position [64, 0]
click at [436, 323] on span "Run" at bounding box center [431, 320] width 42 height 11
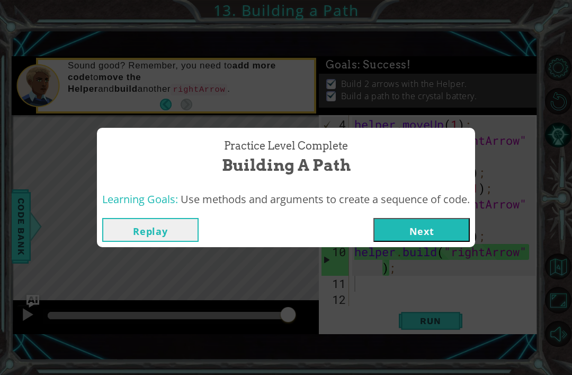
click at [447, 232] on button "Next" at bounding box center [422, 230] width 96 height 24
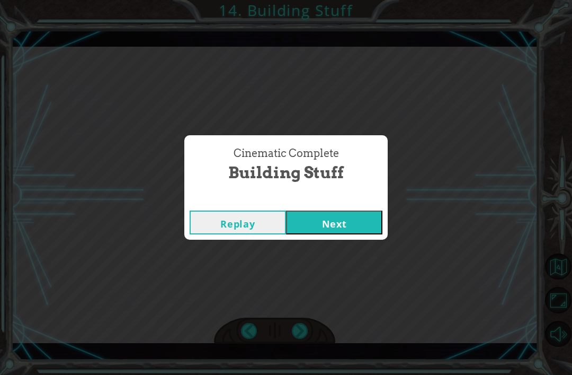
click at [317, 222] on button "Next" at bounding box center [334, 222] width 96 height 24
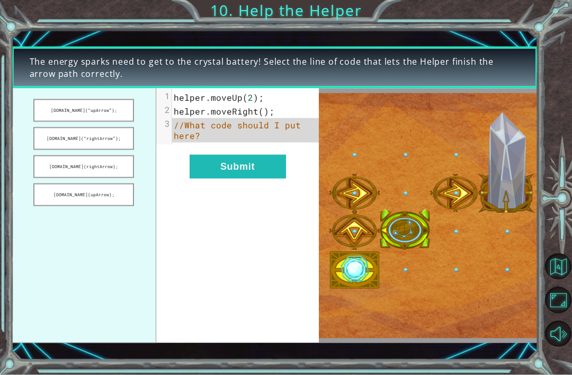
scroll to position [24, 0]
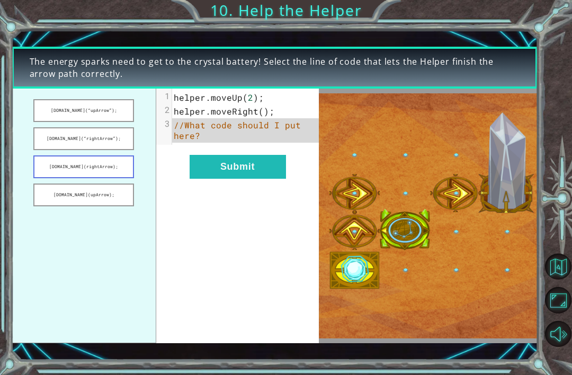
click at [118, 174] on button "helper.build(rightArrow);" at bounding box center [83, 166] width 101 height 23
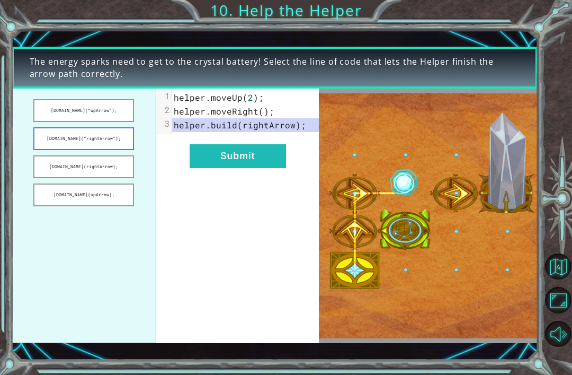
click at [116, 139] on button "helper.build(“rightArrow”);" at bounding box center [83, 138] width 101 height 23
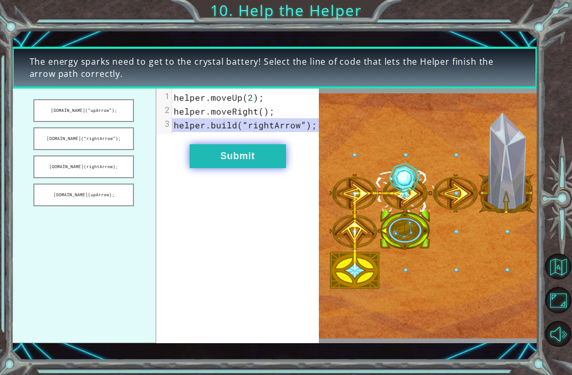
click at [258, 157] on button "Submit" at bounding box center [238, 156] width 96 height 24
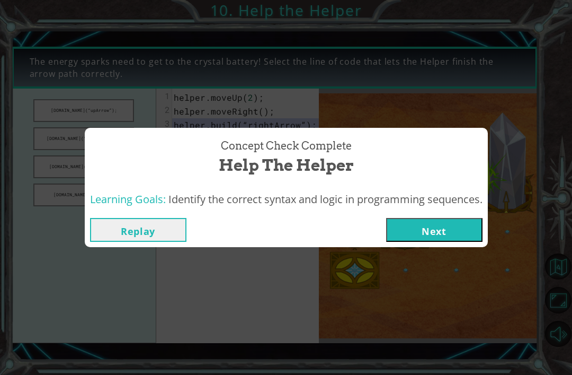
click at [465, 228] on button "Next" at bounding box center [434, 230] width 96 height 24
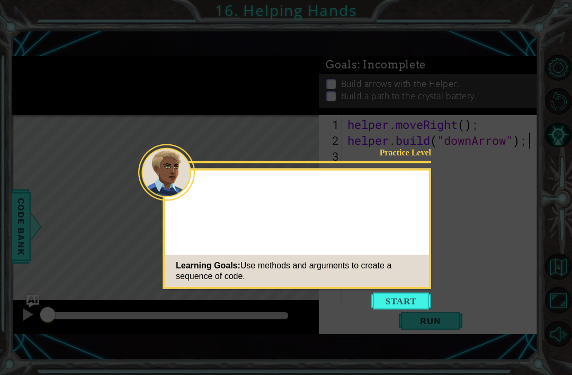
scroll to position [24, 0]
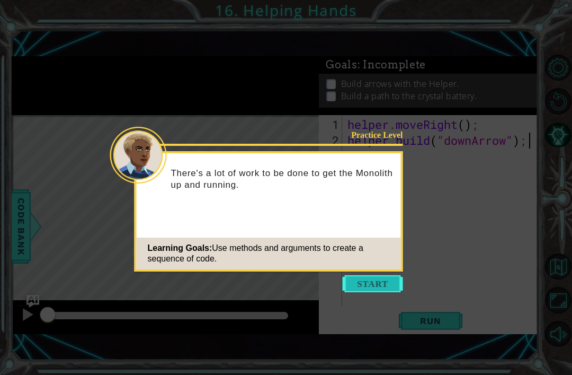
click at [384, 275] on button "Start" at bounding box center [373, 283] width 60 height 17
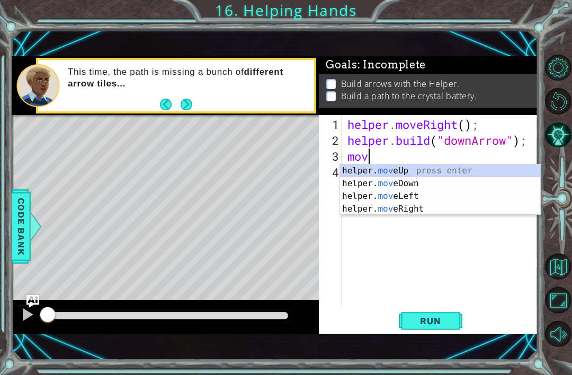
scroll to position [0, 1]
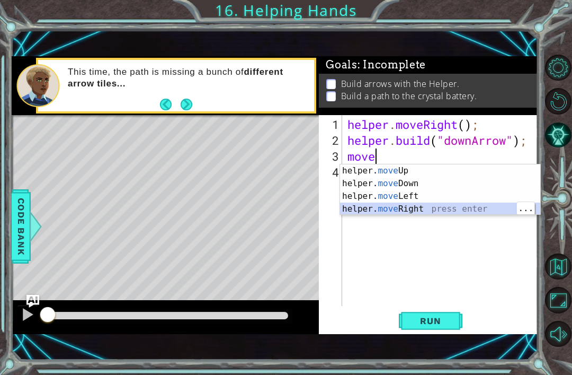
type textarea "helper.moveRight(1);"
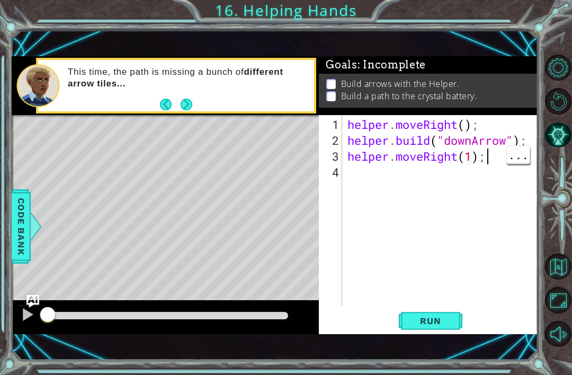
scroll to position [0, 0]
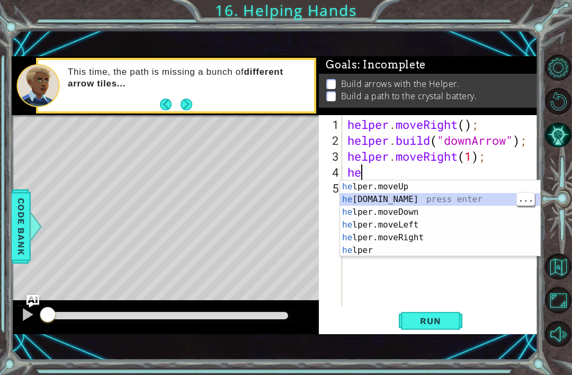
type textarea "helper.build("rightArrow");"
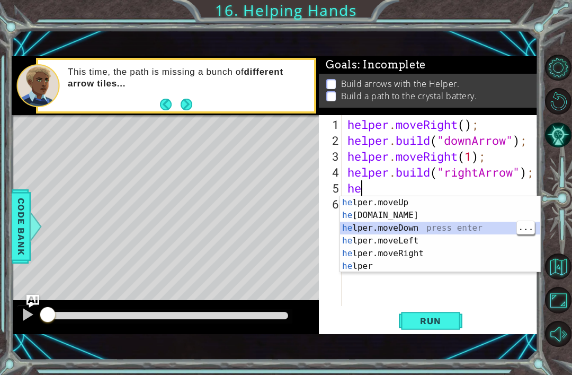
type textarea "helper.moveDown(1);"
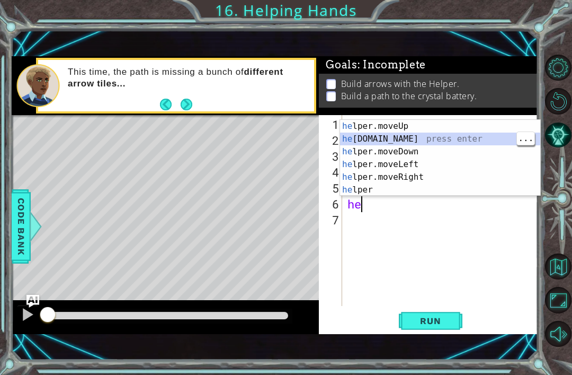
type textarea "helper.build("rightArrow");"
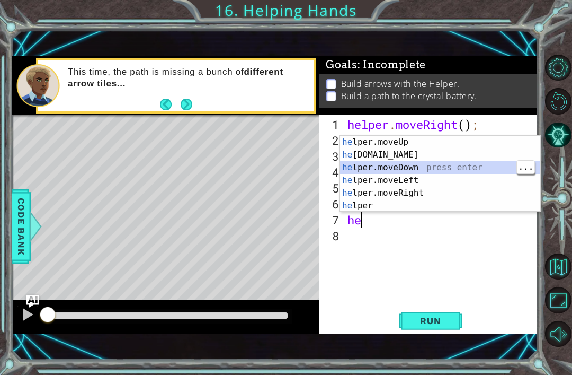
type textarea "helper.moveDown(1);"
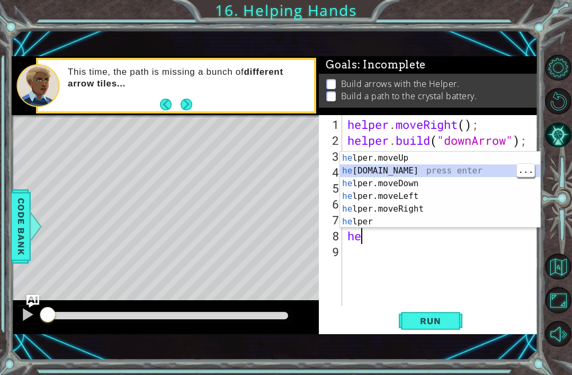
type textarea "helper.build("rightArrow");"
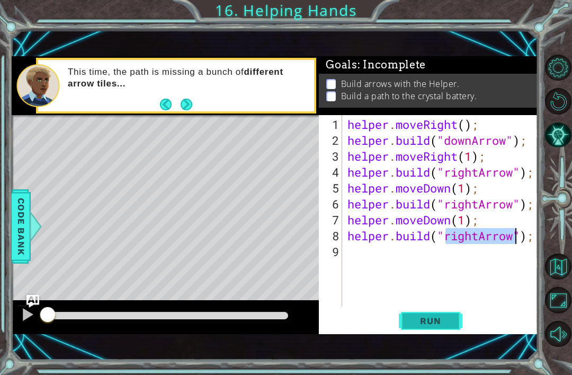
click at [455, 327] on button "Run" at bounding box center [431, 321] width 64 height 22
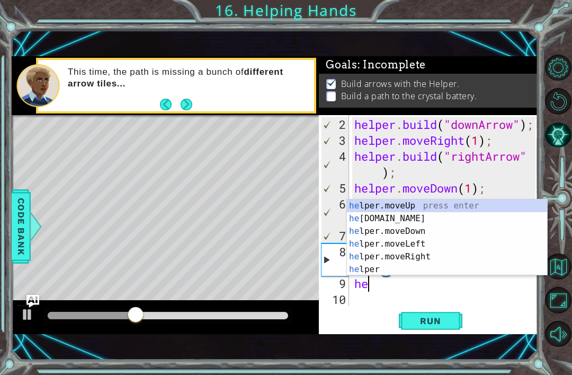
scroll to position [0, 1]
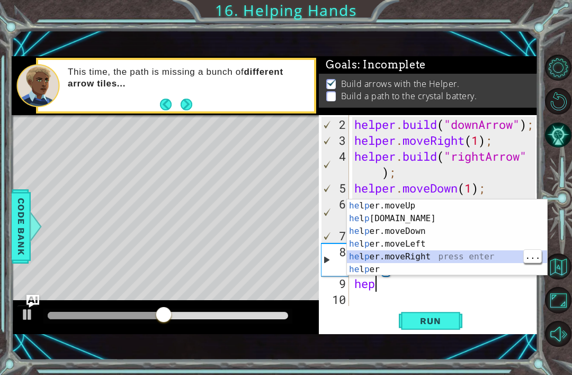
type textarea "helper.moveRight(1);"
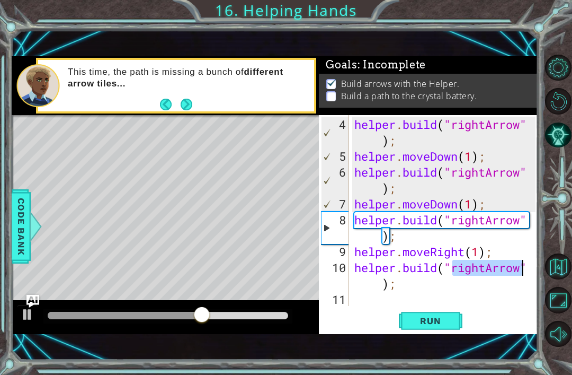
scroll to position [48, 0]
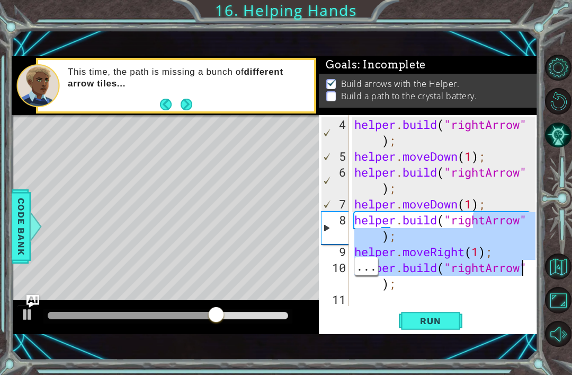
type textarea "helper.build("rightArrow");"
click at [441, 288] on div "helper . build ( "rightArrow" ) ; helper . moveDown ( 1 ) ; helper . build ( "r…" at bounding box center [446, 236] width 189 height 238
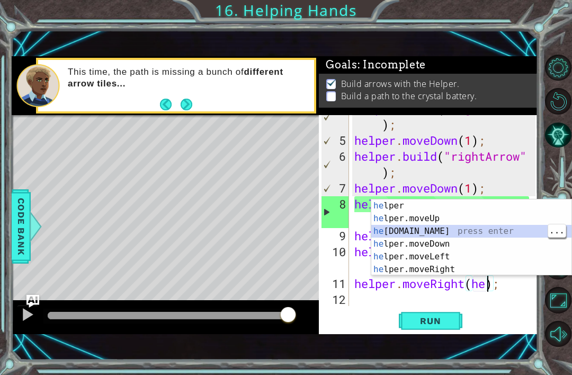
scroll to position [79, 0]
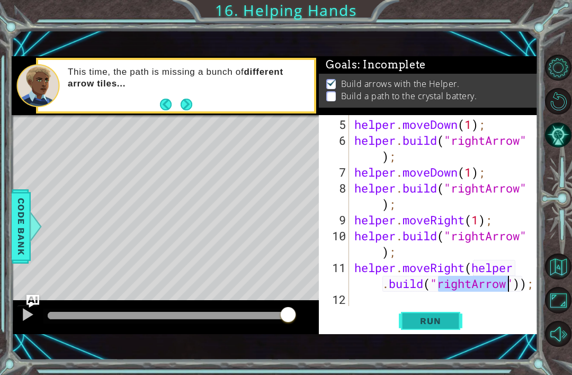
click at [446, 323] on span "Run" at bounding box center [431, 320] width 42 height 11
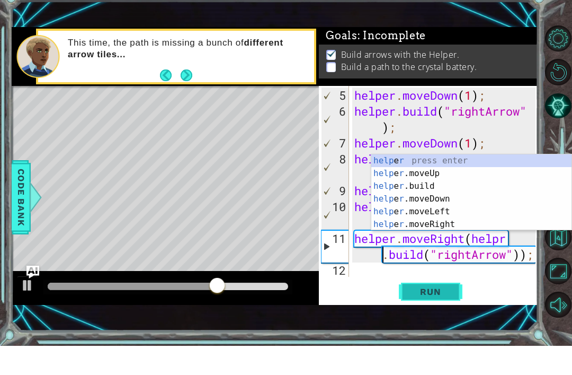
scroll to position [0, 7]
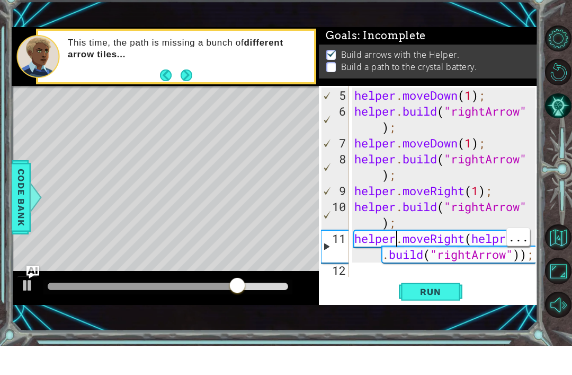
click at [488, 256] on div "helper . moveDown ( 1 ) ; helper . build ( "rightArrow" ) ; helper . moveDown (…" at bounding box center [446, 228] width 189 height 223
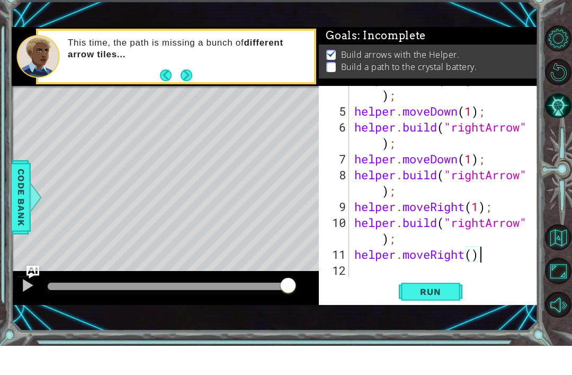
scroll to position [0, 5]
type textarea "helper.moveRight(1)"
type textarea "helper.moveRight(1);"
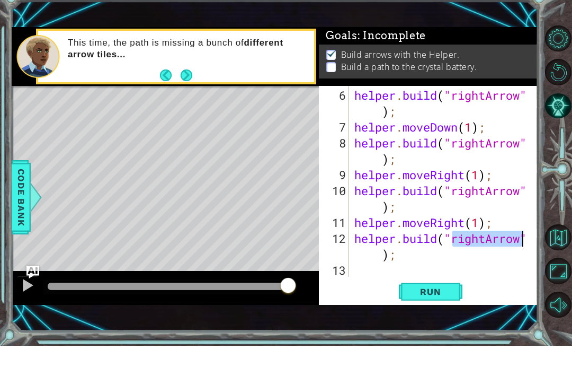
scroll to position [95, 0]
click at [446, 310] on button "Run" at bounding box center [431, 321] width 64 height 22
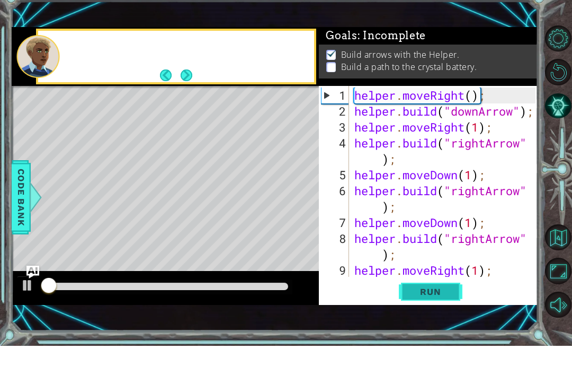
scroll to position [0, 0]
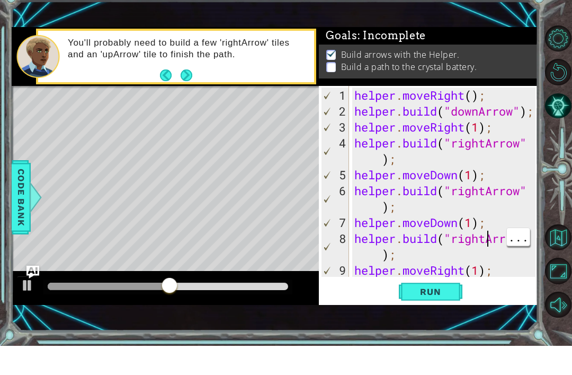
click at [489, 244] on div "helper . moveRight ( ) ; helper . build ( "downArrow" ) ; helper . moveRight ( …" at bounding box center [446, 236] width 189 height 238
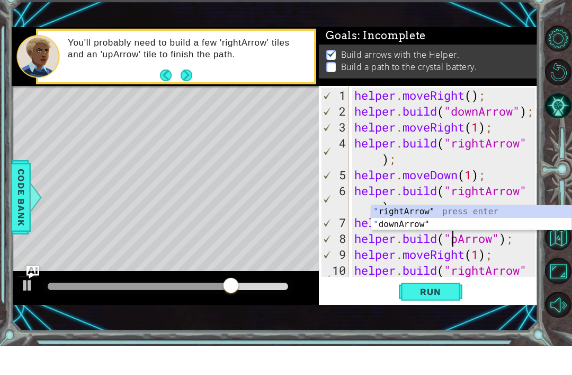
scroll to position [0, 5]
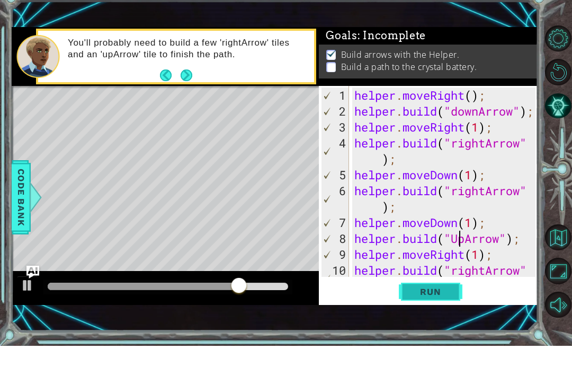
click at [457, 310] on button "Run" at bounding box center [431, 321] width 64 height 22
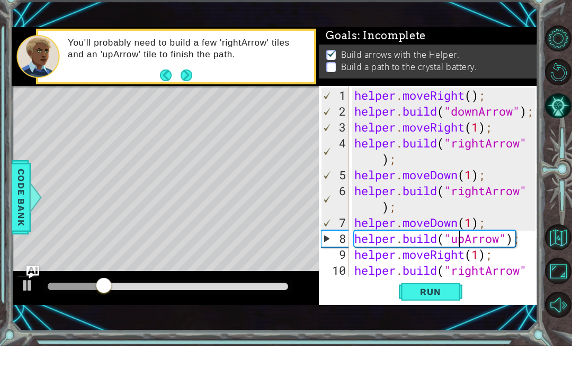
click at [247, 312] on div at bounding box center [168, 315] width 241 height 7
click at [29, 307] on div at bounding box center [28, 314] width 14 height 14
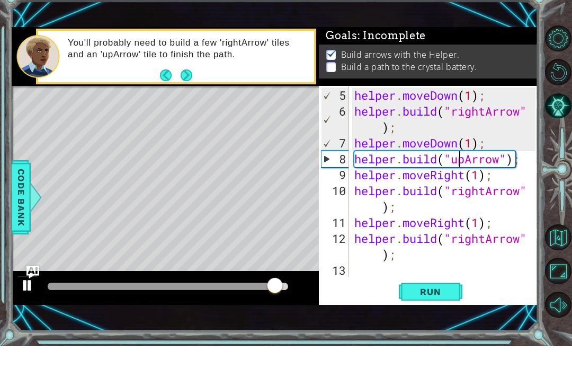
scroll to position [79, 0]
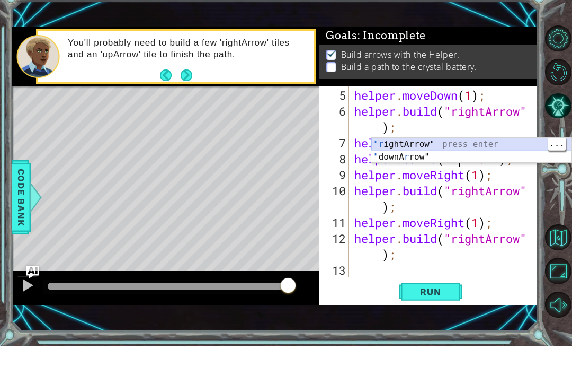
click at [423, 167] on div ""r ightArrow" press enter " downA r row" press enter" at bounding box center [471, 192] width 200 height 51
type textarea "helper.build("rightArrow");"
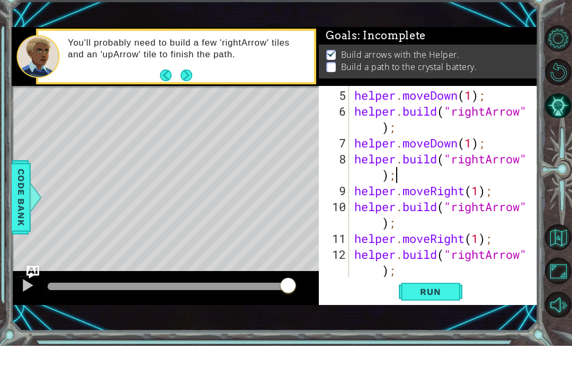
scroll to position [95, 0]
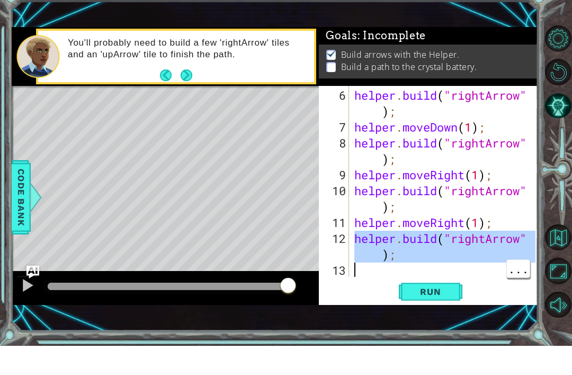
click at [479, 237] on div "helper . build ( "rightArrow" ) ; helper . moveDown ( 1 ) ; helper . build ( "r…" at bounding box center [446, 236] width 189 height 238
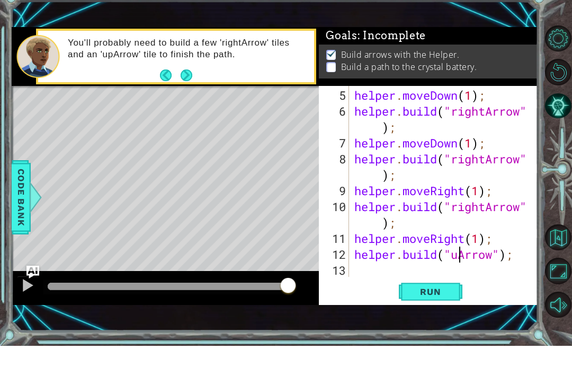
scroll to position [0, 5]
type textarea "helper.build("upArrow");"
click at [449, 315] on span "Run" at bounding box center [431, 320] width 42 height 11
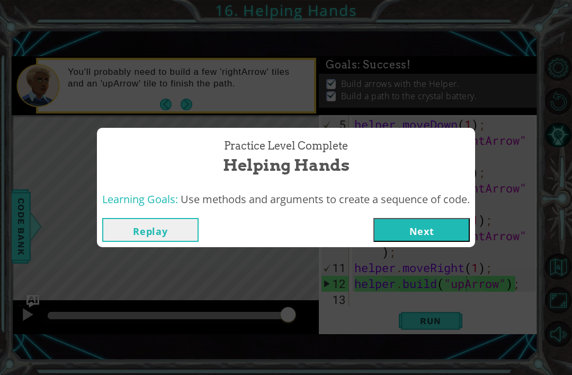
click at [444, 219] on button "Next" at bounding box center [422, 230] width 96 height 24
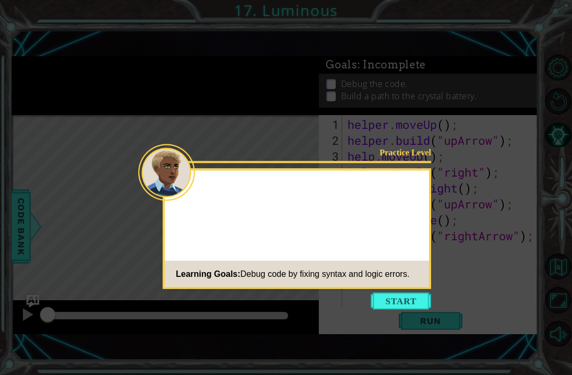
scroll to position [34, 0]
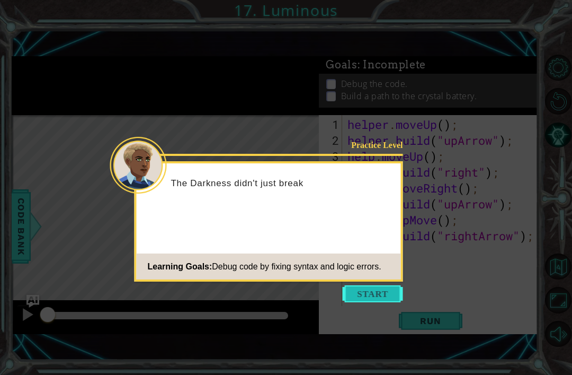
click at [389, 285] on button "Start" at bounding box center [373, 293] width 60 height 17
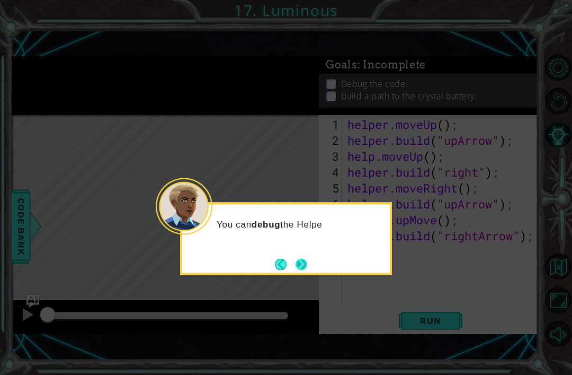
click at [302, 258] on button "Next" at bounding box center [302, 264] width 12 height 12
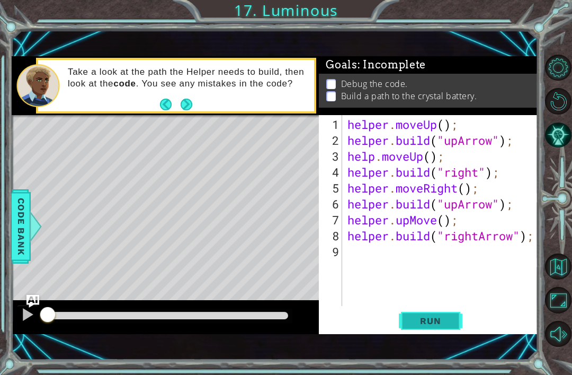
click at [435, 317] on span "Run" at bounding box center [431, 320] width 42 height 11
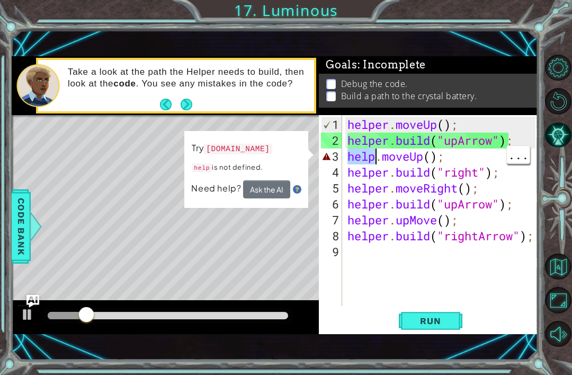
scroll to position [0, 1]
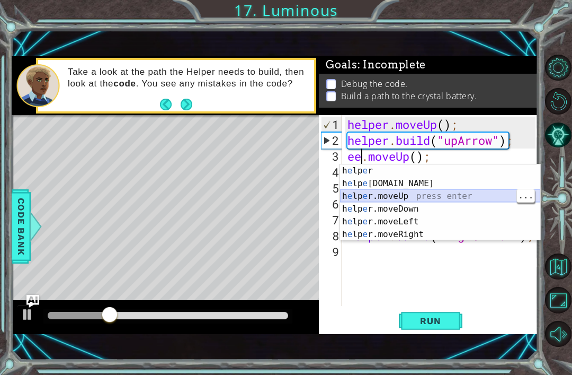
click at [414, 194] on div "h e lp e r press enter h e lp e r.build press enter h e lp e r.moveUp press ent…" at bounding box center [440, 215] width 200 height 102
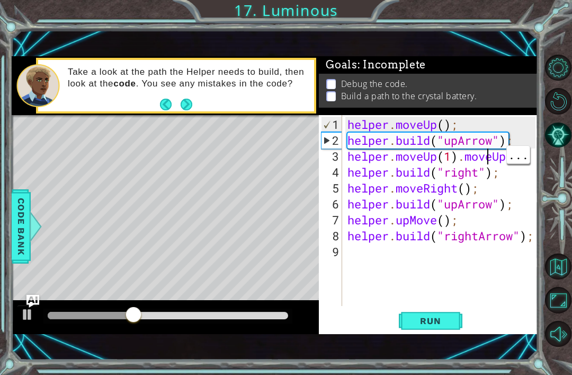
click at [485, 162] on div "helper . moveUp ( ) ; helper . build ( "upArrow" ) ; helper . moveUp ( 1 ) . mo…" at bounding box center [444, 228] width 196 height 223
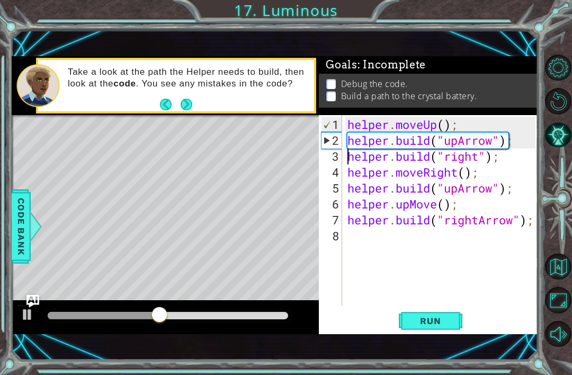
type textarea "helper.build("upArrow");"
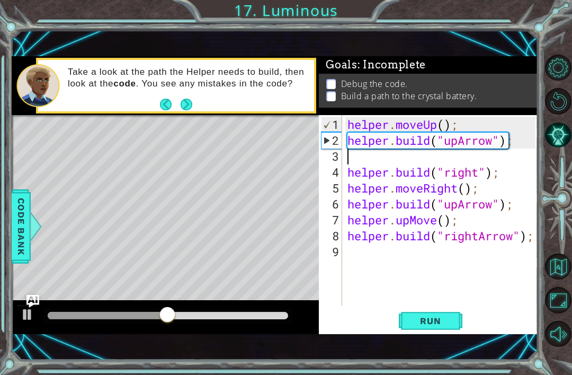
scroll to position [0, 0]
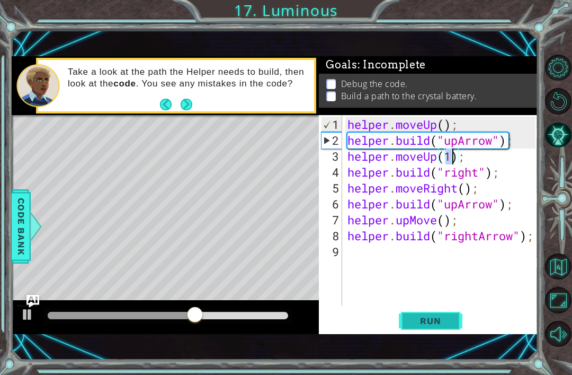
click at [449, 325] on span "Run" at bounding box center [431, 320] width 42 height 11
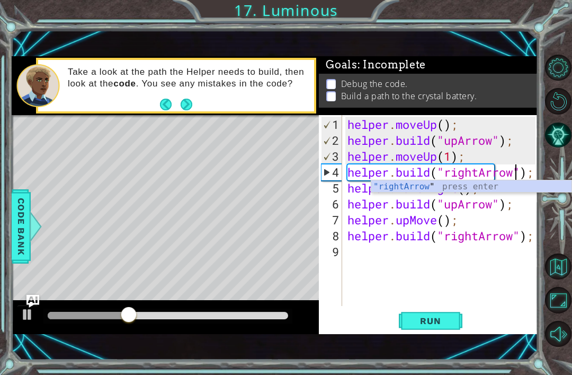
scroll to position [0, 8]
click at [450, 317] on span "Run" at bounding box center [431, 320] width 42 height 11
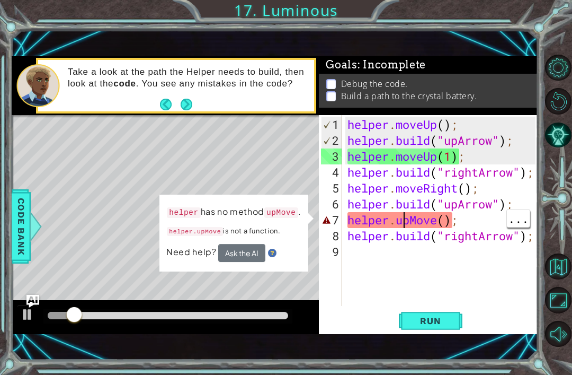
scroll to position [0, 5]
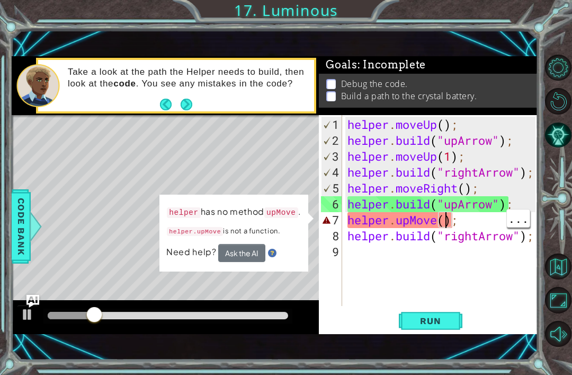
click at [445, 224] on div "helper . moveUp ( ) ; helper . build ( "upArrow" ) ; helper . moveUp ( 1 ) ; he…" at bounding box center [444, 228] width 196 height 223
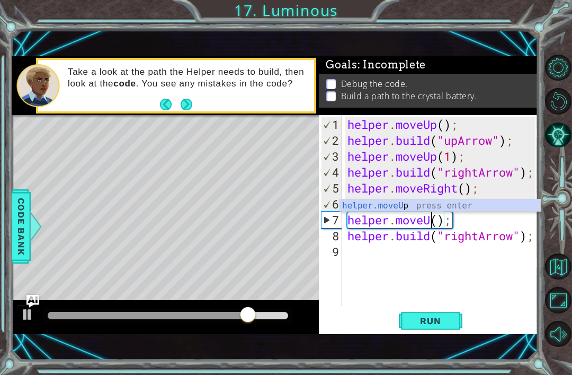
scroll to position [0, 4]
type textarea "helper.moveUp();"
click at [457, 330] on button "Run" at bounding box center [431, 321] width 64 height 22
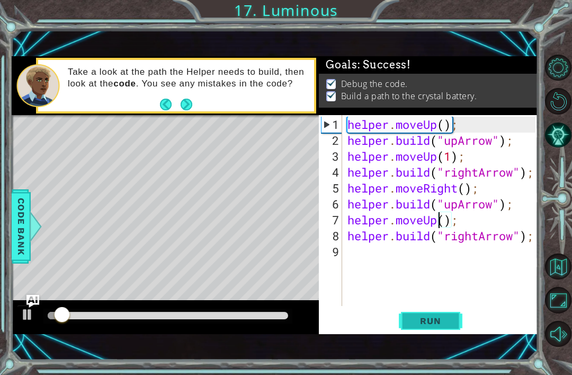
click at [447, 320] on span "Run" at bounding box center [431, 320] width 42 height 11
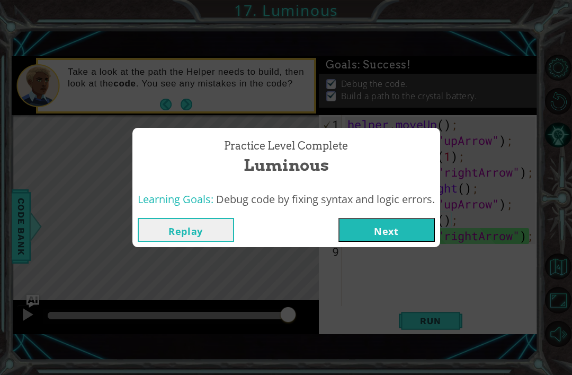
click at [419, 234] on button "Next" at bounding box center [387, 230] width 96 height 24
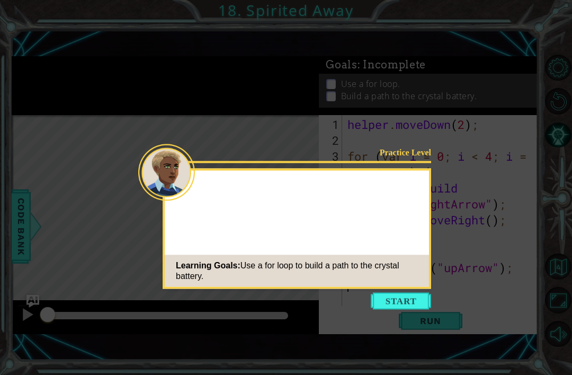
scroll to position [34, 0]
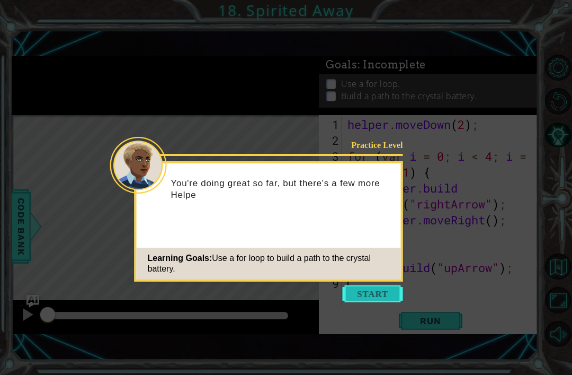
click at [393, 285] on button "Start" at bounding box center [373, 293] width 60 height 17
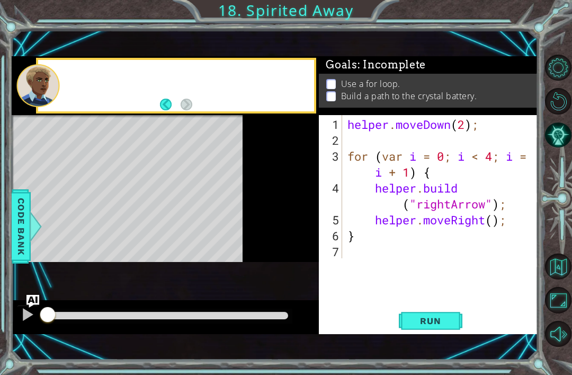
scroll to position [0, 0]
